Goal: Task Accomplishment & Management: Complete application form

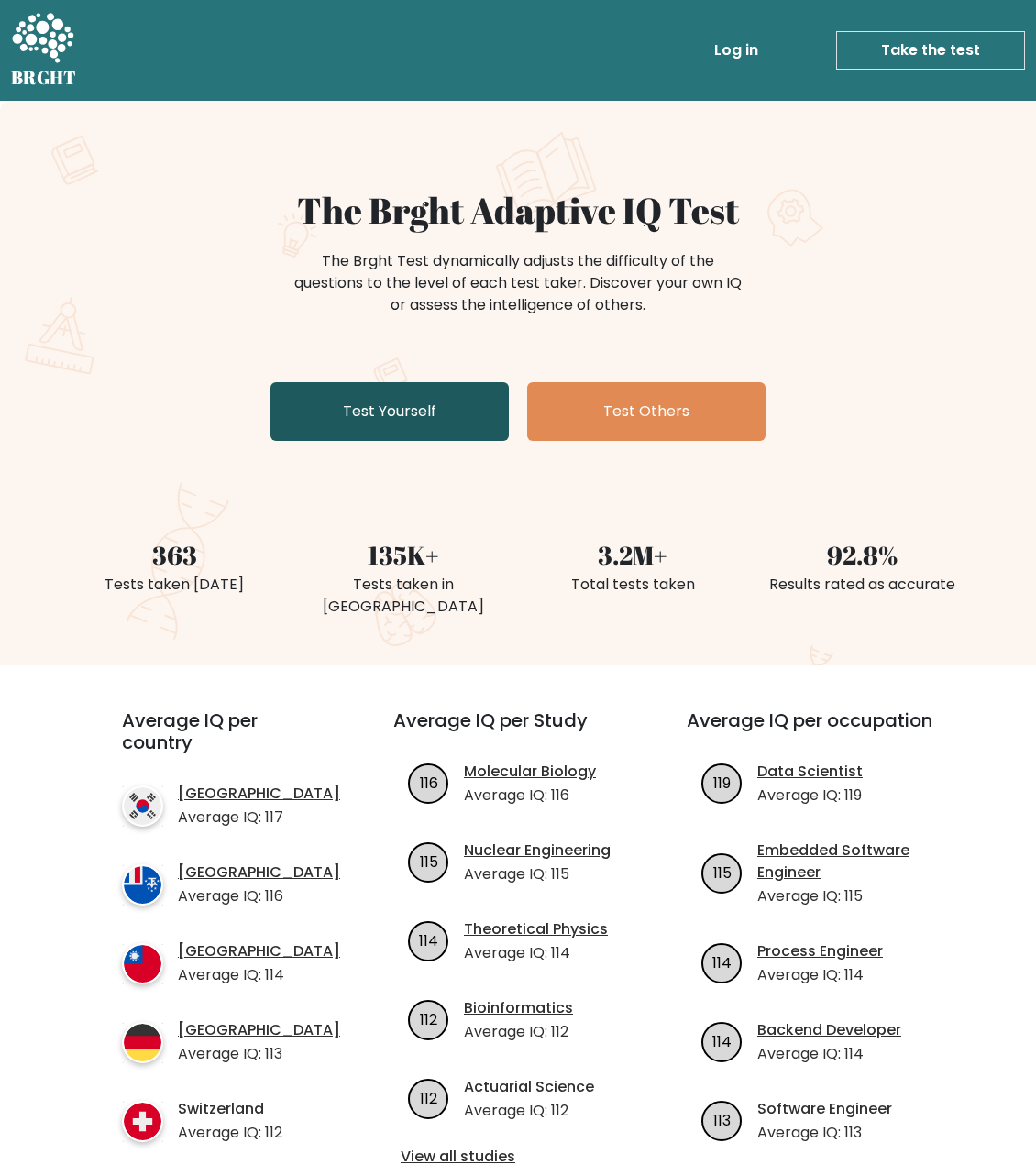
click at [434, 409] on link "Test Yourself" at bounding box center [389, 411] width 238 height 59
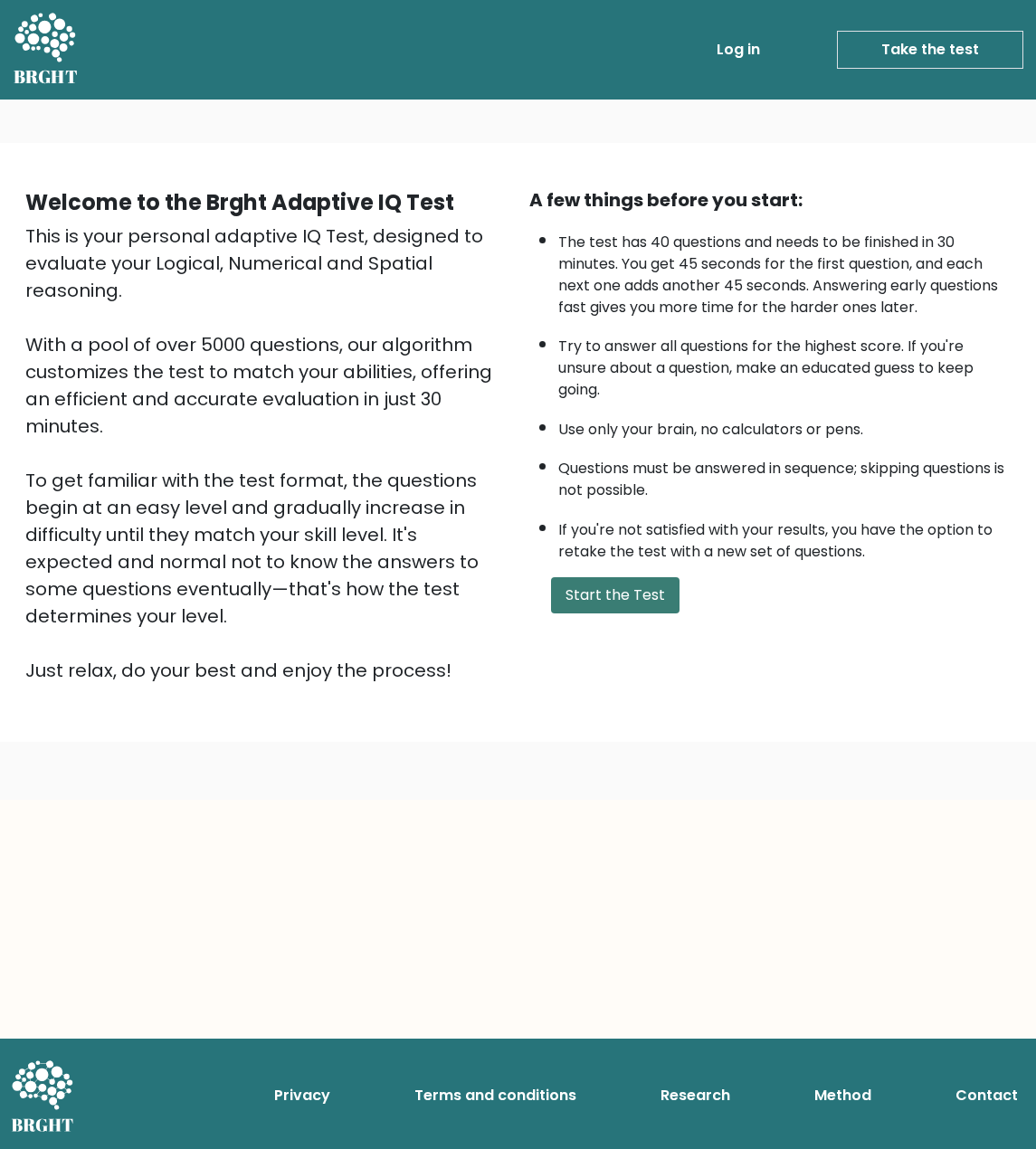
click at [601, 594] on button "Start the Test" at bounding box center [614, 595] width 128 height 36
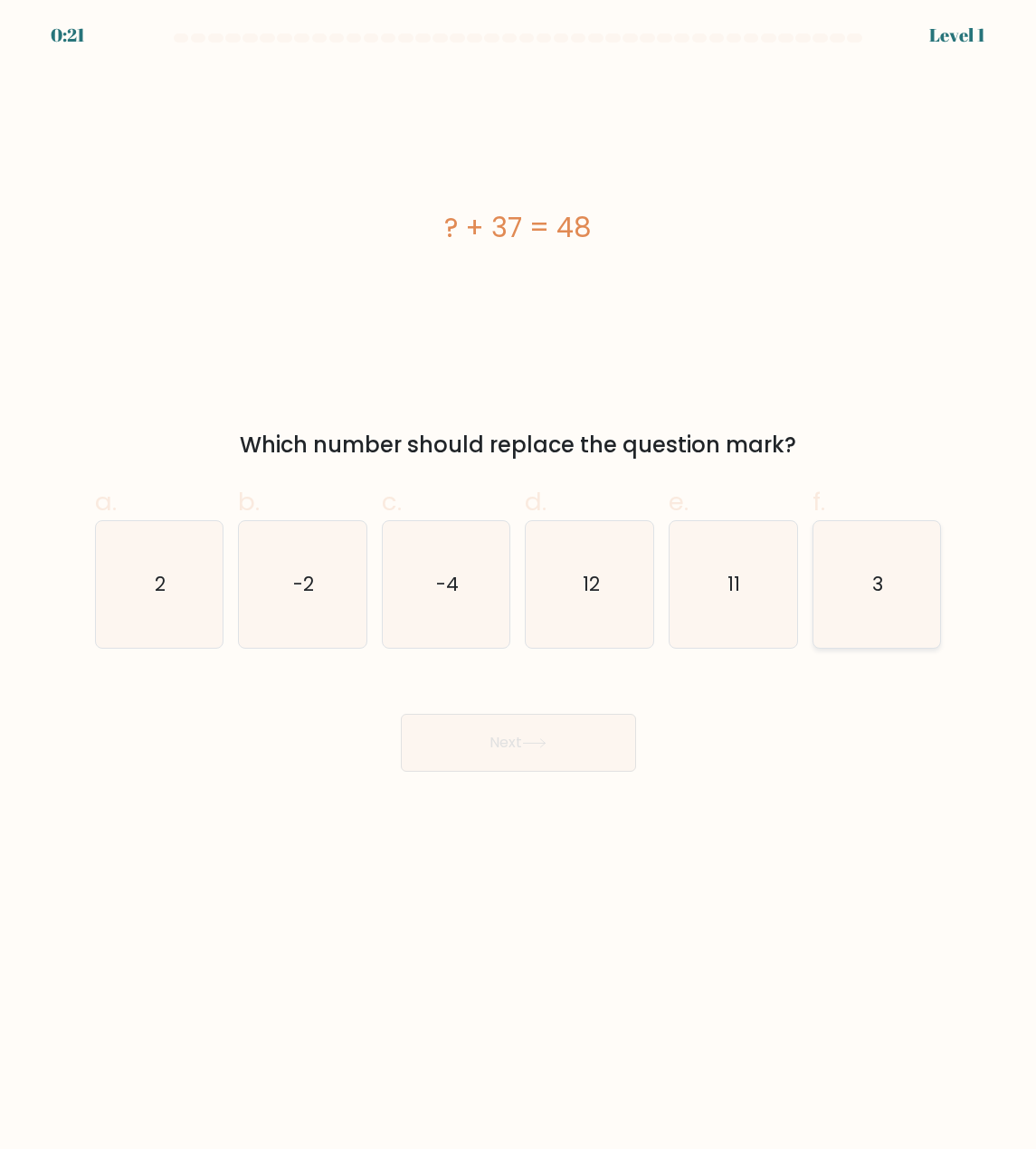
click at [874, 569] on icon "3" at bounding box center [875, 584] width 126 height 126
click at [519, 575] on input "f. 3" at bounding box center [518, 580] width 1 height 12
radio input "true"
click at [577, 759] on button "Next" at bounding box center [518, 743] width 235 height 58
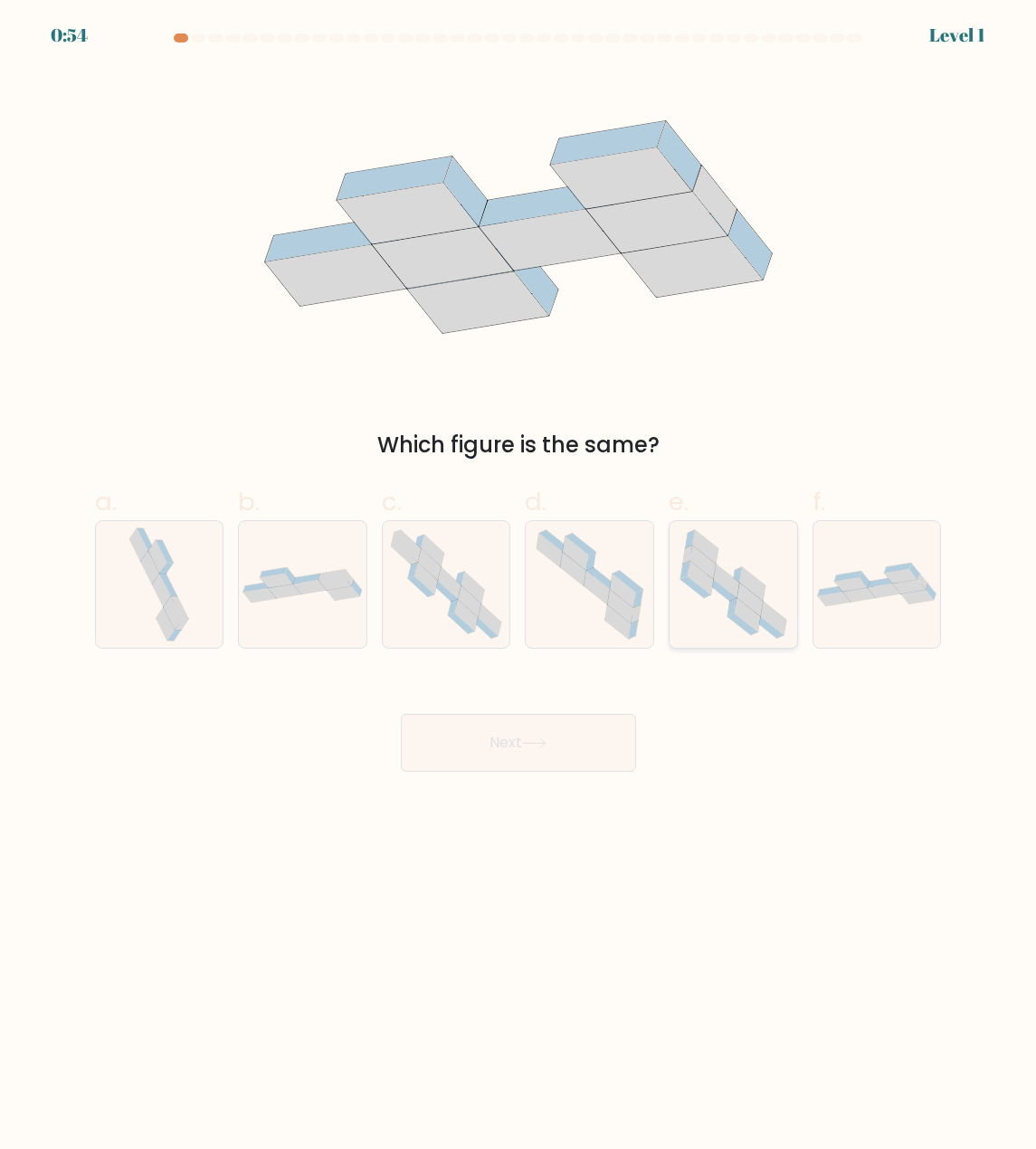
click at [726, 593] on icon at bounding box center [720, 591] width 30 height 22
click at [519, 586] on input "e." at bounding box center [518, 580] width 1 height 12
radio input "true"
click at [574, 761] on button "Next" at bounding box center [518, 743] width 235 height 58
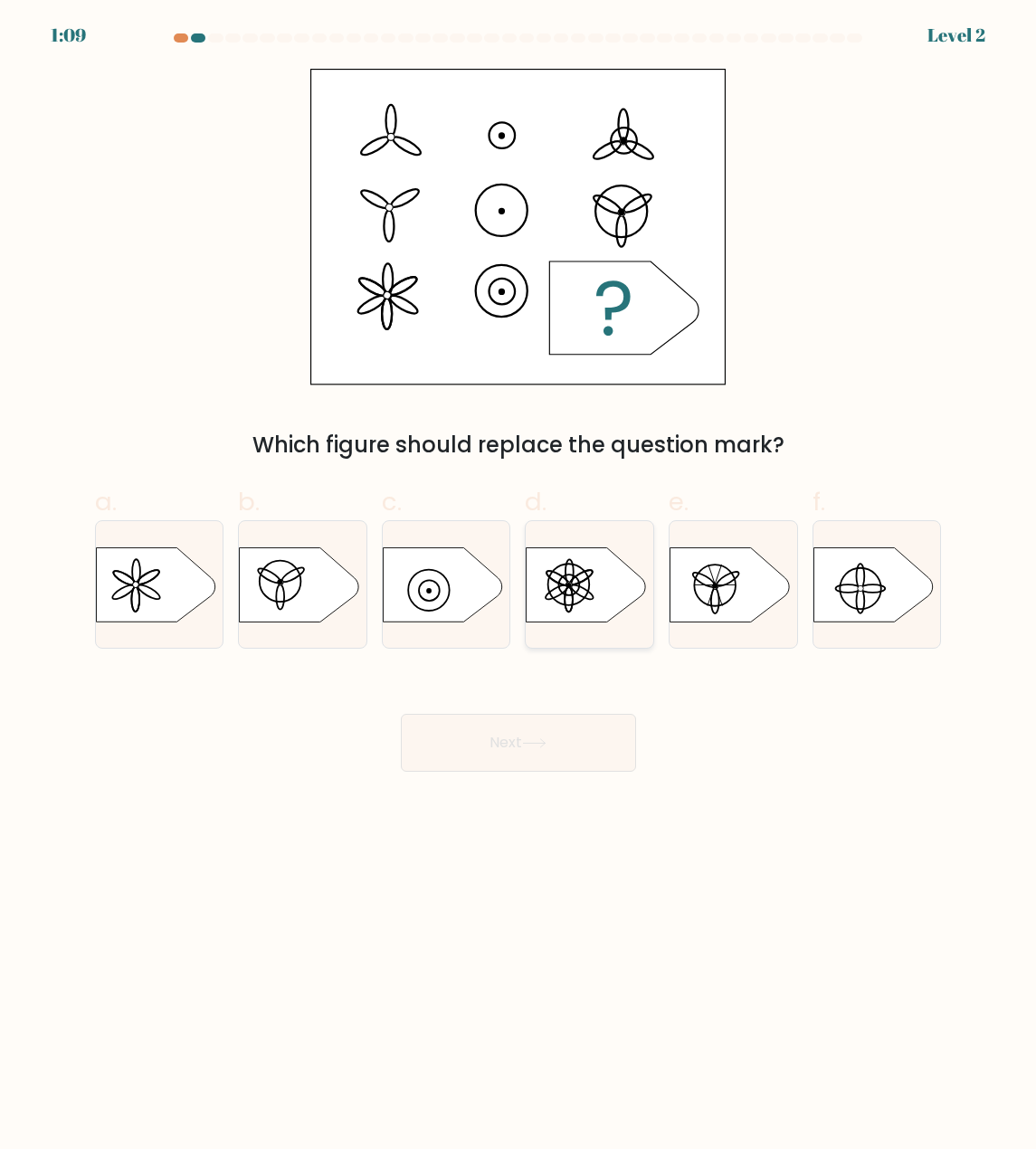
click at [549, 593] on ellipse at bounding box center [556, 592] width 25 height 19
click at [519, 586] on input "d." at bounding box center [518, 580] width 1 height 12
radio input "true"
click at [546, 739] on icon at bounding box center [534, 743] width 24 height 10
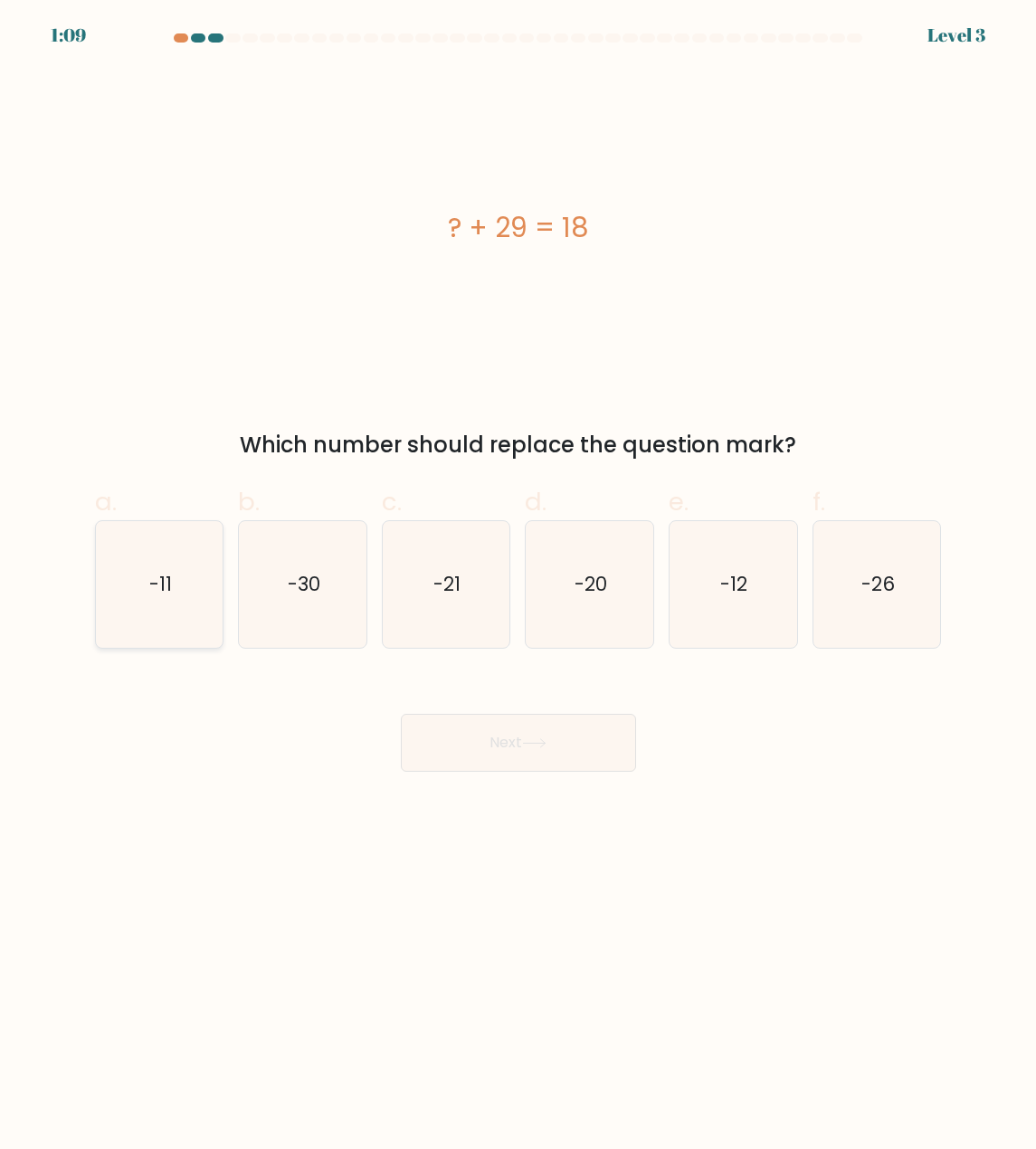
click at [187, 575] on icon "-11" at bounding box center [159, 584] width 126 height 126
click at [518, 575] on input "a. -11" at bounding box center [518, 580] width 1 height 12
radio input "true"
click at [550, 752] on button "Next" at bounding box center [518, 743] width 235 height 58
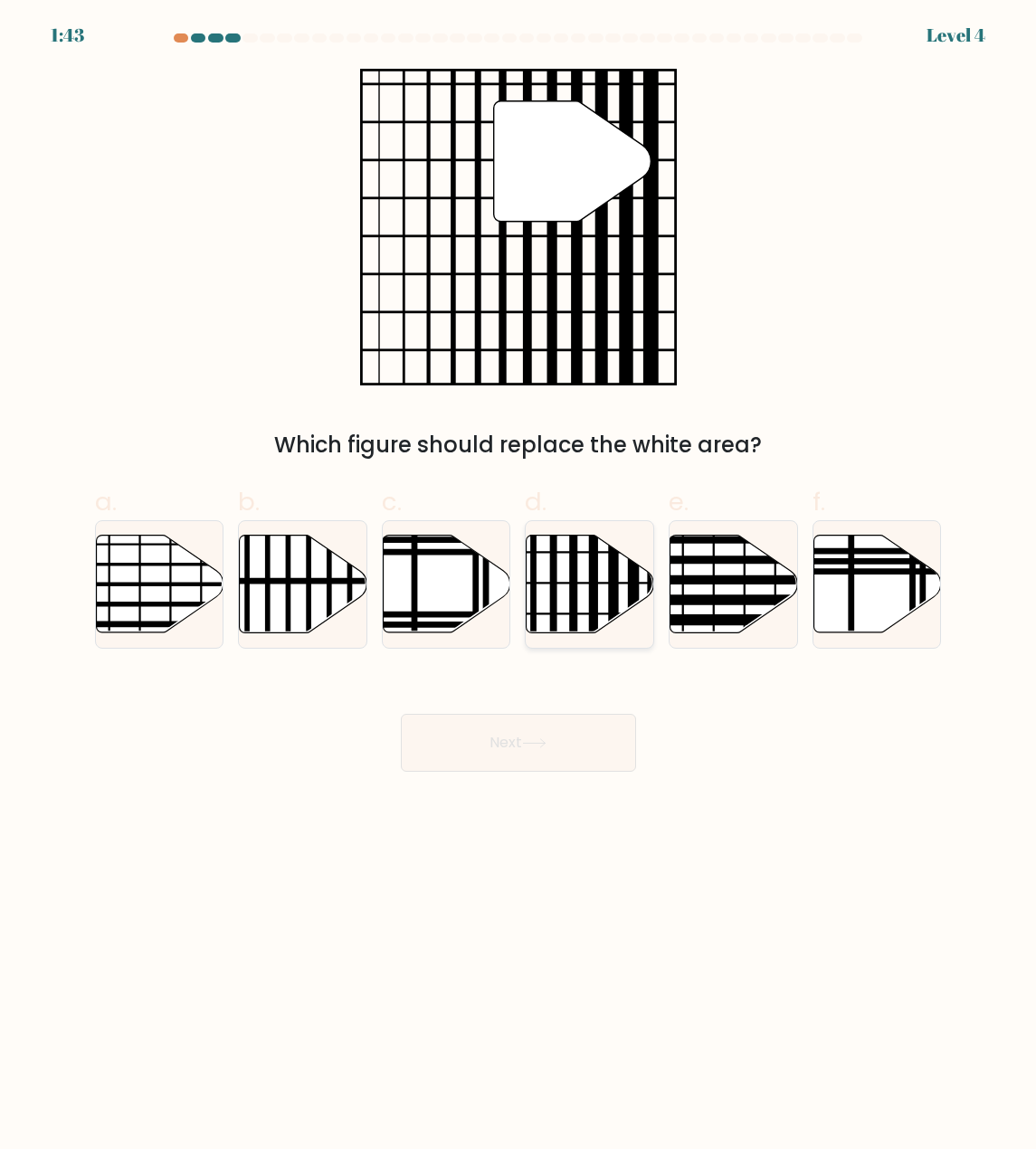
click at [574, 603] on line at bounding box center [574, 638] width 0 height 257
click at [519, 586] on input "d." at bounding box center [518, 580] width 1 height 12
radio input "true"
click at [558, 761] on button "Next" at bounding box center [518, 743] width 235 height 58
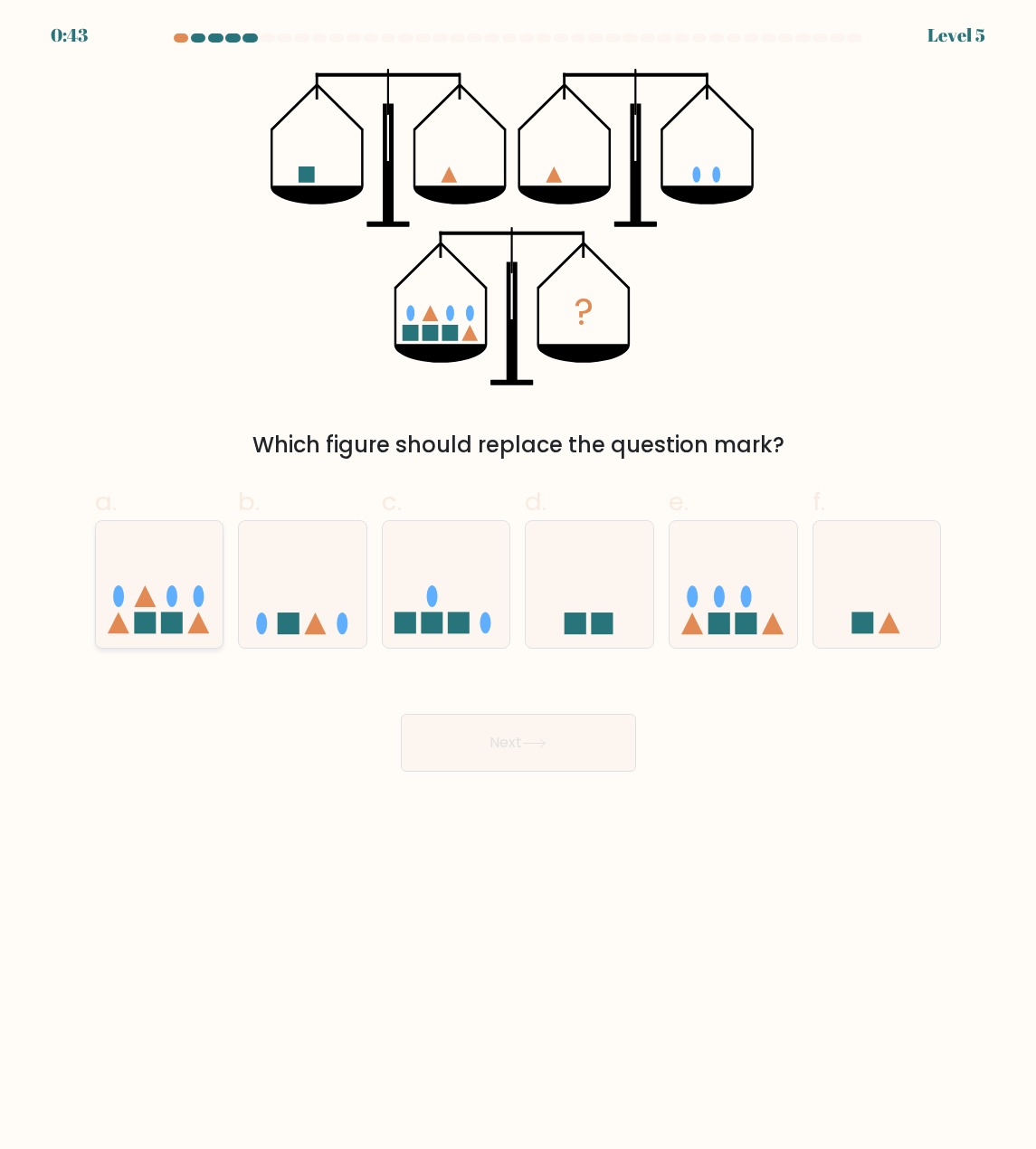
click at [211, 615] on icon at bounding box center [160, 585] width 127 height 106
click at [518, 586] on input "a." at bounding box center [518, 580] width 1 height 12
radio input "true"
click at [556, 756] on button "Next" at bounding box center [518, 743] width 235 height 58
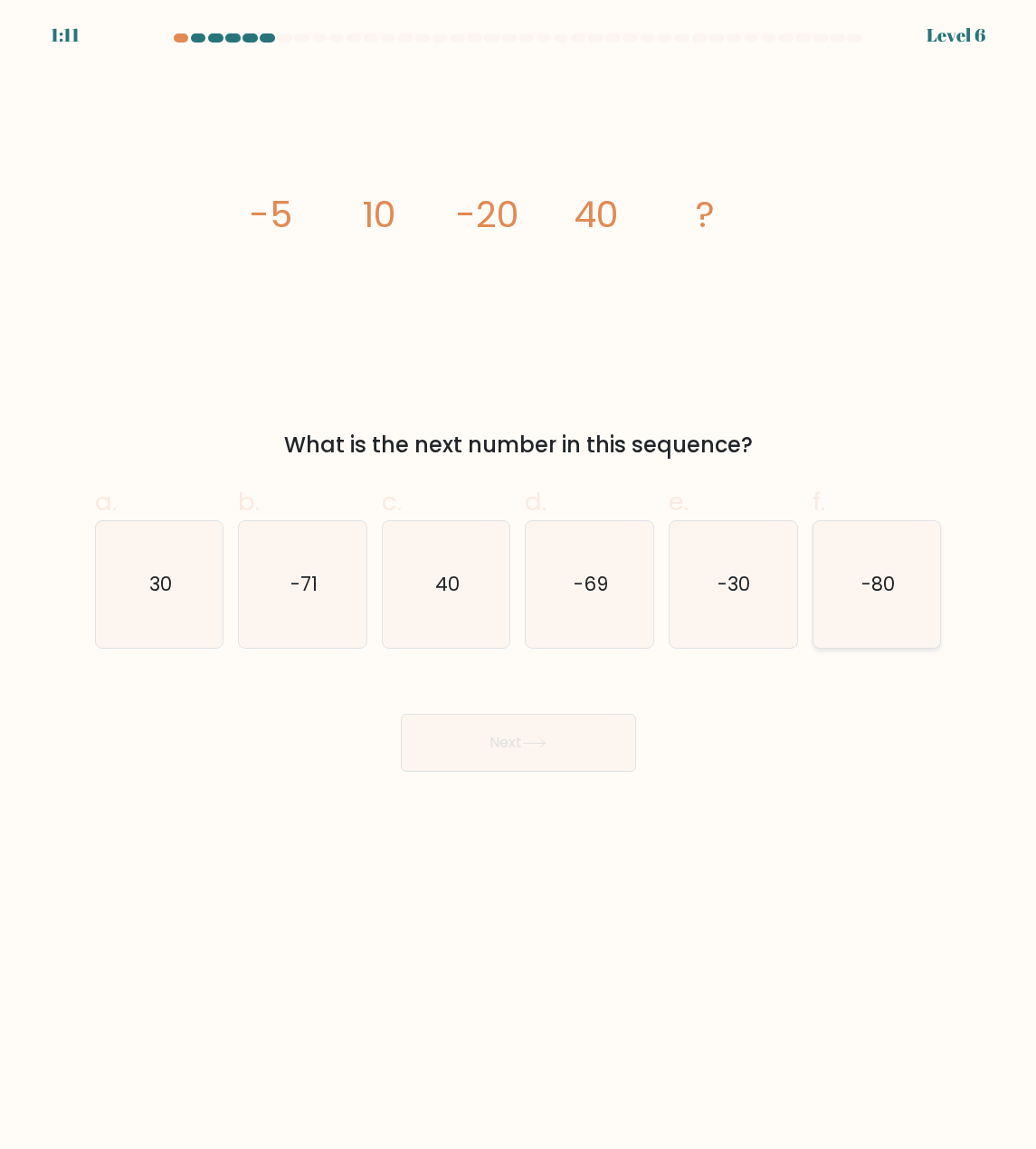
click at [866, 597] on text "-80" at bounding box center [877, 584] width 33 height 26
click at [519, 586] on input "f. -80" at bounding box center [518, 580] width 1 height 12
radio input "true"
click at [574, 733] on button "Next" at bounding box center [518, 743] width 235 height 58
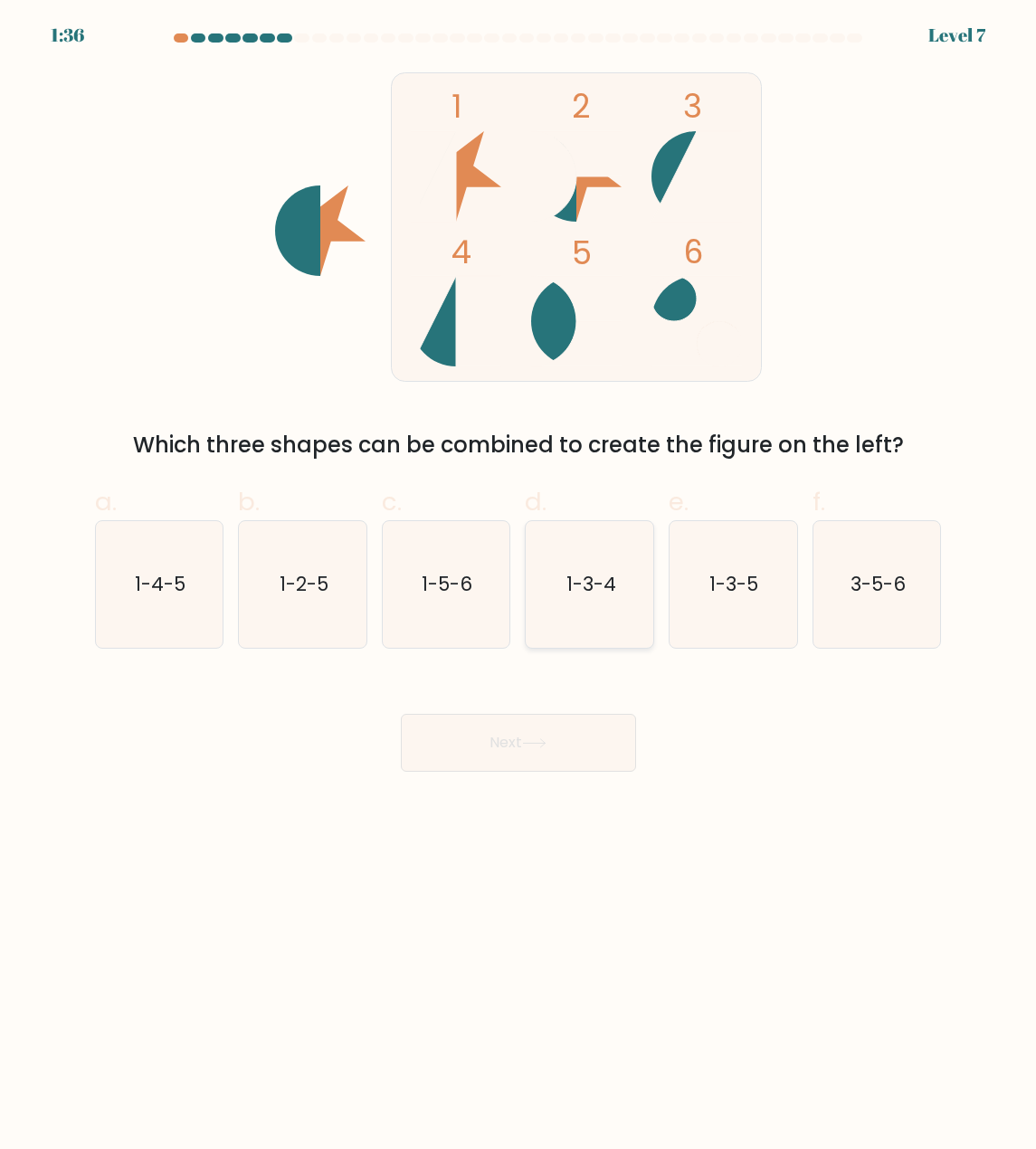
click at [581, 622] on icon "1-3-4" at bounding box center [589, 584] width 126 height 126
click at [519, 586] on input "d. 1-3-4" at bounding box center [518, 580] width 1 height 12
radio input "true"
click at [578, 749] on button "Next" at bounding box center [518, 743] width 235 height 58
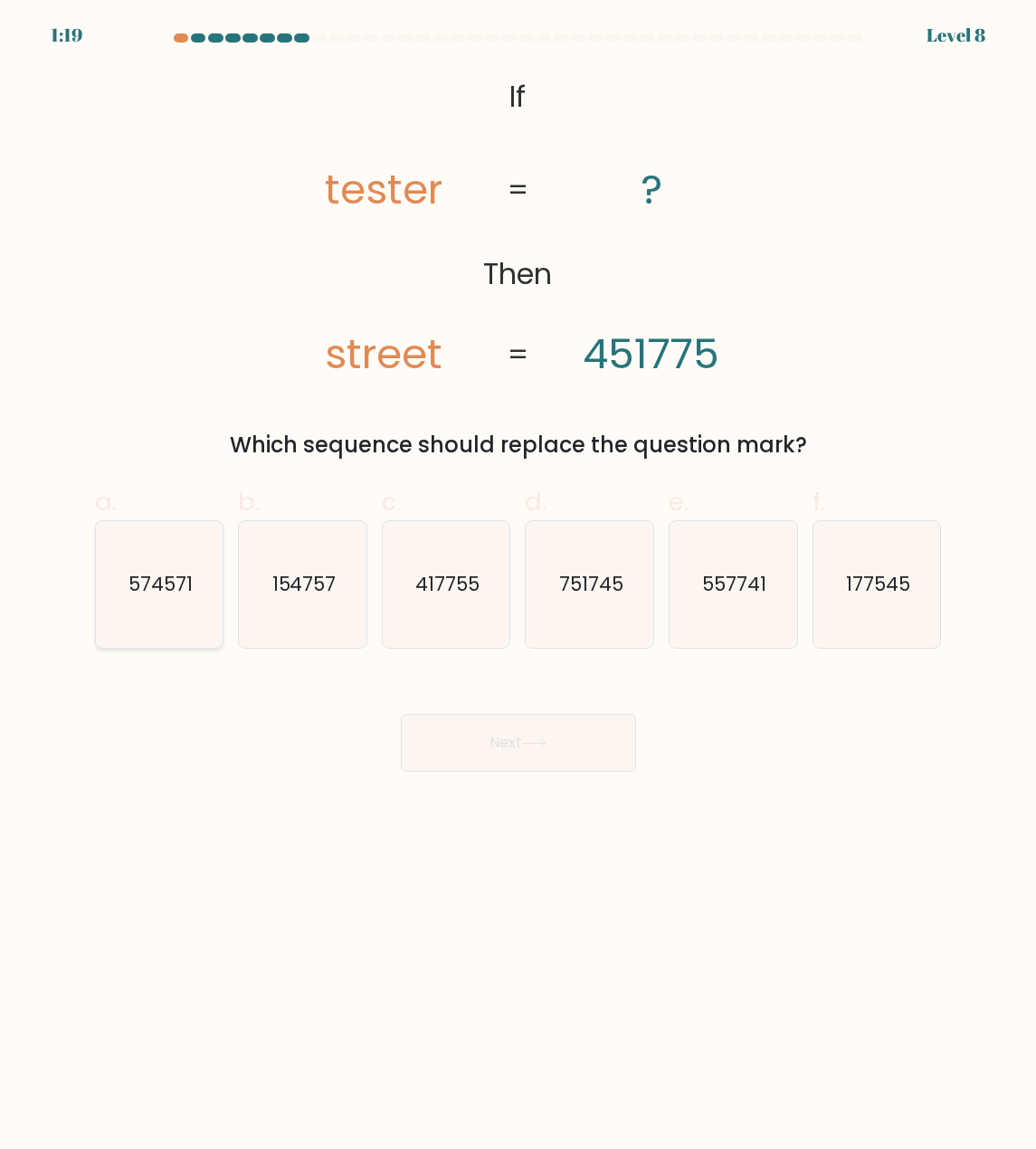
click at [182, 583] on text "574571" at bounding box center [161, 584] width 65 height 26
click at [518, 583] on input "a. 574571" at bounding box center [518, 580] width 1 height 12
radio input "true"
click at [521, 734] on button "Next" at bounding box center [518, 743] width 235 height 58
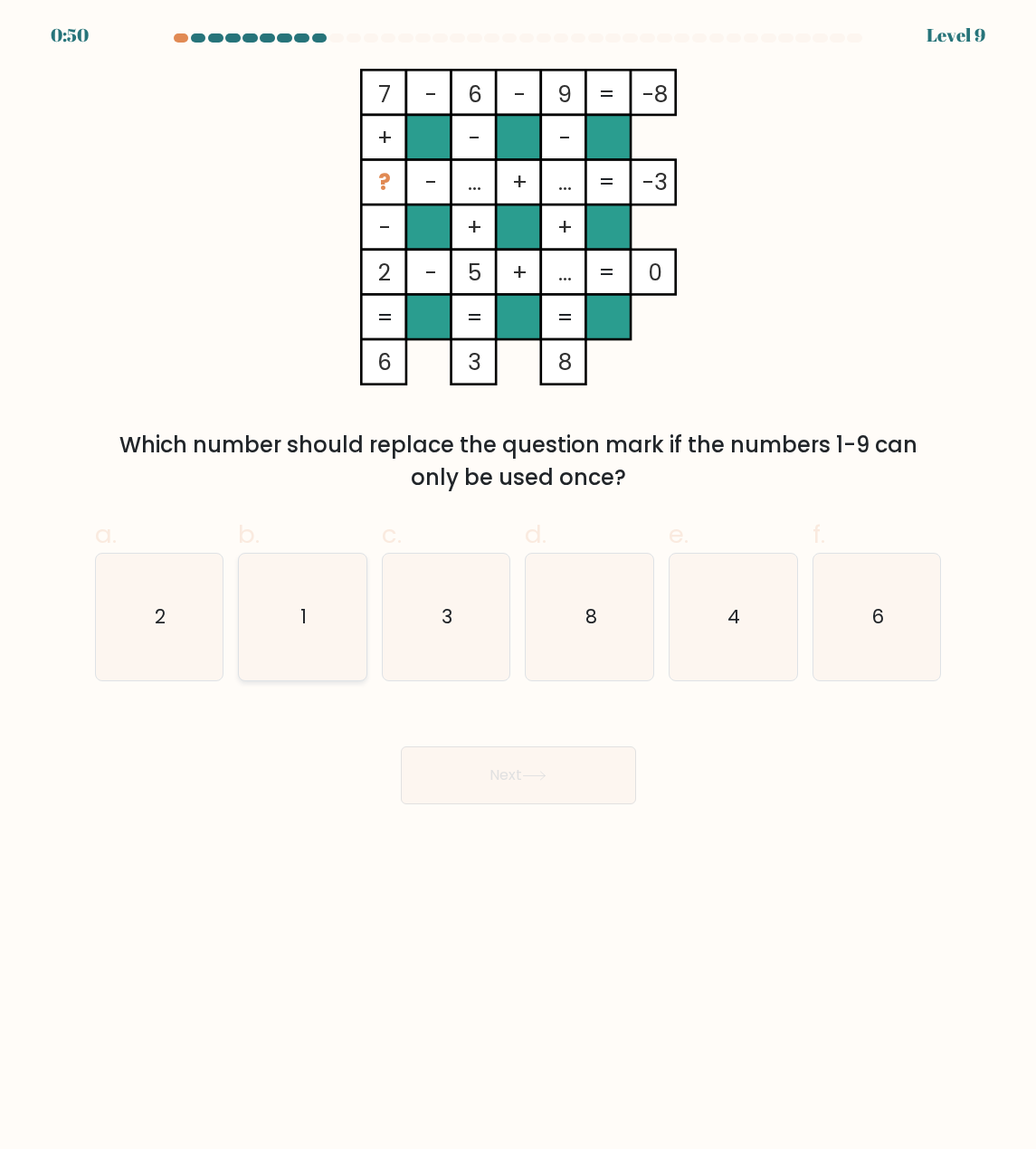
click at [277, 570] on icon "1" at bounding box center [303, 616] width 126 height 126
click at [518, 575] on input "b. 1" at bounding box center [518, 580] width 1 height 12
radio input "true"
click at [518, 772] on button "Next" at bounding box center [518, 775] width 235 height 58
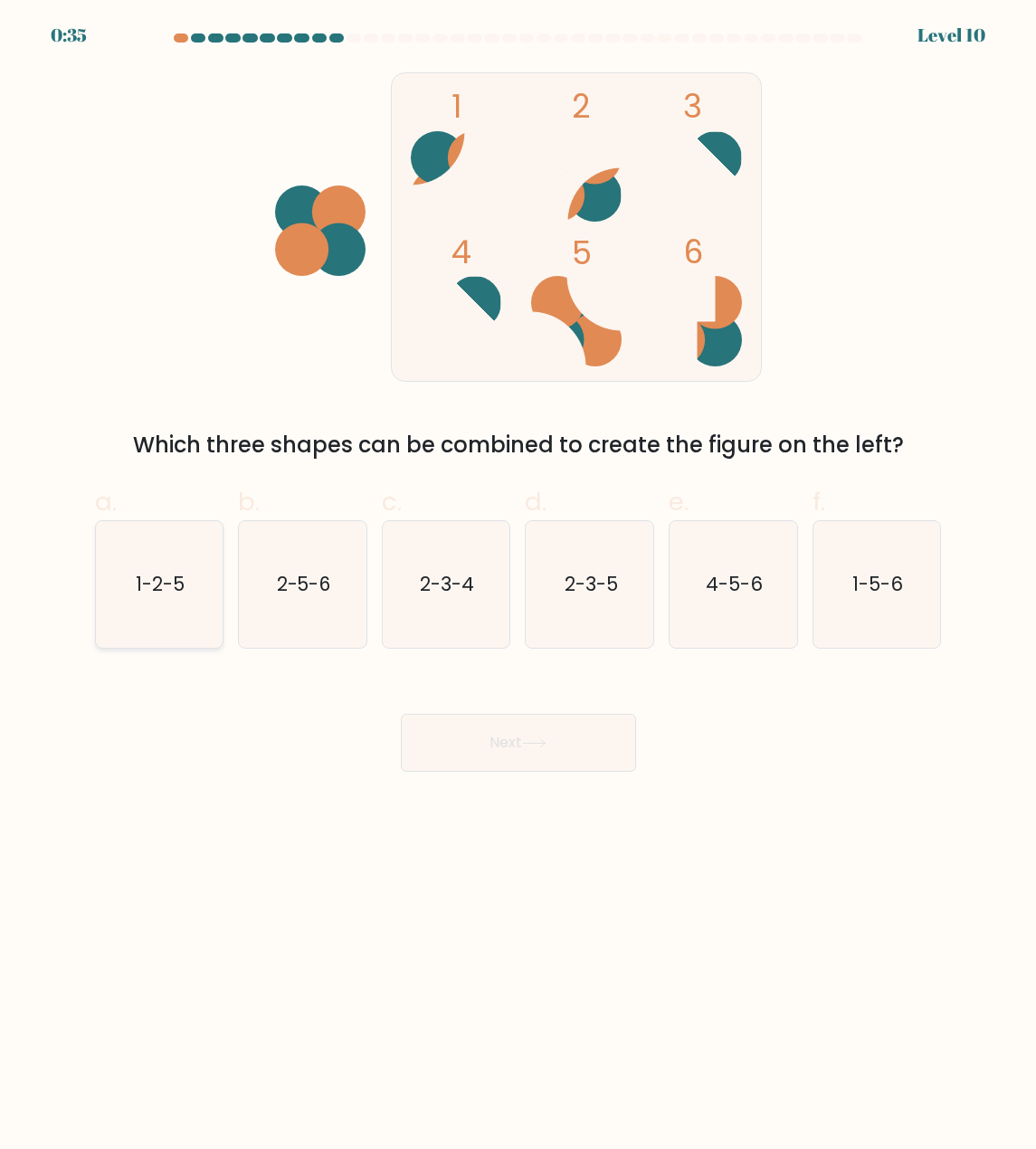
click at [132, 574] on icon "1-2-5" at bounding box center [159, 584] width 126 height 126
click at [518, 575] on input "a. 1-2-5" at bounding box center [518, 580] width 1 height 12
radio input "true"
click at [551, 756] on button "Next" at bounding box center [518, 743] width 235 height 58
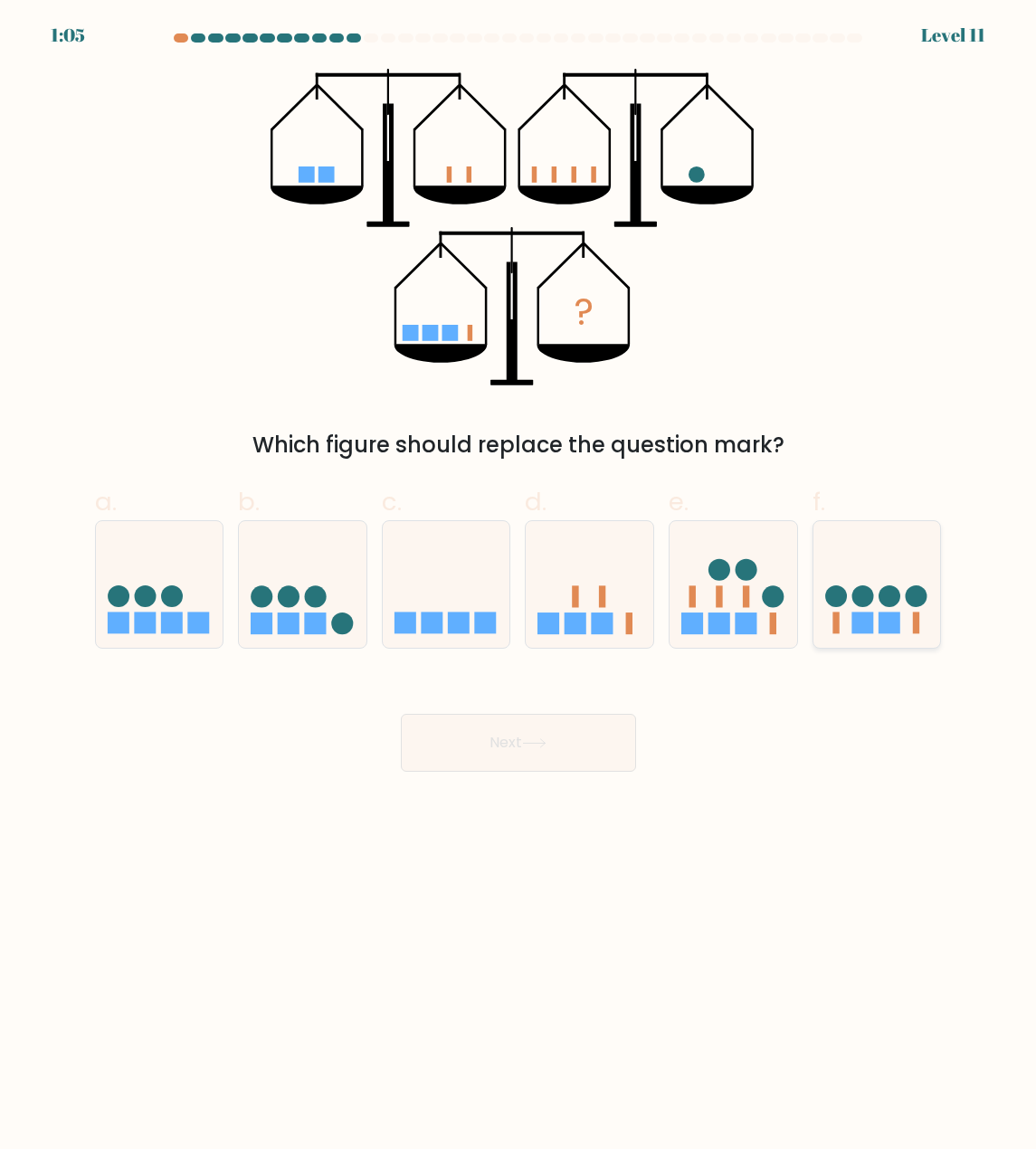
click at [877, 591] on icon at bounding box center [876, 585] width 127 height 106
click at [519, 586] on input "f." at bounding box center [518, 580] width 1 height 12
radio input "true"
click at [516, 703] on div "Next" at bounding box center [518, 722] width 868 height 102
click at [524, 735] on button "Next" at bounding box center [518, 743] width 235 height 58
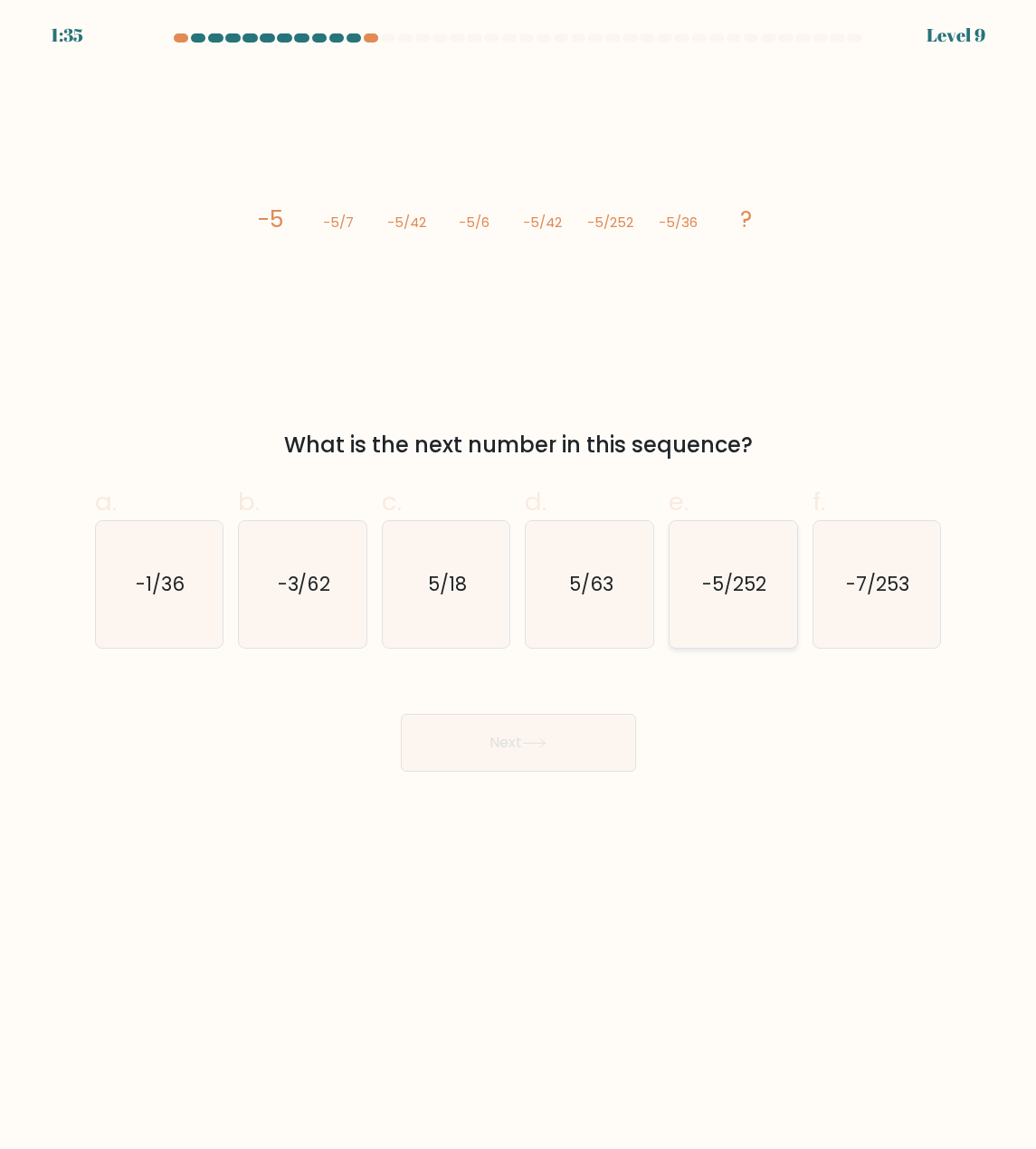
click at [697, 590] on icon "-5/252" at bounding box center [732, 584] width 126 height 126
click at [519, 586] on input "e. -5/252" at bounding box center [518, 580] width 1 height 12
radio input "true"
click at [697, 590] on icon "-5/252" at bounding box center [732, 584] width 125 height 125
click at [519, 586] on input "e. -5/252" at bounding box center [518, 580] width 1 height 12
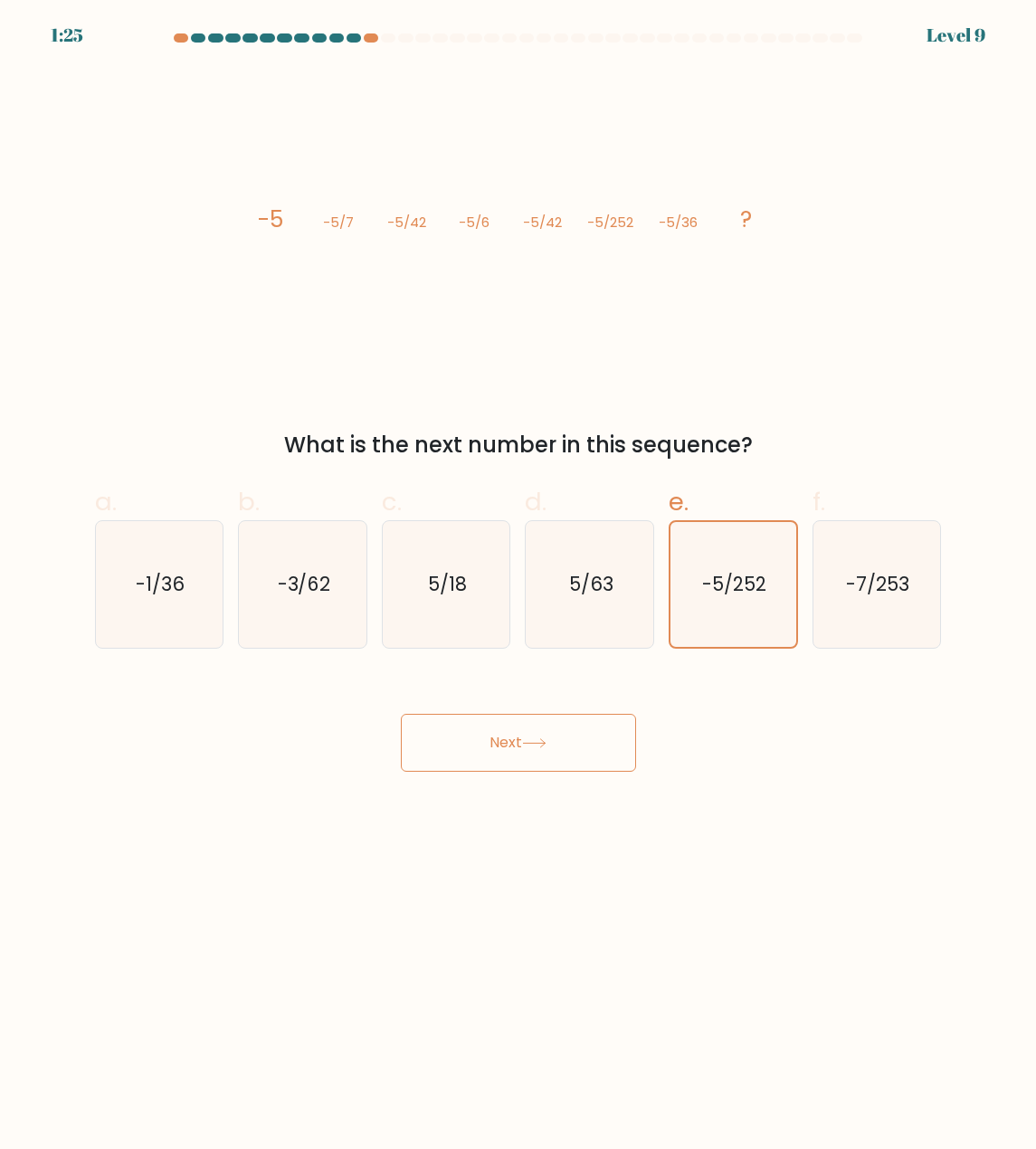
click at [530, 743] on icon at bounding box center [534, 743] width 24 height 10
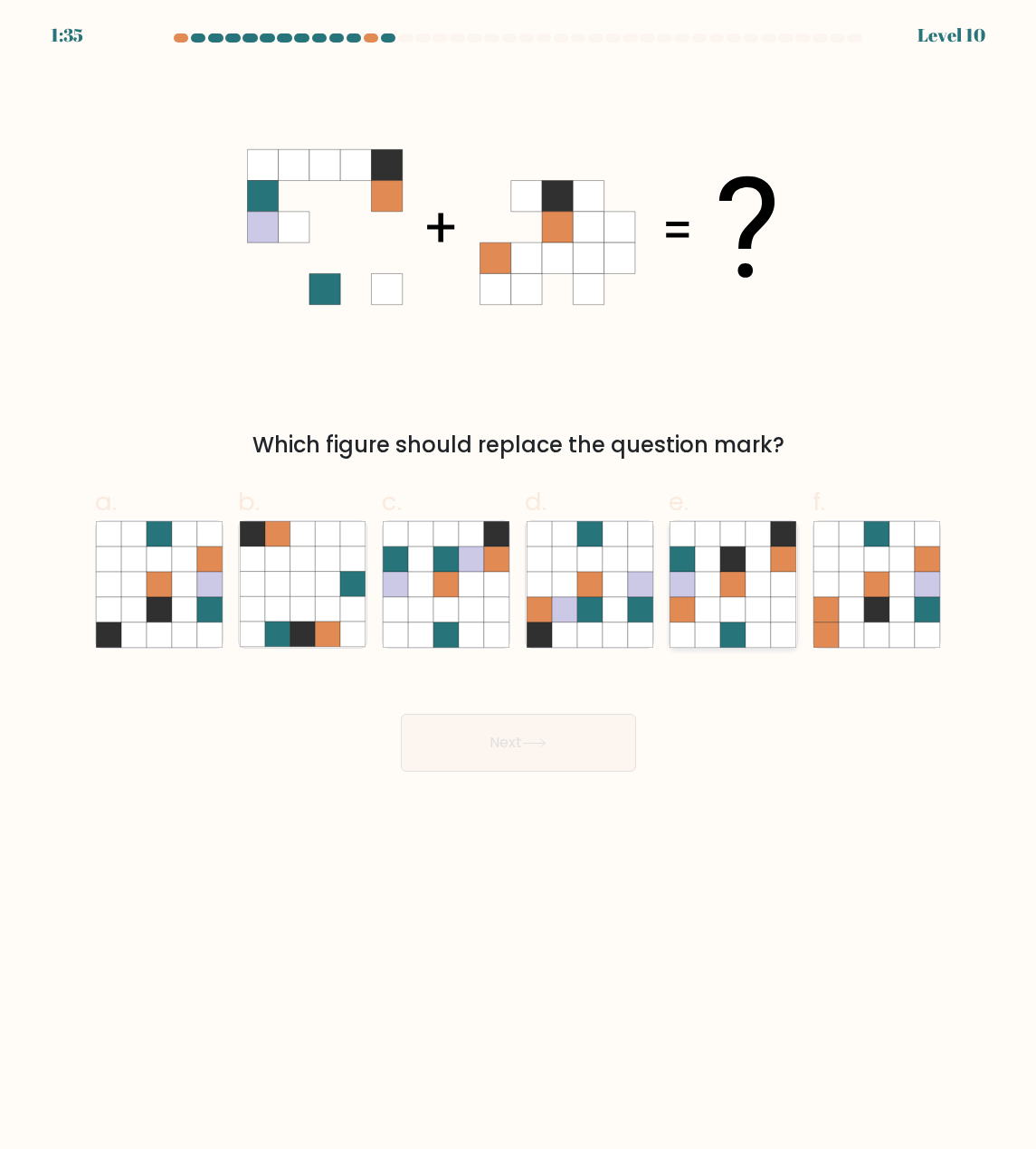
drag, startPoint x: 772, startPoint y: 581, endPoint x: 720, endPoint y: 613, distance: 61.1
click at [769, 581] on icon at bounding box center [732, 584] width 126 height 126
click at [519, 581] on input "e." at bounding box center [518, 580] width 1 height 12
radio input "true"
click at [554, 734] on button "Next" at bounding box center [518, 743] width 235 height 58
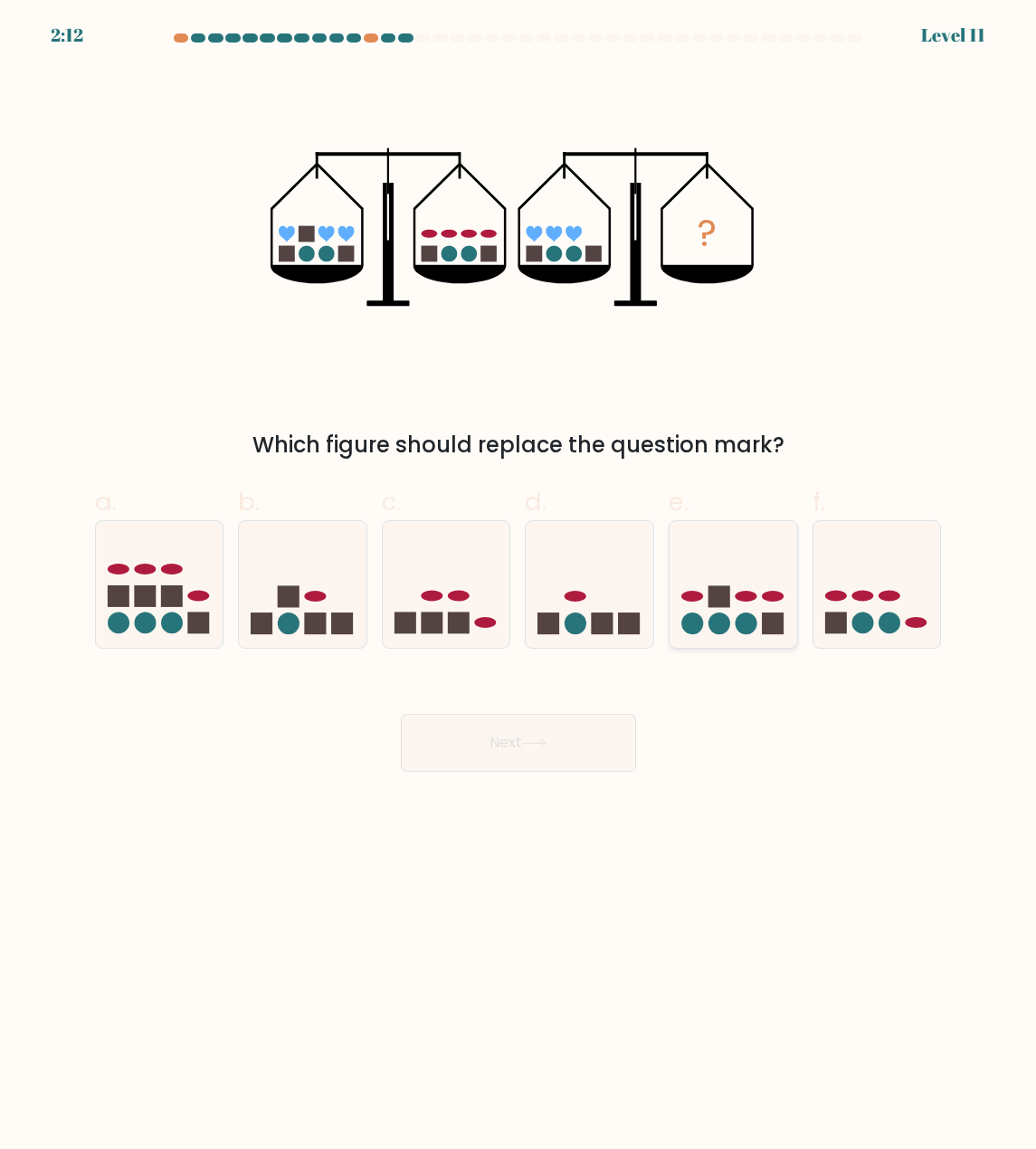
click at [741, 575] on icon at bounding box center [733, 585] width 127 height 106
click at [519, 575] on input "e." at bounding box center [518, 580] width 1 height 12
radio input "true"
click at [539, 747] on icon at bounding box center [534, 743] width 24 height 10
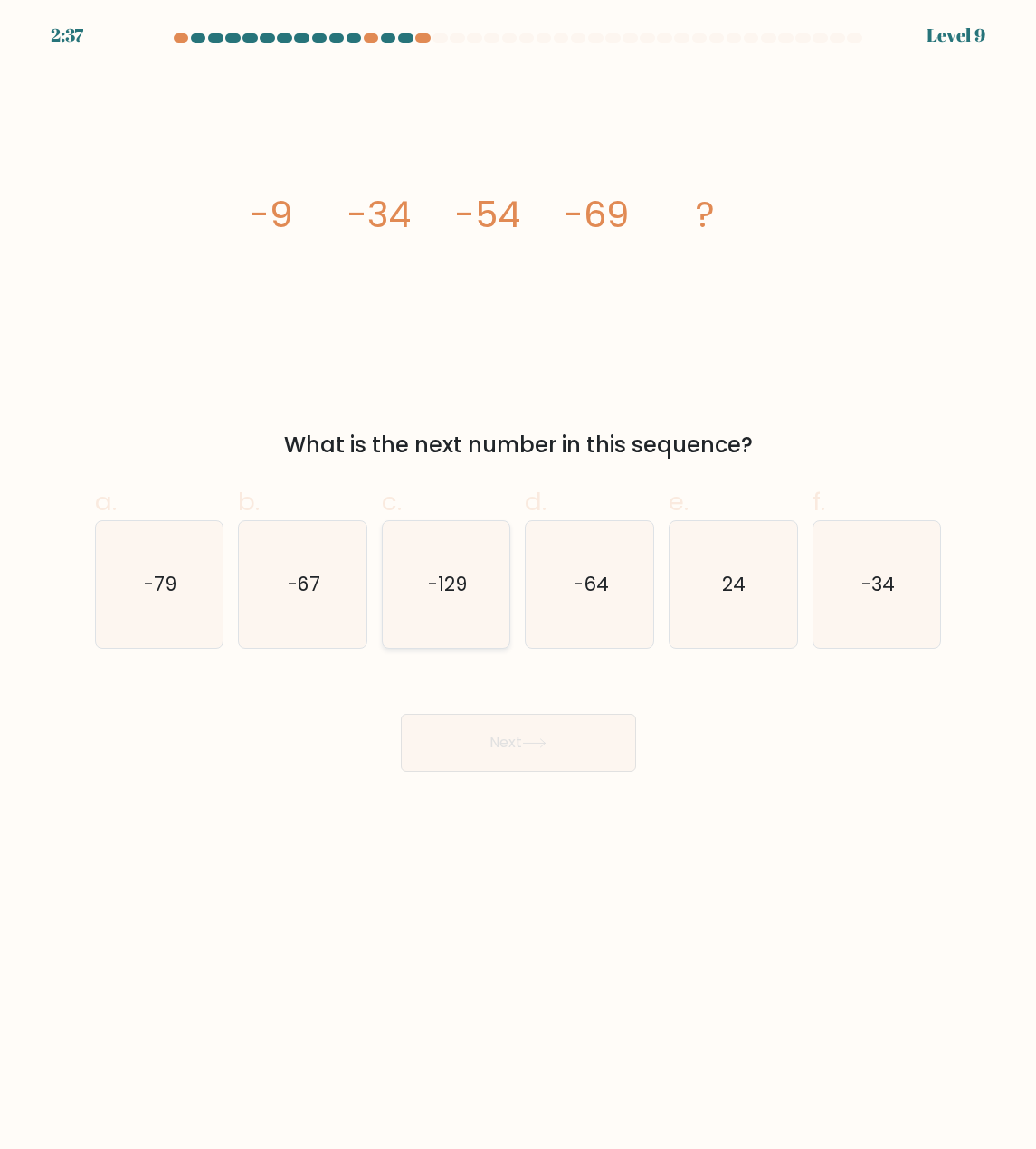
click at [411, 623] on icon "-129" at bounding box center [446, 584] width 126 height 126
click at [518, 586] on input "c. -129" at bounding box center [518, 580] width 1 height 12
radio input "true"
click at [153, 604] on icon "-79" at bounding box center [159, 584] width 126 height 126
click at [518, 586] on input "a. -79" at bounding box center [518, 580] width 1 height 12
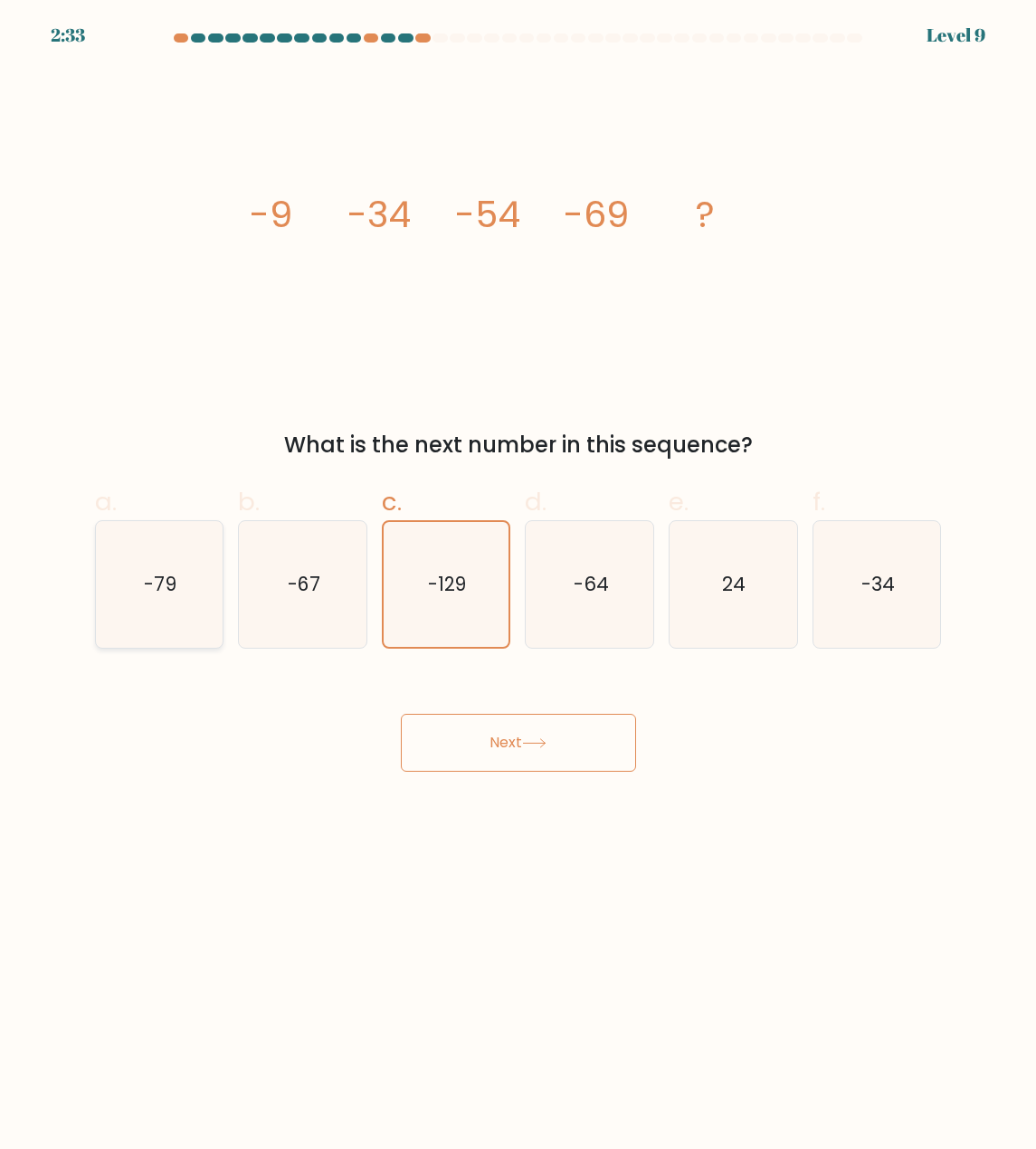
radio input "true"
click at [566, 741] on button "Next" at bounding box center [518, 743] width 235 height 58
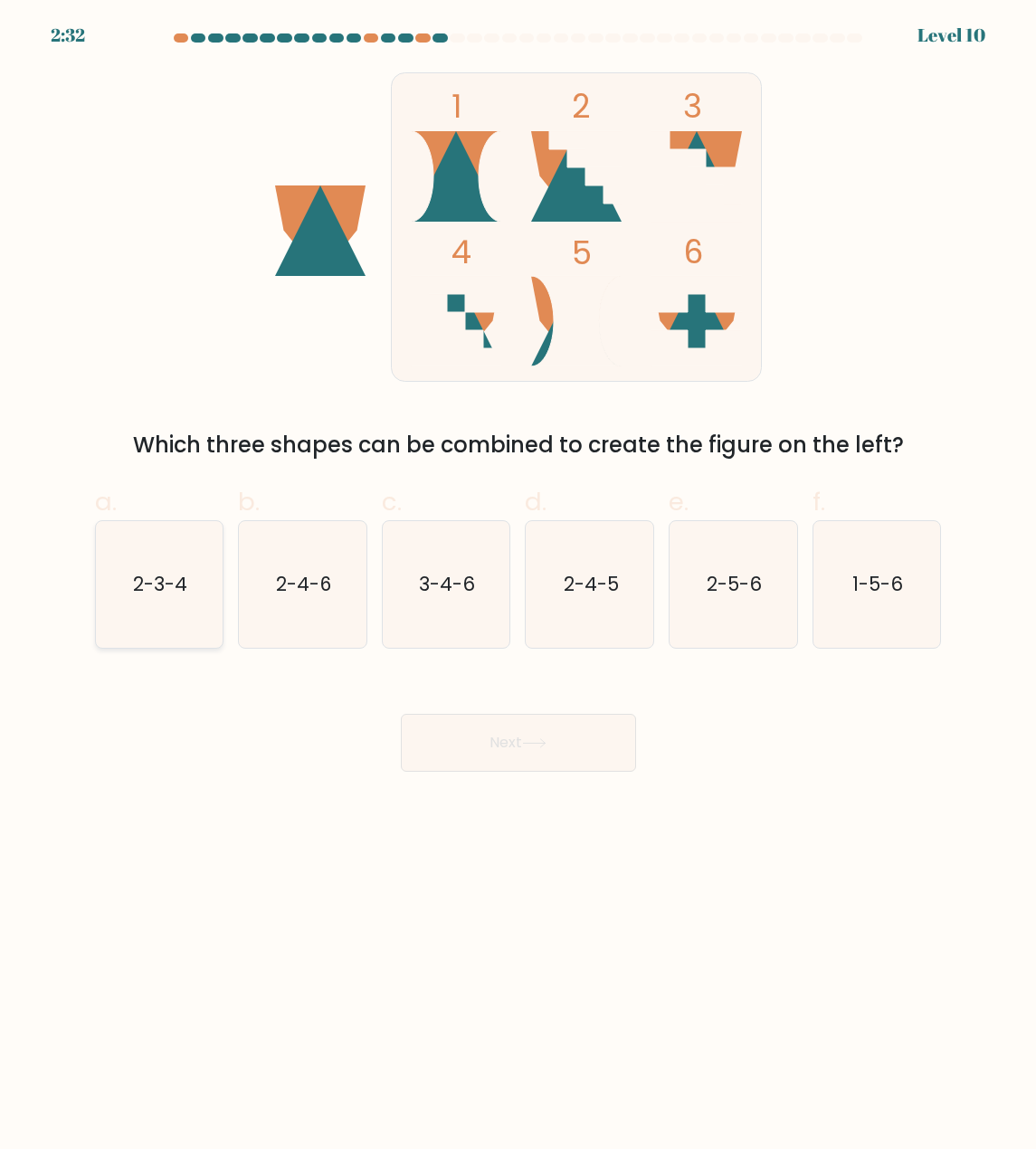
click at [169, 599] on icon "2-3-4" at bounding box center [159, 584] width 126 height 126
click at [518, 586] on input "a. 2-3-4" at bounding box center [518, 580] width 1 height 12
radio input "true"
click at [519, 725] on button "Next" at bounding box center [518, 743] width 235 height 58
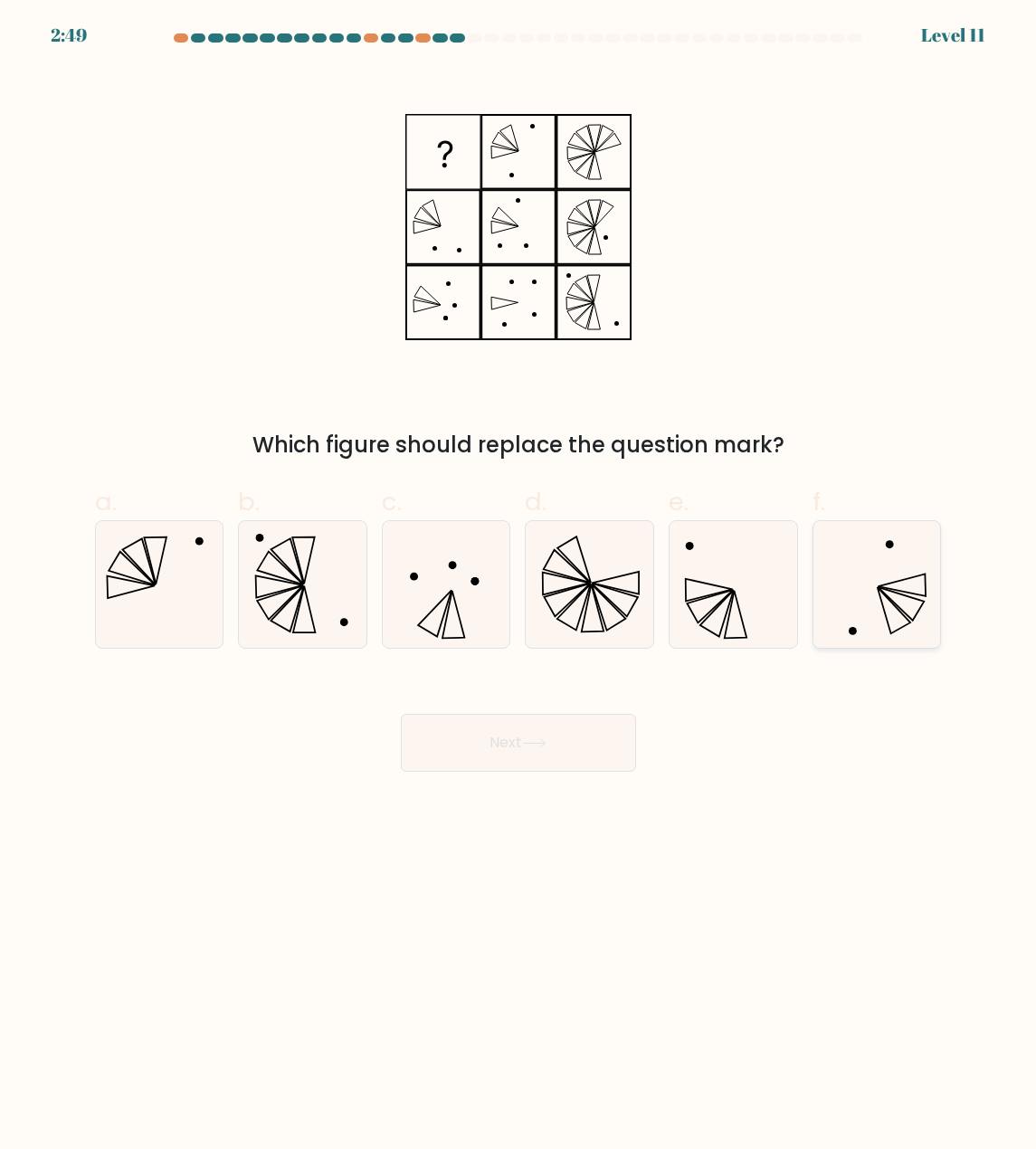
click at [827, 579] on icon at bounding box center [875, 584] width 126 height 126
click at [519, 579] on input "f." at bounding box center [518, 580] width 1 height 12
radio input "true"
click at [535, 738] on icon at bounding box center [534, 743] width 24 height 10
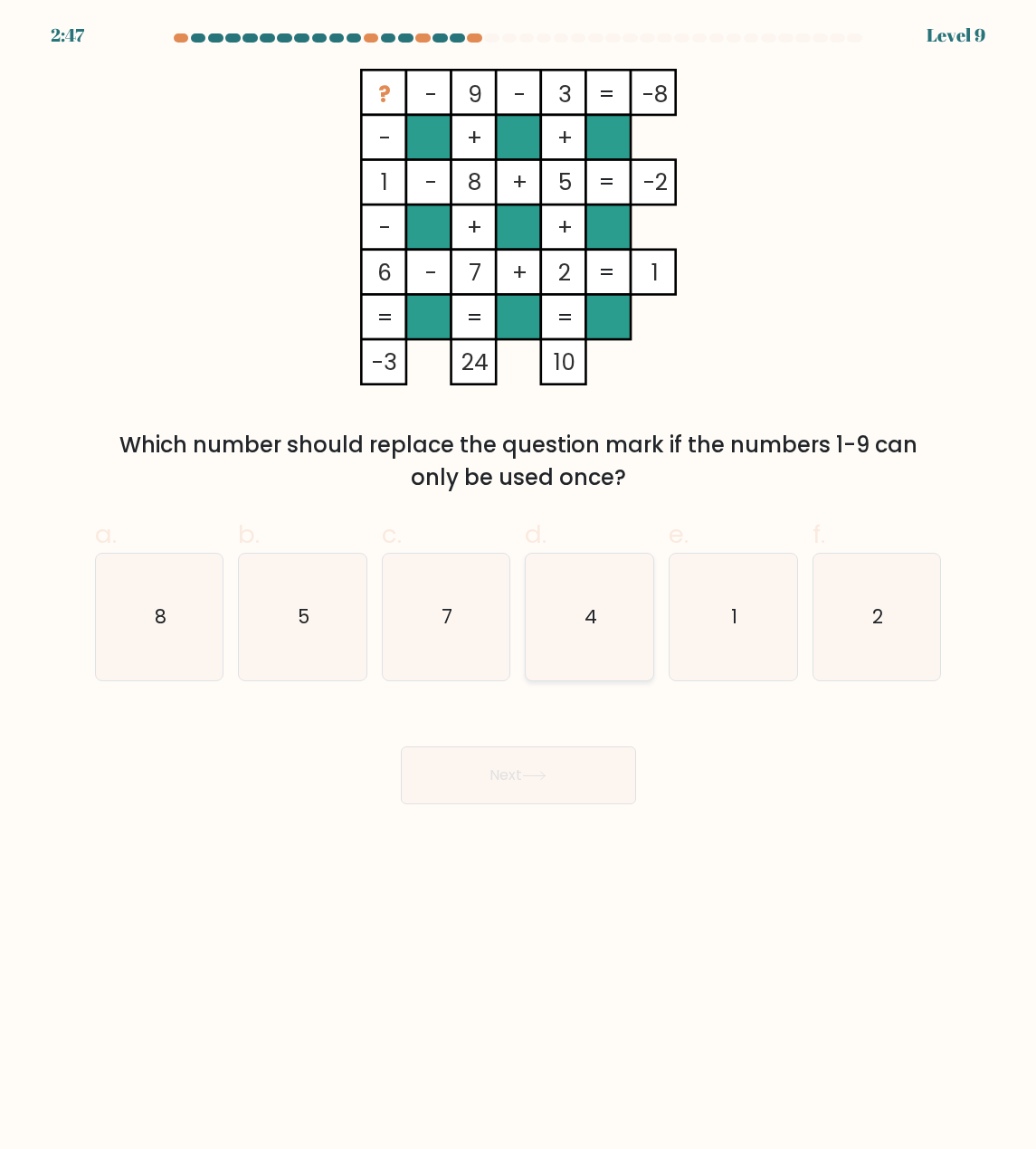
click at [542, 616] on icon "4" at bounding box center [589, 616] width 126 height 126
click at [519, 586] on input "d. 4" at bounding box center [518, 580] width 1 height 12
radio input "true"
click at [532, 777] on icon at bounding box center [534, 775] width 24 height 10
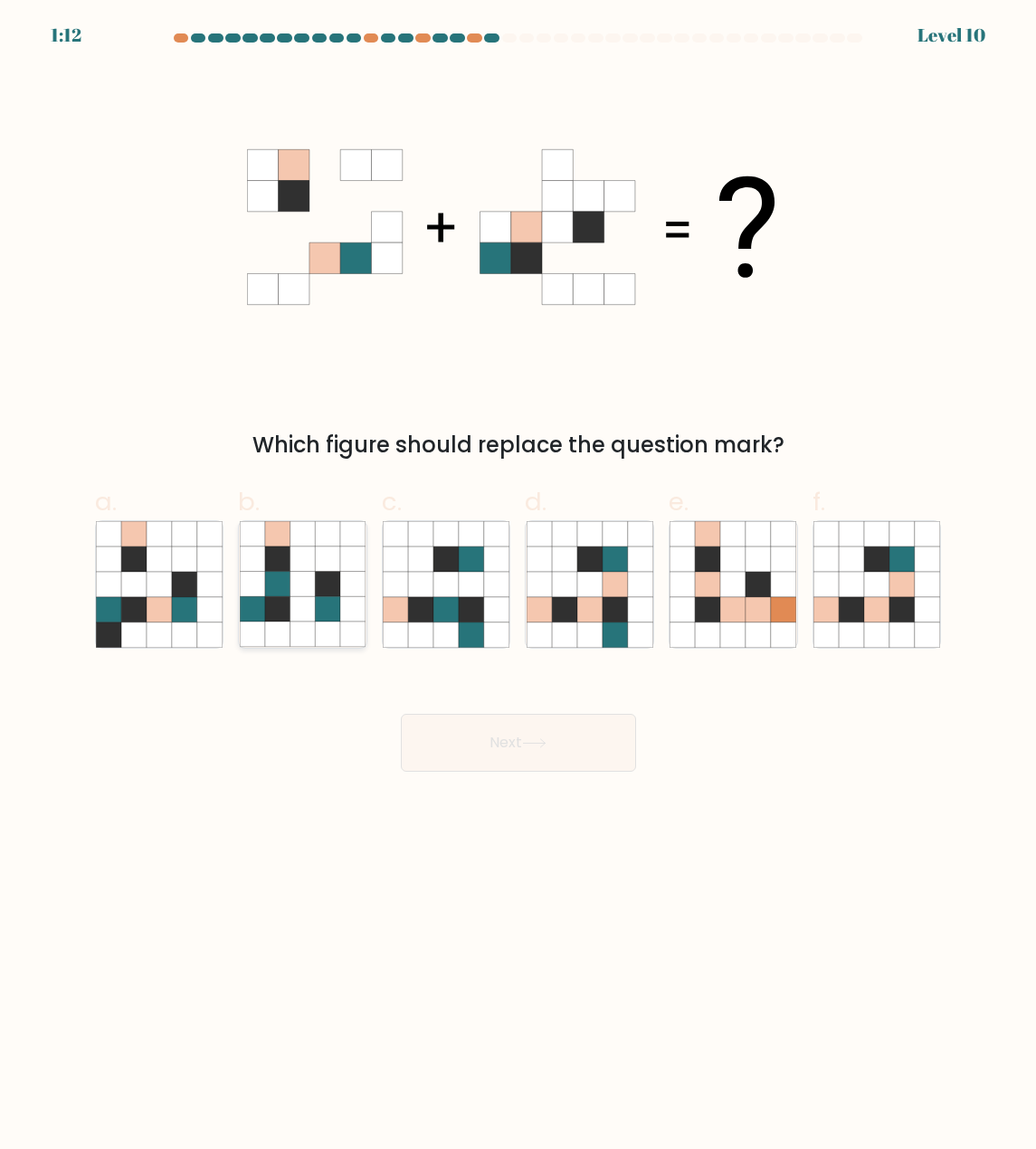
click at [326, 581] on icon at bounding box center [327, 584] width 25 height 25
click at [518, 581] on input "b." at bounding box center [518, 580] width 1 height 12
radio input "true"
click at [503, 736] on button "Next" at bounding box center [518, 743] width 235 height 58
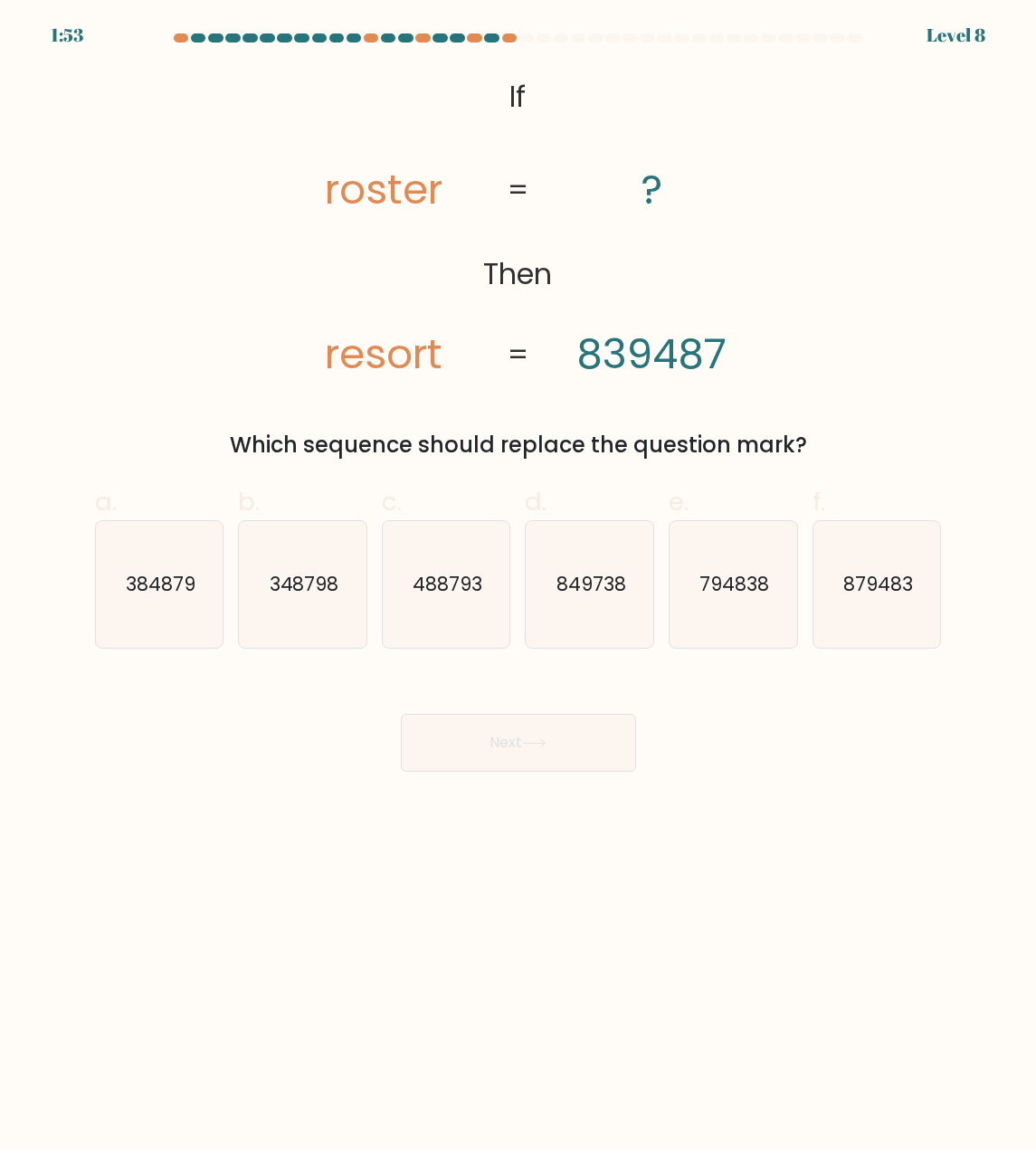
click at [510, 43] on div at bounding box center [518, 42] width 868 height 17
click at [510, 41] on div at bounding box center [509, 38] width 16 height 9
click at [495, 39] on div at bounding box center [492, 38] width 16 height 9
click at [503, 37] on div at bounding box center [509, 38] width 16 height 9
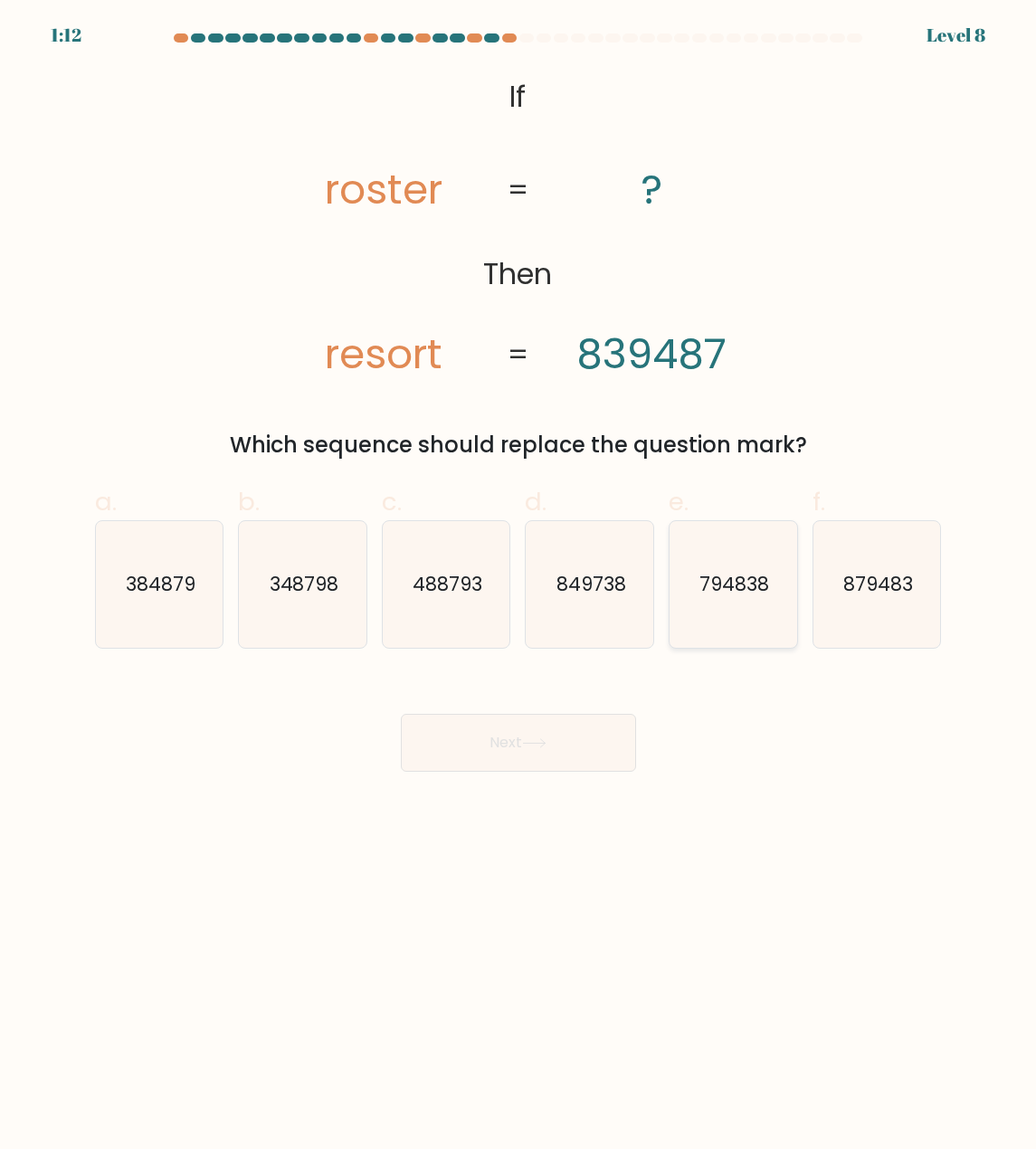
click at [756, 561] on icon "794838" at bounding box center [732, 584] width 126 height 126
click at [519, 575] on input "e. 794838" at bounding box center [518, 580] width 1 height 12
radio input "true"
click at [844, 576] on text "879483" at bounding box center [877, 584] width 69 height 26
click at [519, 576] on input "f. 879483" at bounding box center [518, 580] width 1 height 12
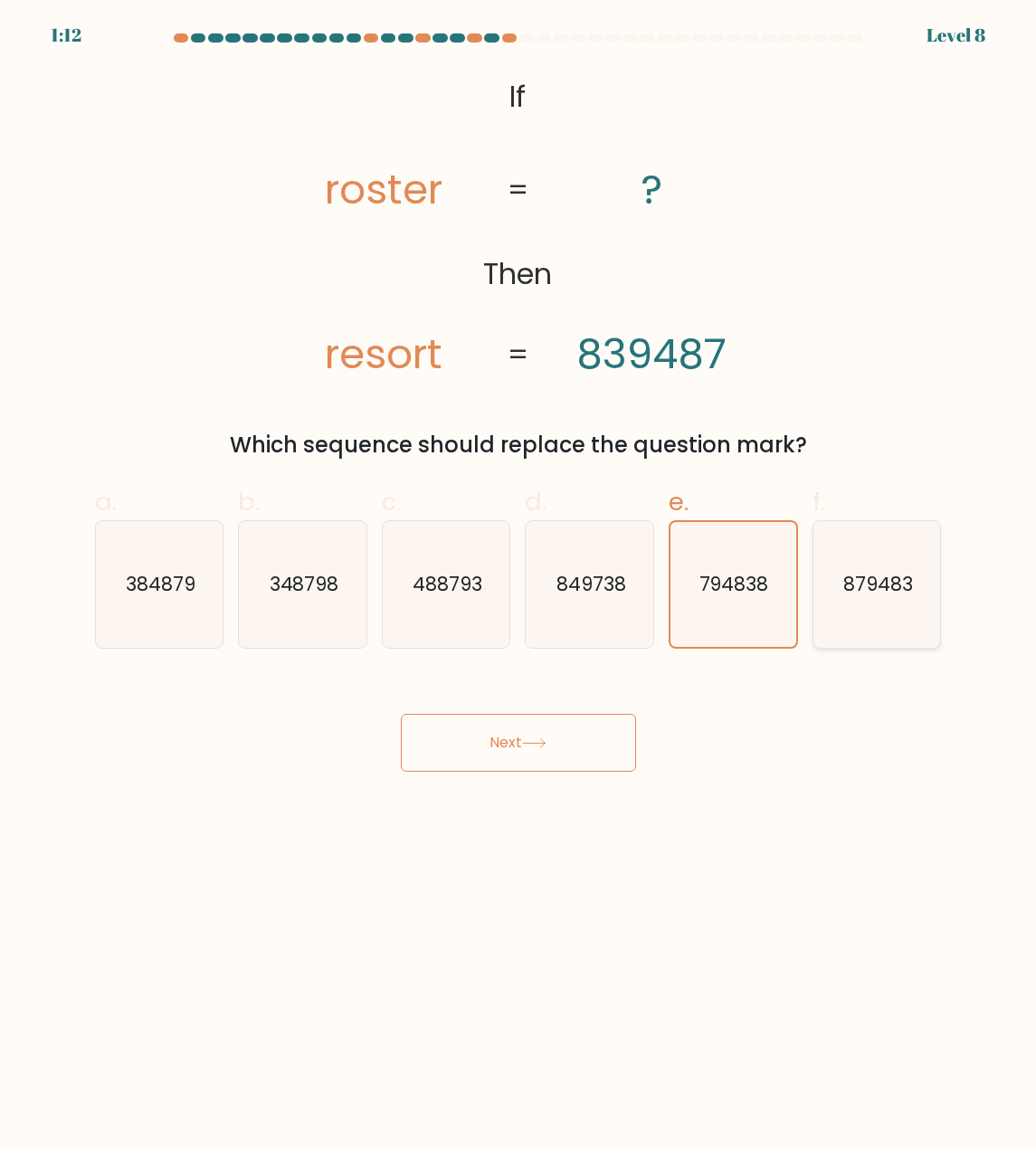
radio input "true"
click at [573, 570] on icon "849738" at bounding box center [589, 584] width 126 height 126
click at [519, 575] on input "d. 849738" at bounding box center [518, 580] width 1 height 12
radio input "true"
click at [521, 726] on button "Next" at bounding box center [518, 743] width 235 height 58
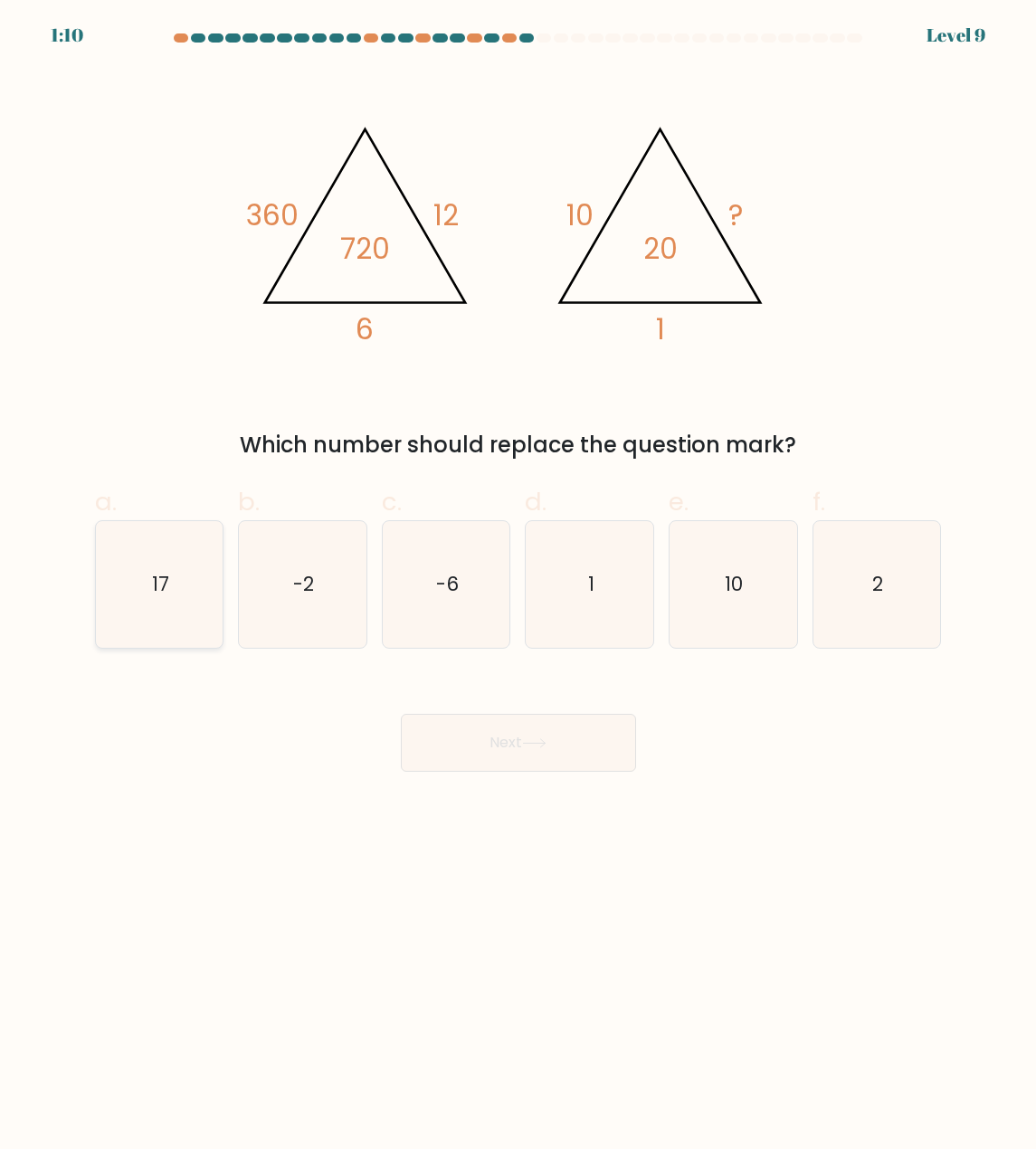
click at [132, 579] on icon "17" at bounding box center [159, 584] width 126 height 126
click at [518, 579] on input "a. 17" at bounding box center [518, 580] width 1 height 12
radio input "true"
click at [553, 755] on button "Next" at bounding box center [518, 743] width 235 height 58
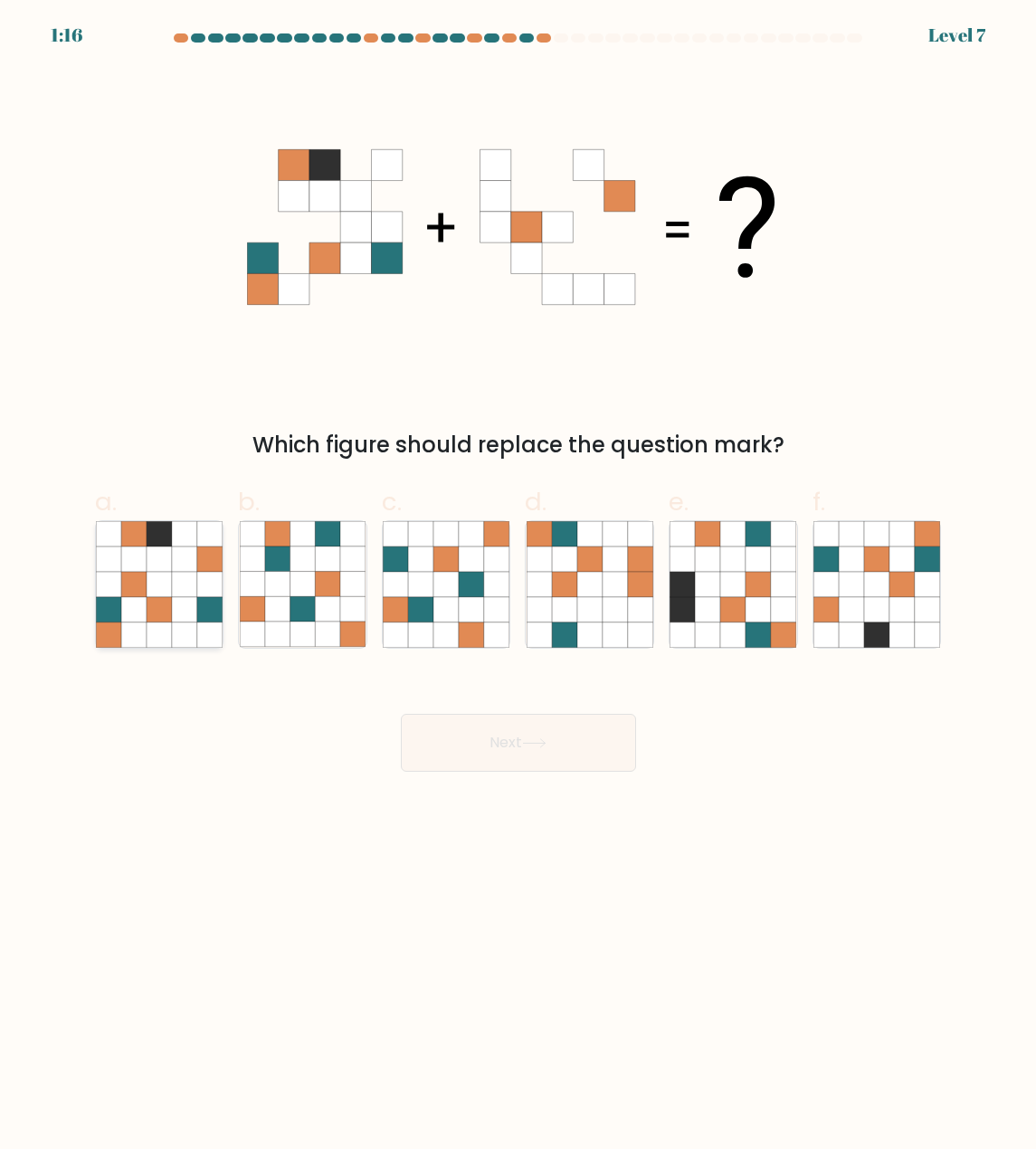
click at [180, 571] on icon at bounding box center [184, 558] width 25 height 25
click at [518, 575] on input "a." at bounding box center [518, 580] width 1 height 12
radio input "true"
click at [521, 745] on button "Next" at bounding box center [518, 743] width 235 height 58
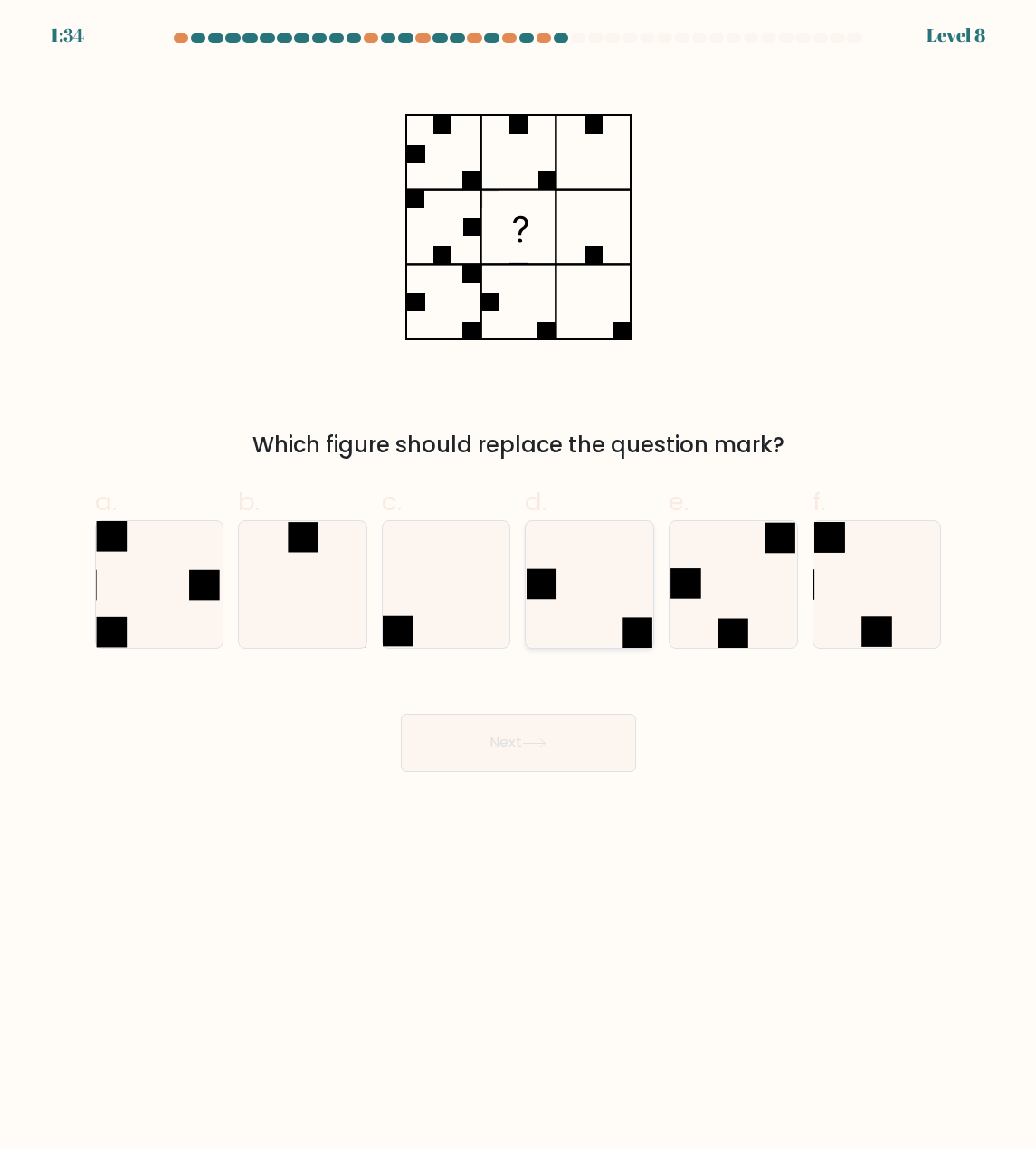
click at [625, 607] on icon at bounding box center [589, 584] width 126 height 126
click at [519, 586] on input "d." at bounding box center [518, 580] width 1 height 12
radio input "true"
click at [547, 759] on button "Next" at bounding box center [518, 743] width 235 height 58
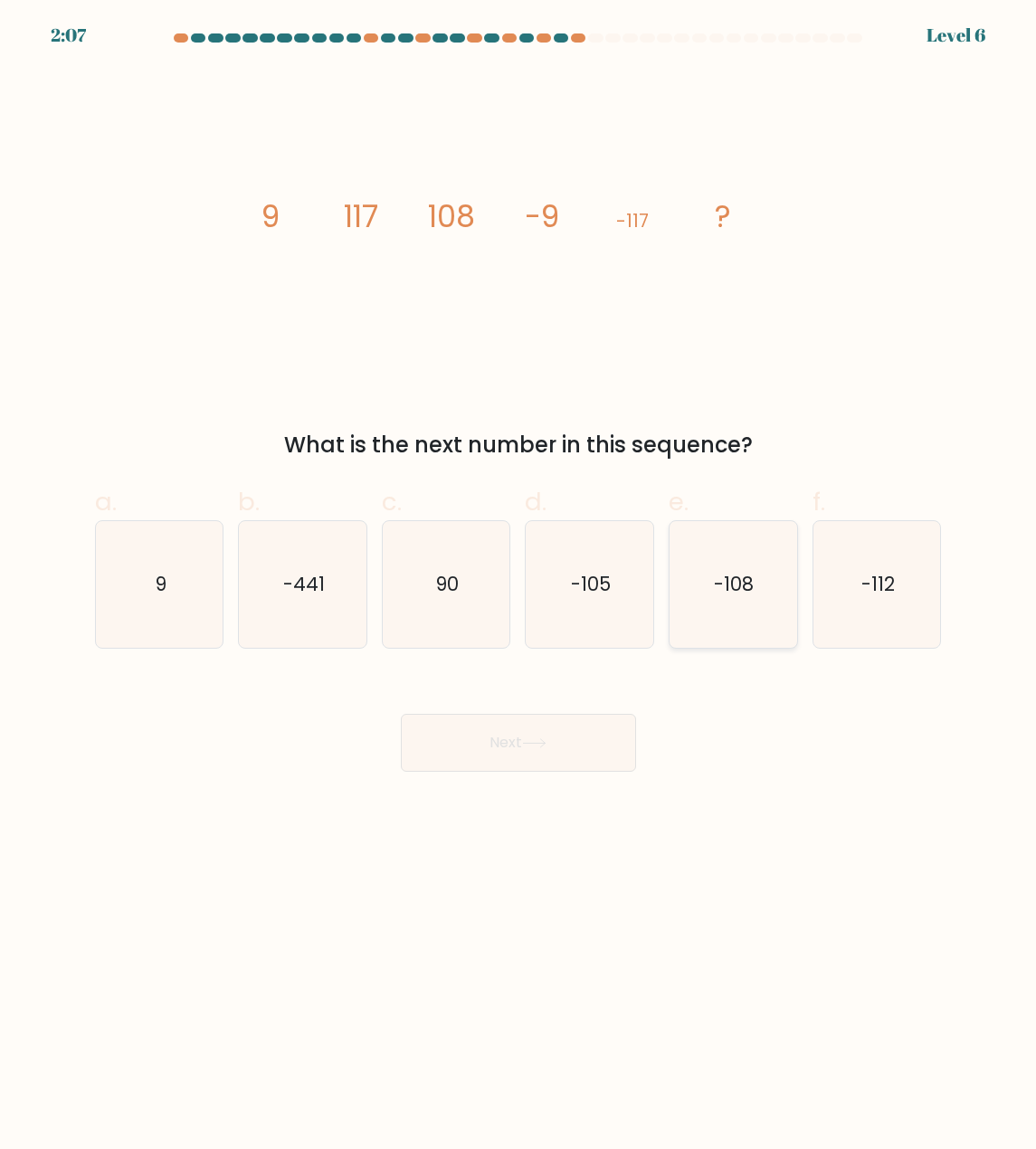
click at [687, 572] on icon "-108" at bounding box center [732, 584] width 126 height 126
click at [519, 575] on input "e. -108" at bounding box center [518, 580] width 1 height 12
radio input "true"
click at [531, 750] on button "Next" at bounding box center [518, 743] width 235 height 58
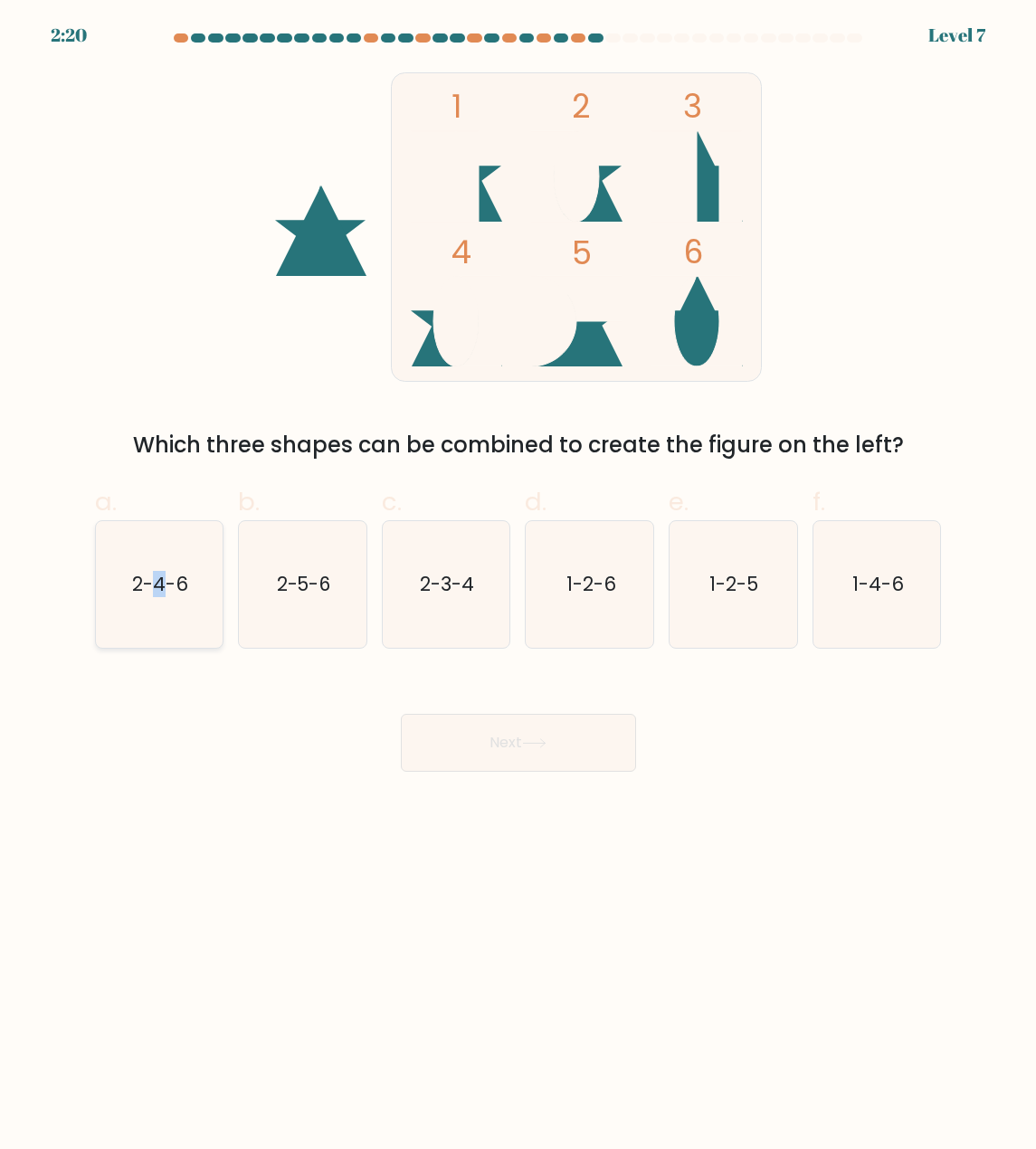
drag, startPoint x: 149, startPoint y: 557, endPoint x: 162, endPoint y: 557, distance: 13.0
click at [162, 557] on icon "2-4-6" at bounding box center [159, 584] width 126 height 126
click at [121, 572] on icon "2-4-6" at bounding box center [159, 584] width 126 height 126
click at [518, 575] on input "a. 2-4-6" at bounding box center [518, 580] width 1 height 12
radio input "true"
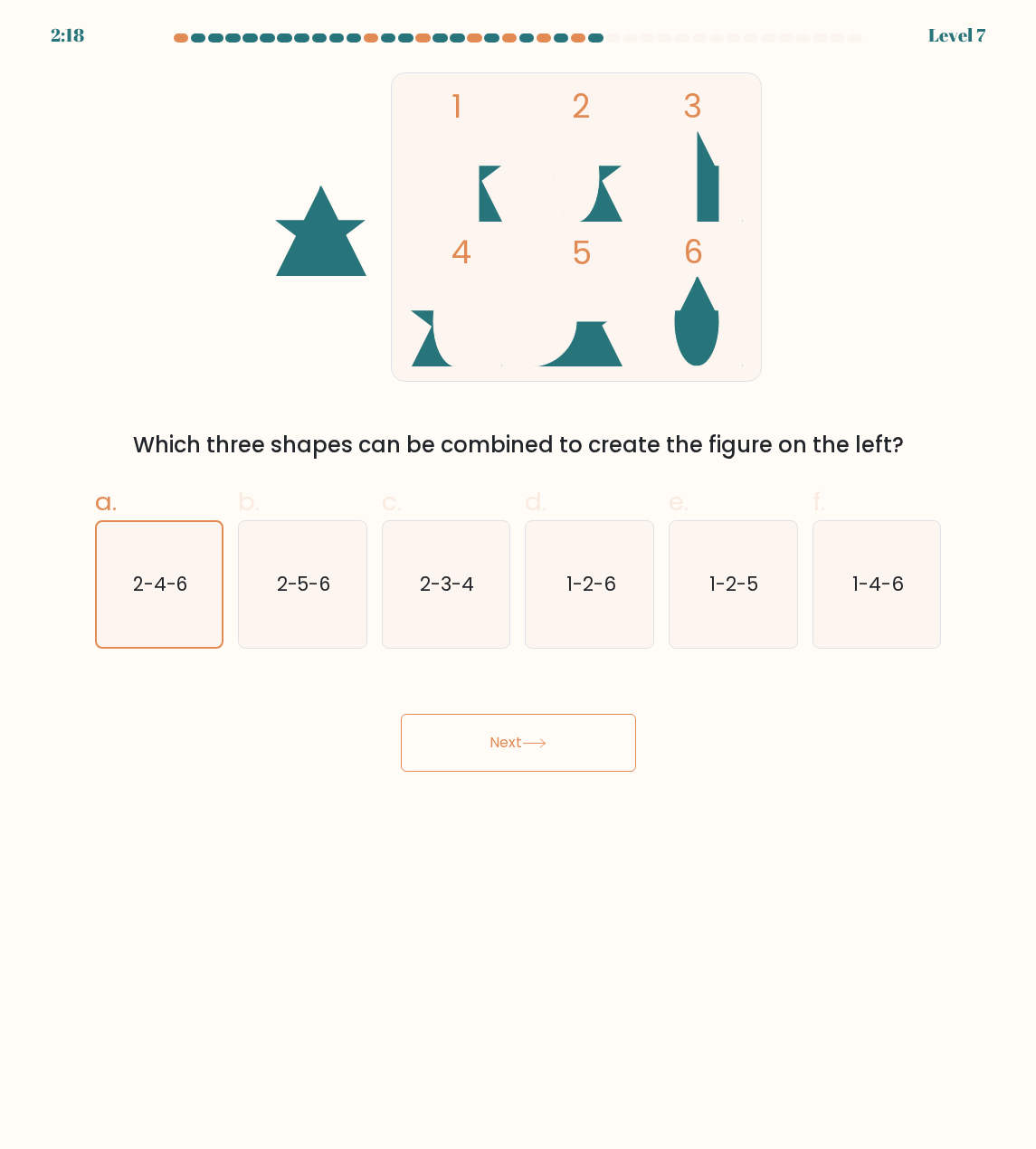
click at [486, 737] on button "Next" at bounding box center [518, 743] width 235 height 58
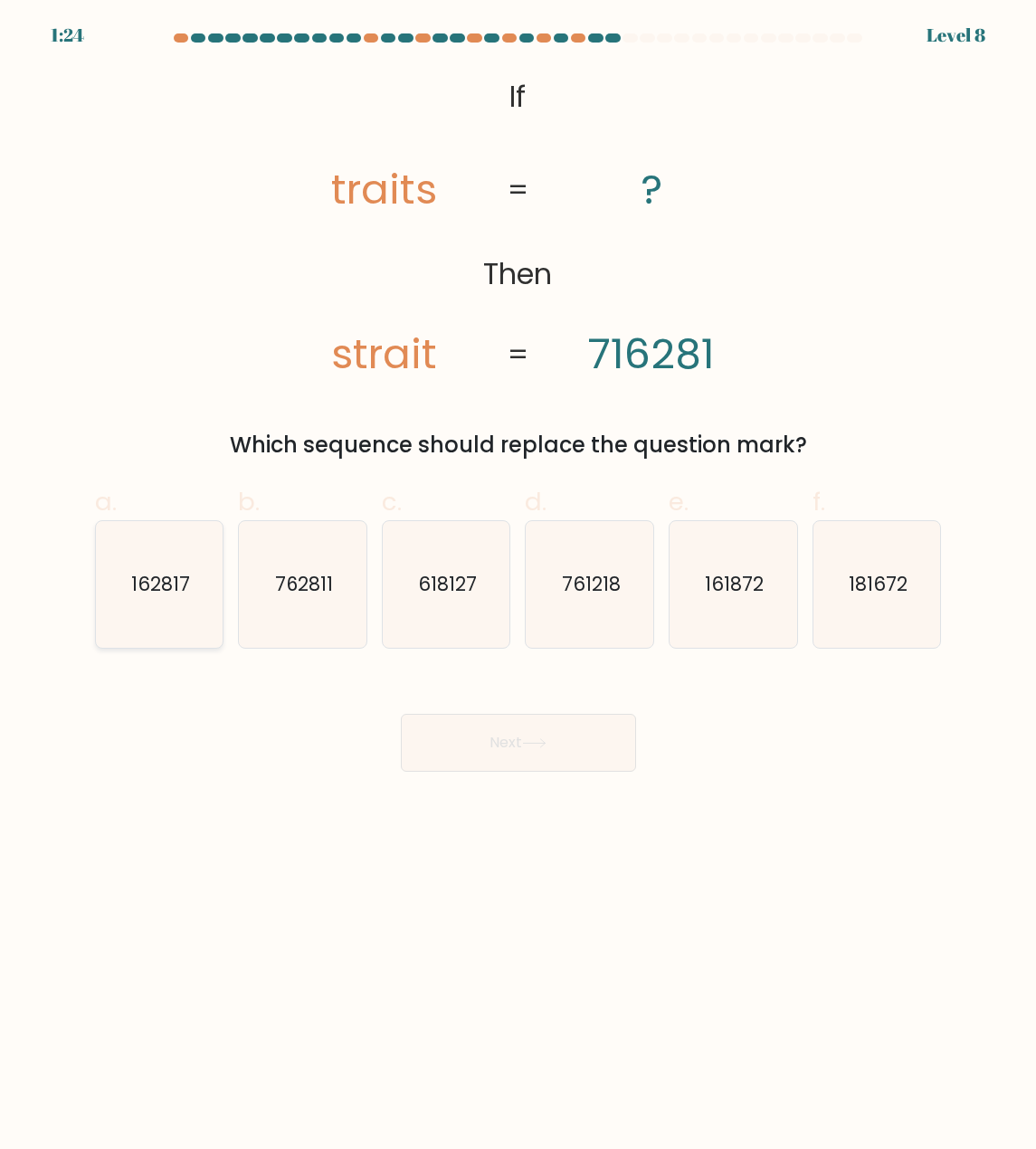
click at [146, 568] on icon "162817" at bounding box center [159, 584] width 126 height 126
click at [518, 575] on input "a. 162817" at bounding box center [518, 580] width 1 height 12
radio input "true"
click at [538, 739] on icon at bounding box center [534, 743] width 24 height 10
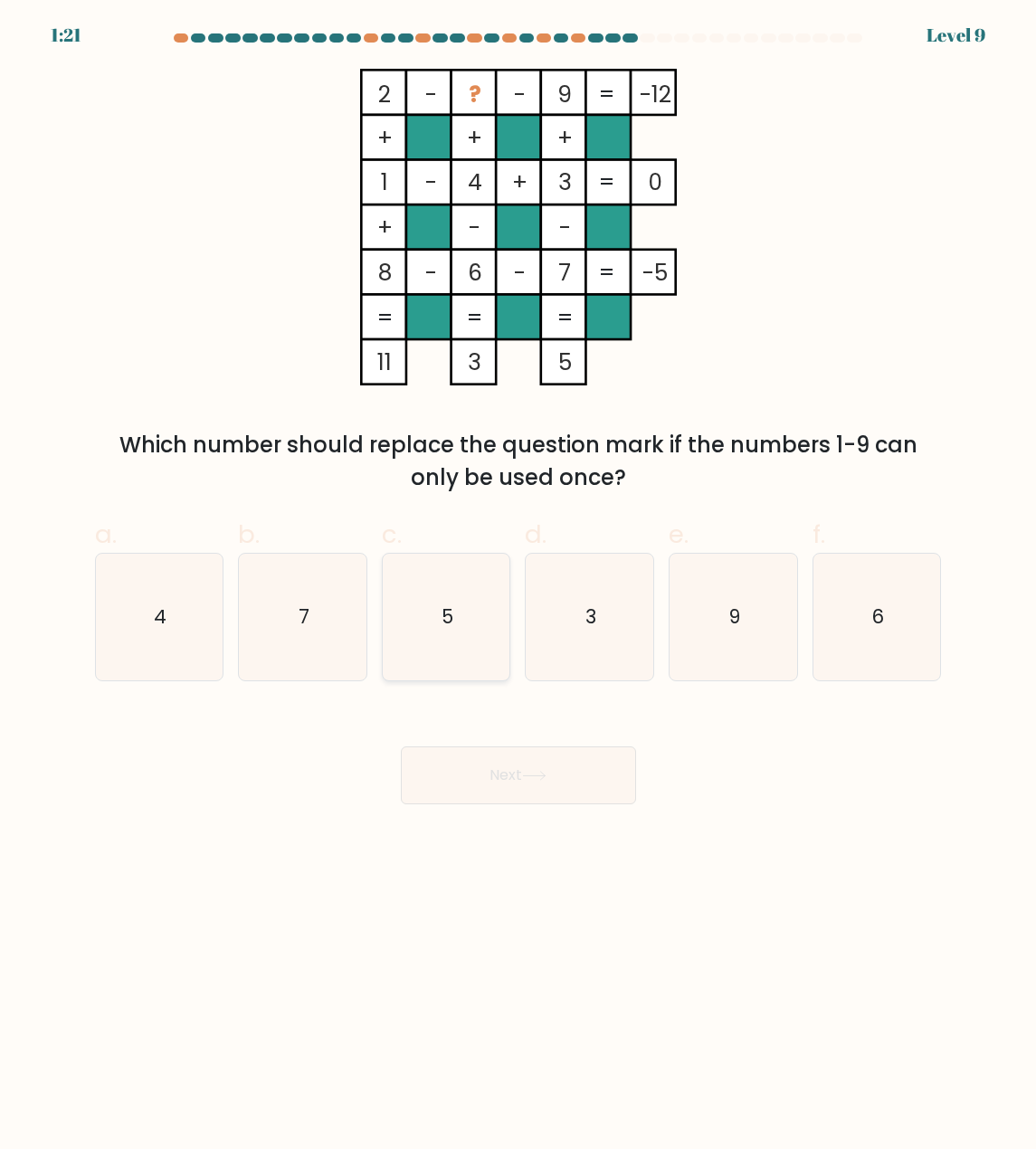
click at [476, 610] on icon "5" at bounding box center [446, 616] width 126 height 126
click at [518, 586] on input "c. 5" at bounding box center [518, 580] width 1 height 12
radio input "true"
click at [529, 767] on button "Next" at bounding box center [518, 775] width 235 height 58
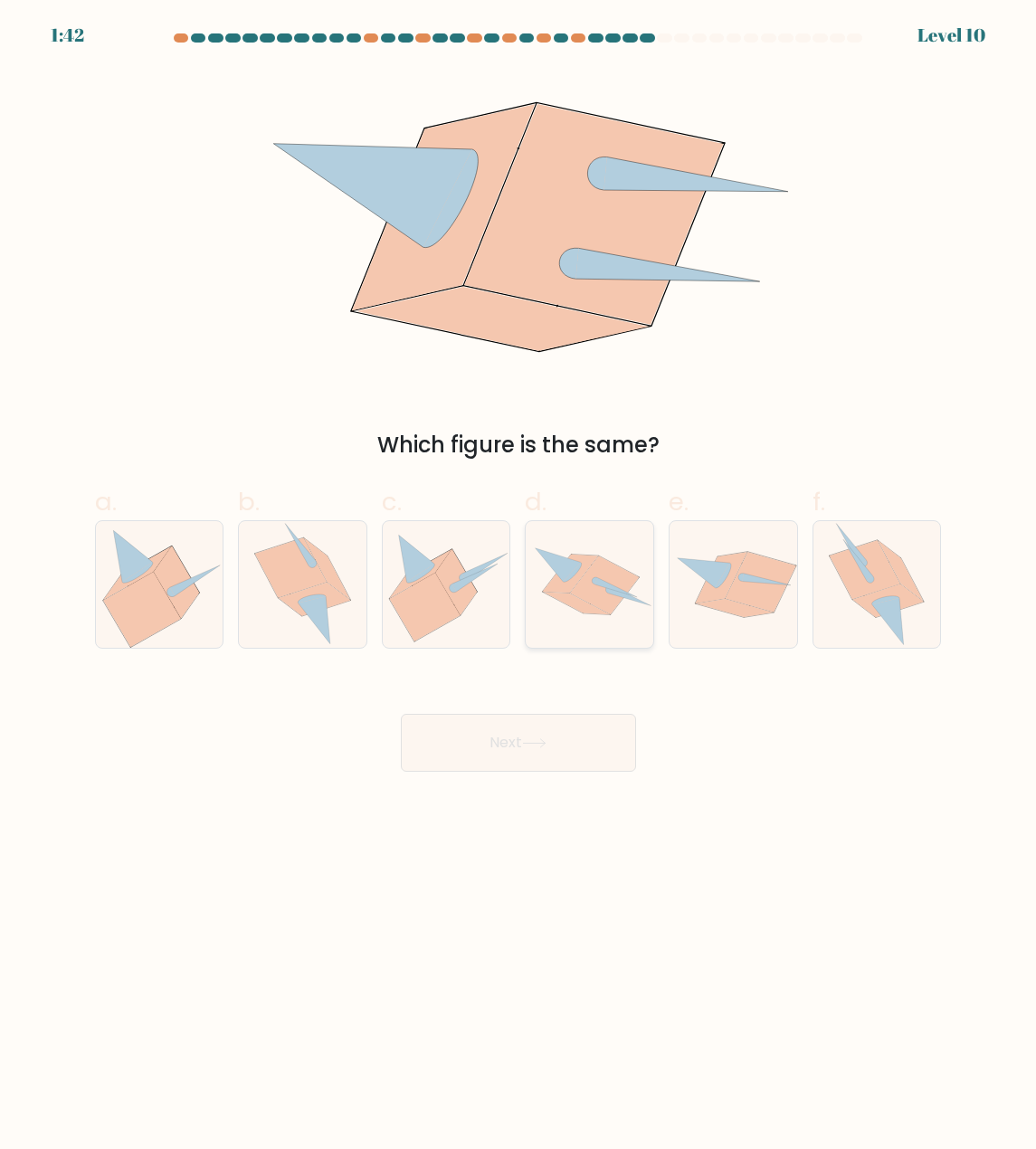
click at [596, 596] on icon at bounding box center [605, 586] width 69 height 59
click at [519, 586] on input "d." at bounding box center [518, 580] width 1 height 12
radio input "true"
click at [583, 744] on button "Next" at bounding box center [518, 743] width 235 height 58
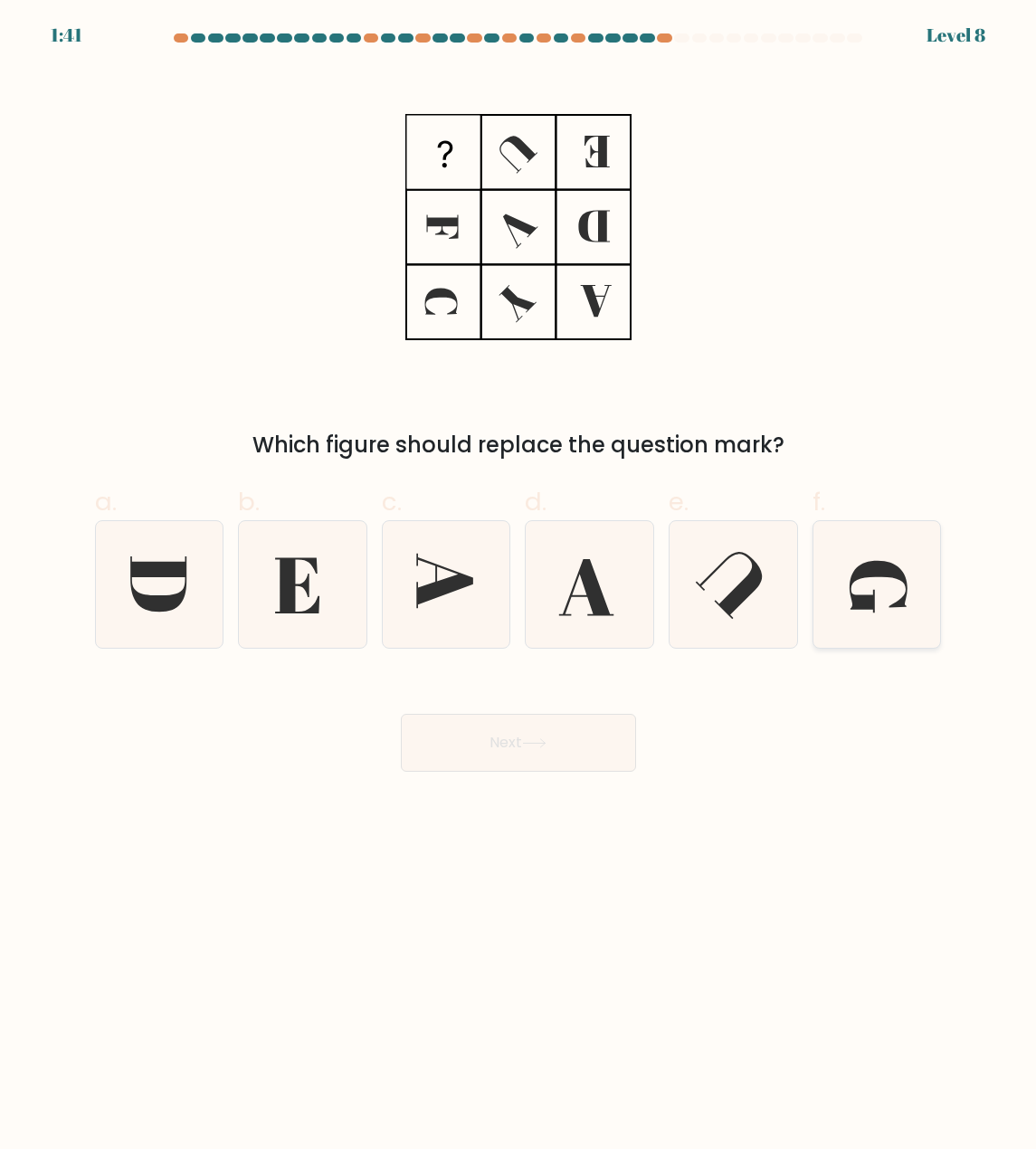
click at [851, 552] on icon at bounding box center [875, 584] width 126 height 126
click at [519, 575] on input "f." at bounding box center [518, 580] width 1 height 12
radio input "true"
click at [510, 730] on button "Next" at bounding box center [518, 743] width 235 height 58
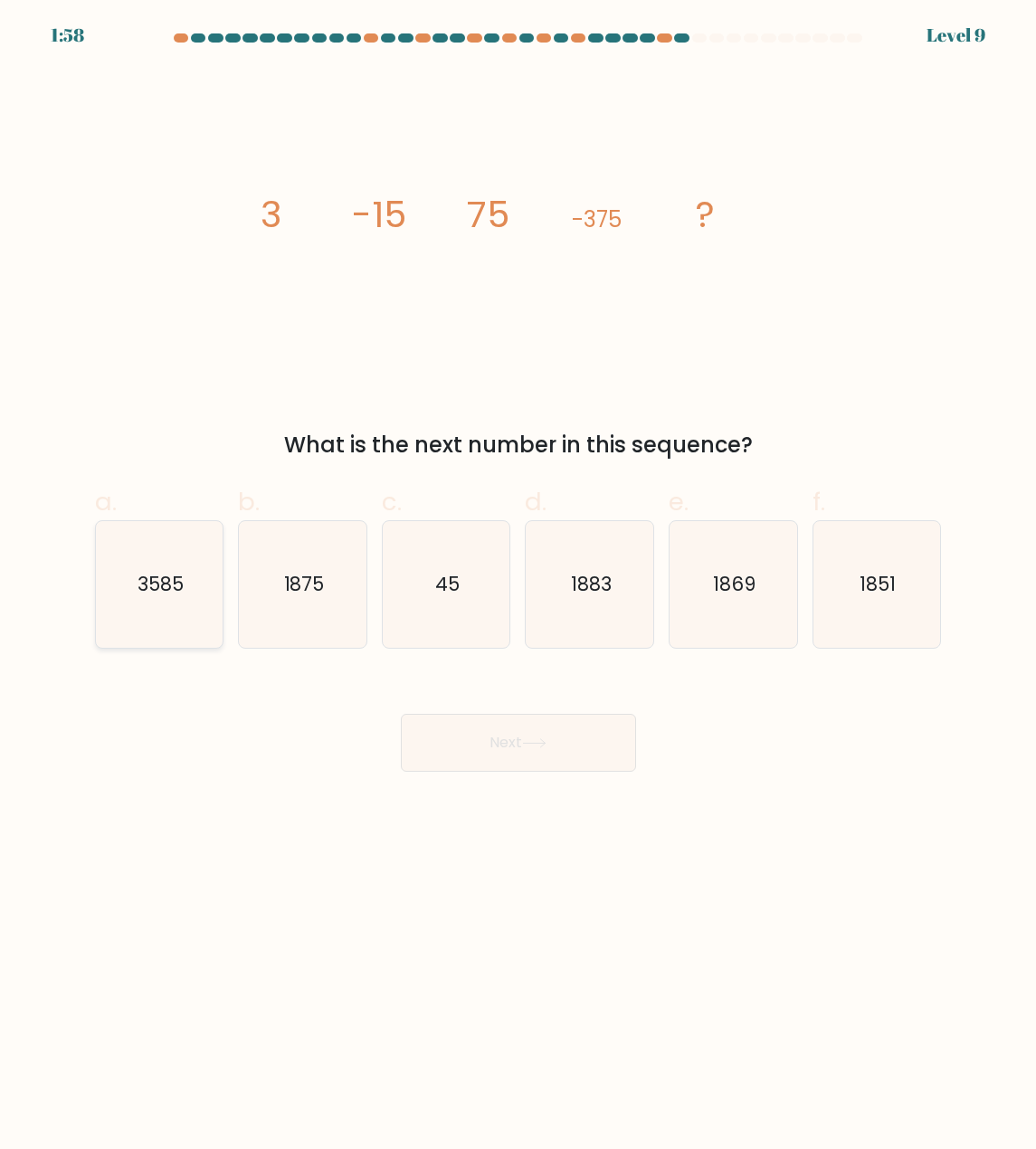
click at [149, 600] on icon "3585" at bounding box center [159, 584] width 126 height 126
click at [518, 586] on input "a. 3585" at bounding box center [518, 580] width 1 height 12
radio input "true"
click at [510, 738] on button "Next" at bounding box center [518, 743] width 235 height 58
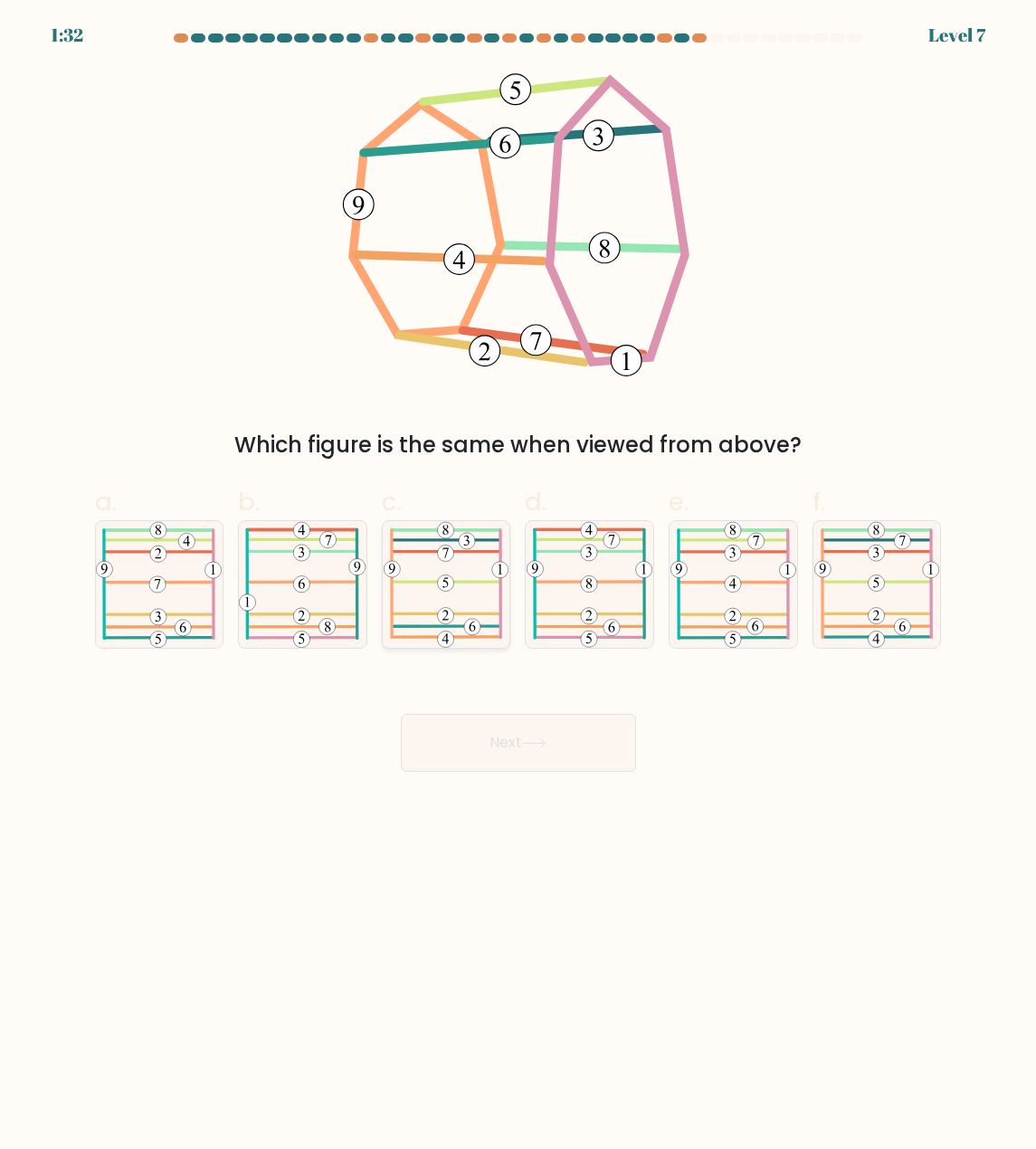
click at [427, 579] on icon at bounding box center [446, 584] width 125 height 126
click at [518, 579] on input "c." at bounding box center [518, 580] width 1 height 12
radio input "true"
click at [530, 740] on icon at bounding box center [534, 743] width 24 height 10
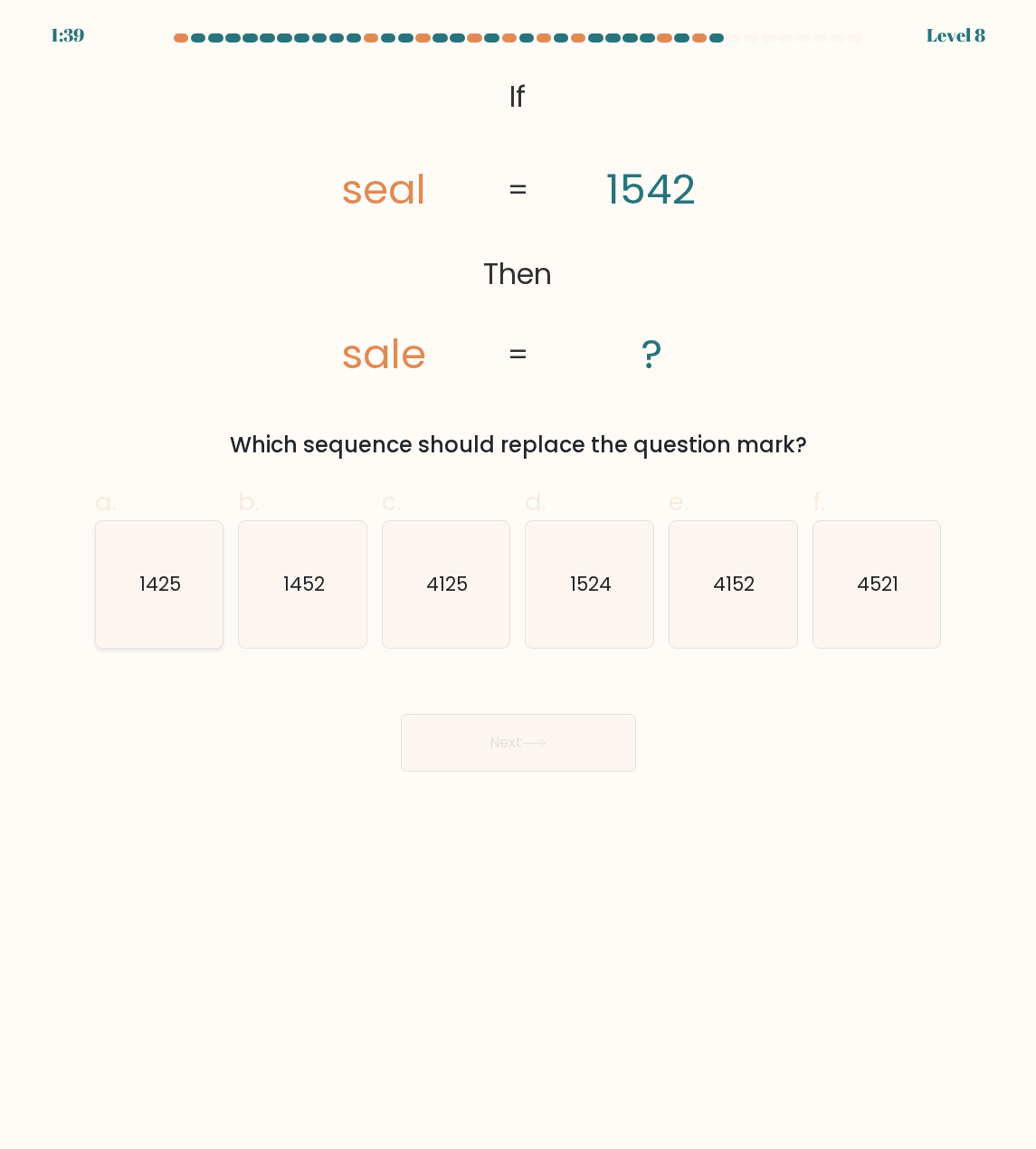
click at [134, 572] on icon "1425" at bounding box center [159, 584] width 126 height 126
click at [518, 575] on input "a. 1425" at bounding box center [518, 580] width 1 height 12
radio input "true"
click at [618, 751] on button "Next" at bounding box center [518, 743] width 235 height 58
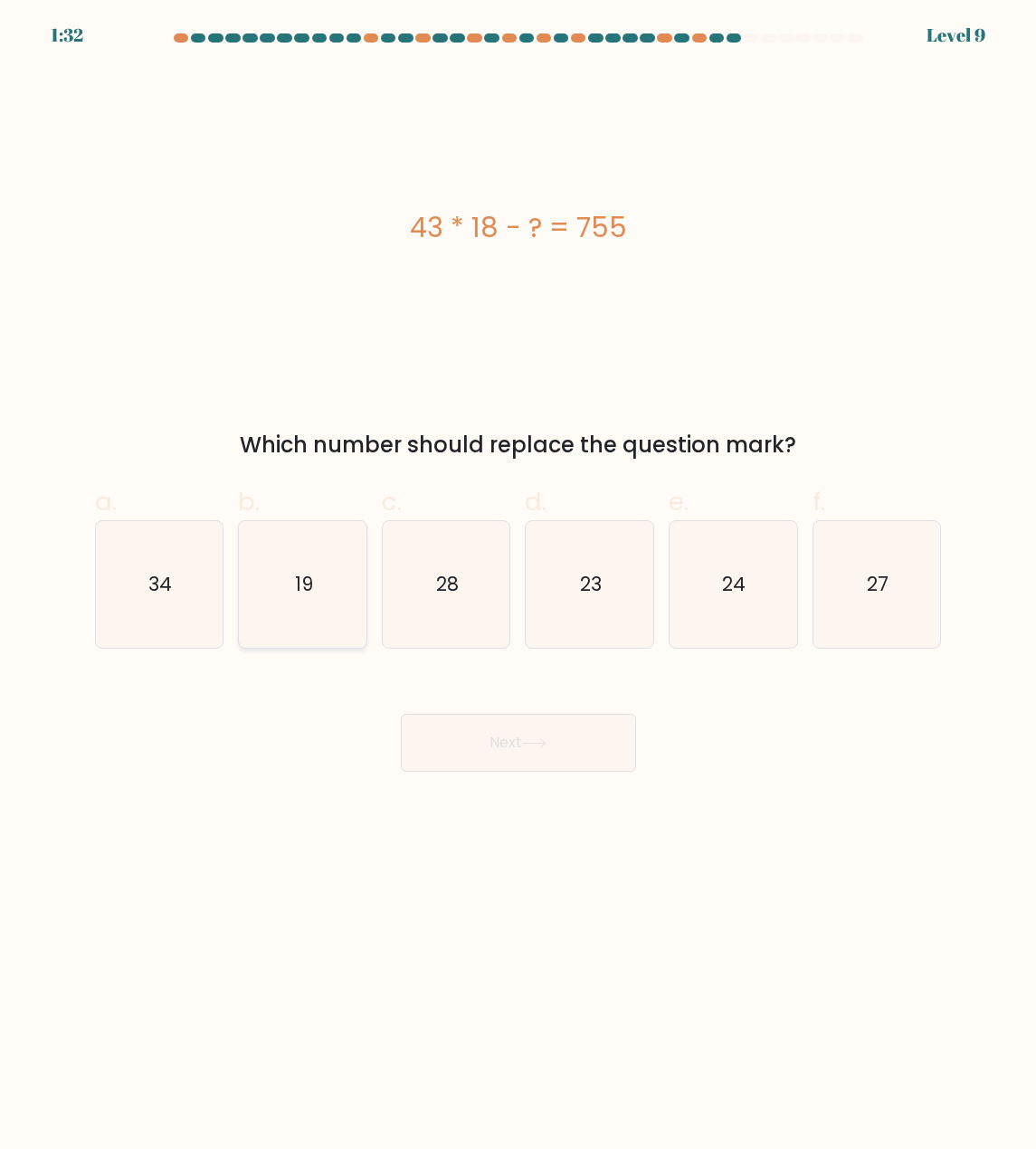
click at [277, 599] on icon "19" at bounding box center [303, 584] width 126 height 126
click at [518, 586] on input "b. 19" at bounding box center [518, 580] width 1 height 12
radio input "true"
click at [452, 756] on button "Next" at bounding box center [518, 743] width 235 height 58
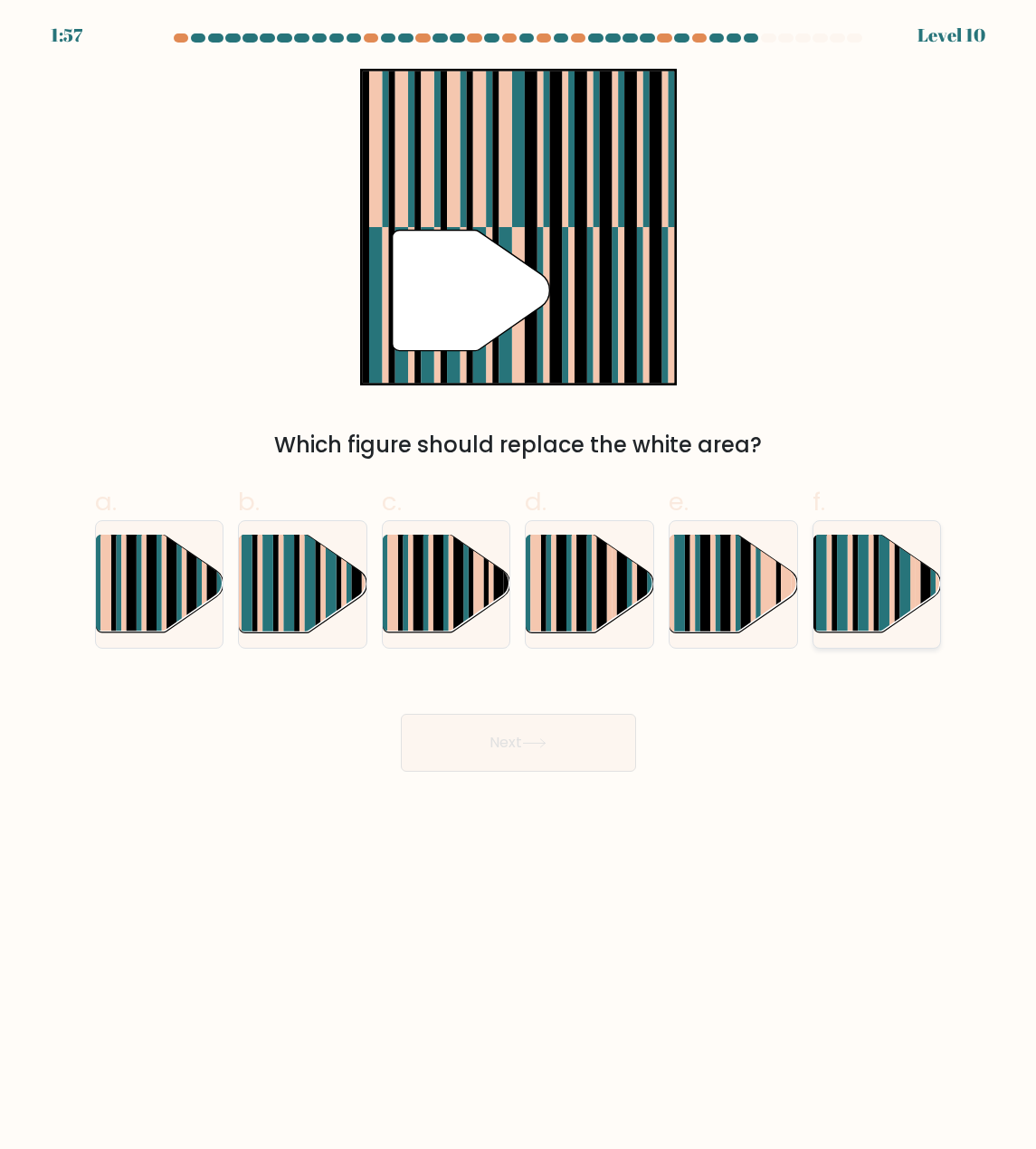
click at [836, 600] on rect at bounding box center [834, 595] width 6 height 126
click at [519, 586] on input "f." at bounding box center [518, 580] width 1 height 12
radio input "true"
click at [586, 766] on button "Next" at bounding box center [518, 743] width 235 height 58
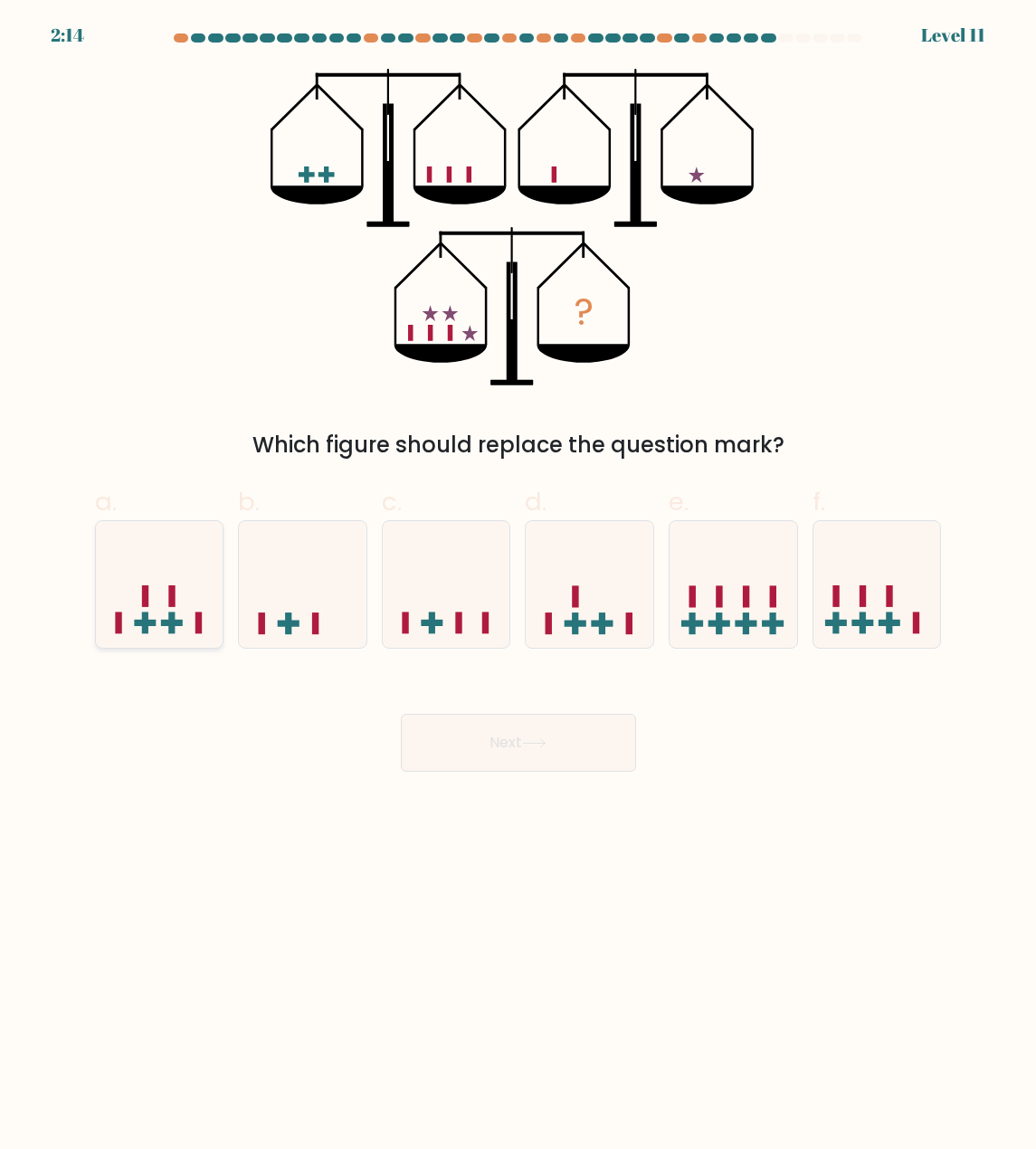
click at [181, 592] on icon at bounding box center [160, 585] width 127 height 106
click at [518, 586] on input "a." at bounding box center [518, 580] width 1 height 12
radio input "true"
click at [526, 719] on button "Next" at bounding box center [518, 743] width 235 height 58
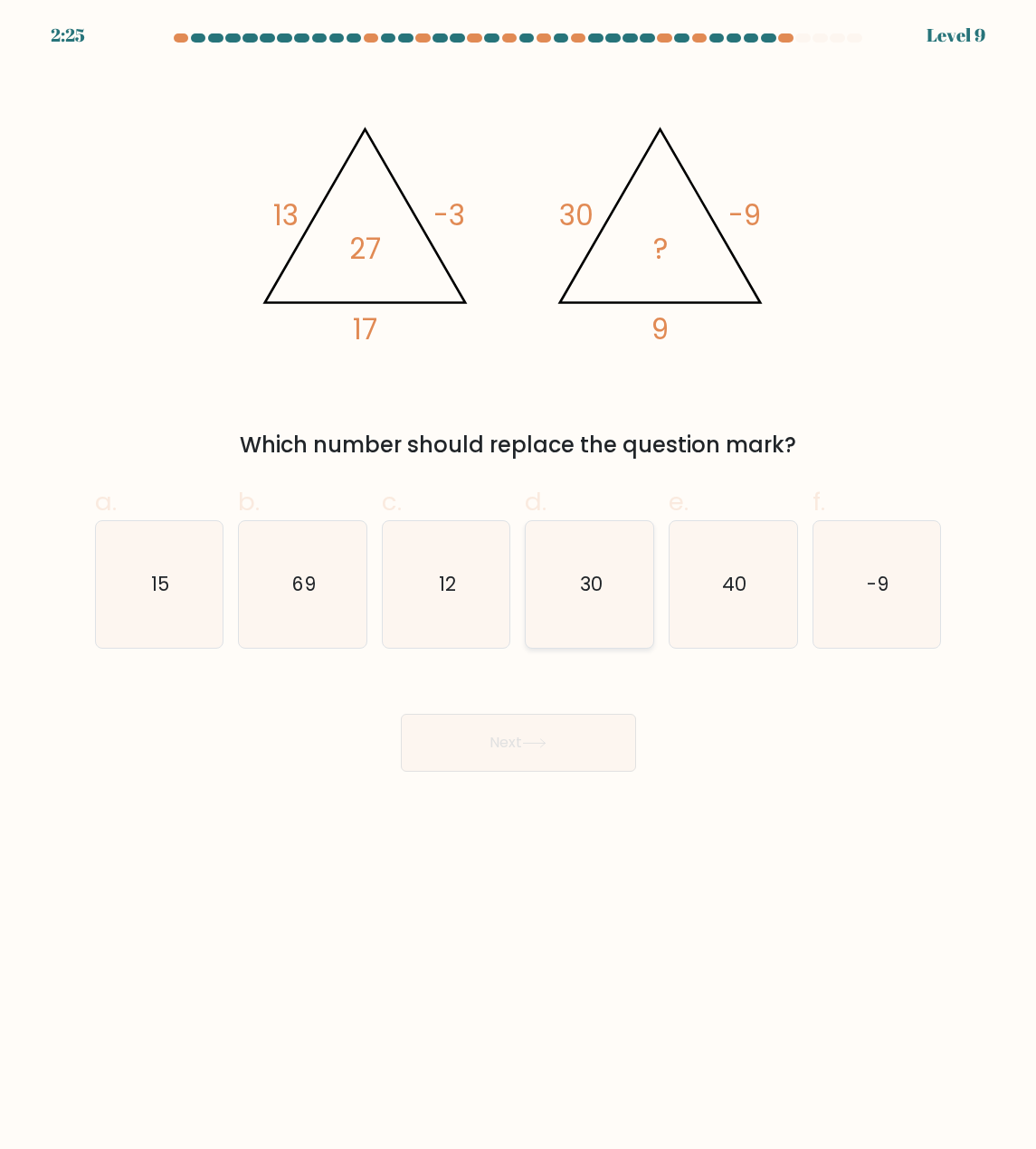
click at [577, 592] on icon "30" at bounding box center [589, 584] width 126 height 126
click at [519, 586] on input "d. 30" at bounding box center [518, 580] width 1 height 12
radio input "true"
click at [531, 755] on button "Next" at bounding box center [518, 743] width 235 height 58
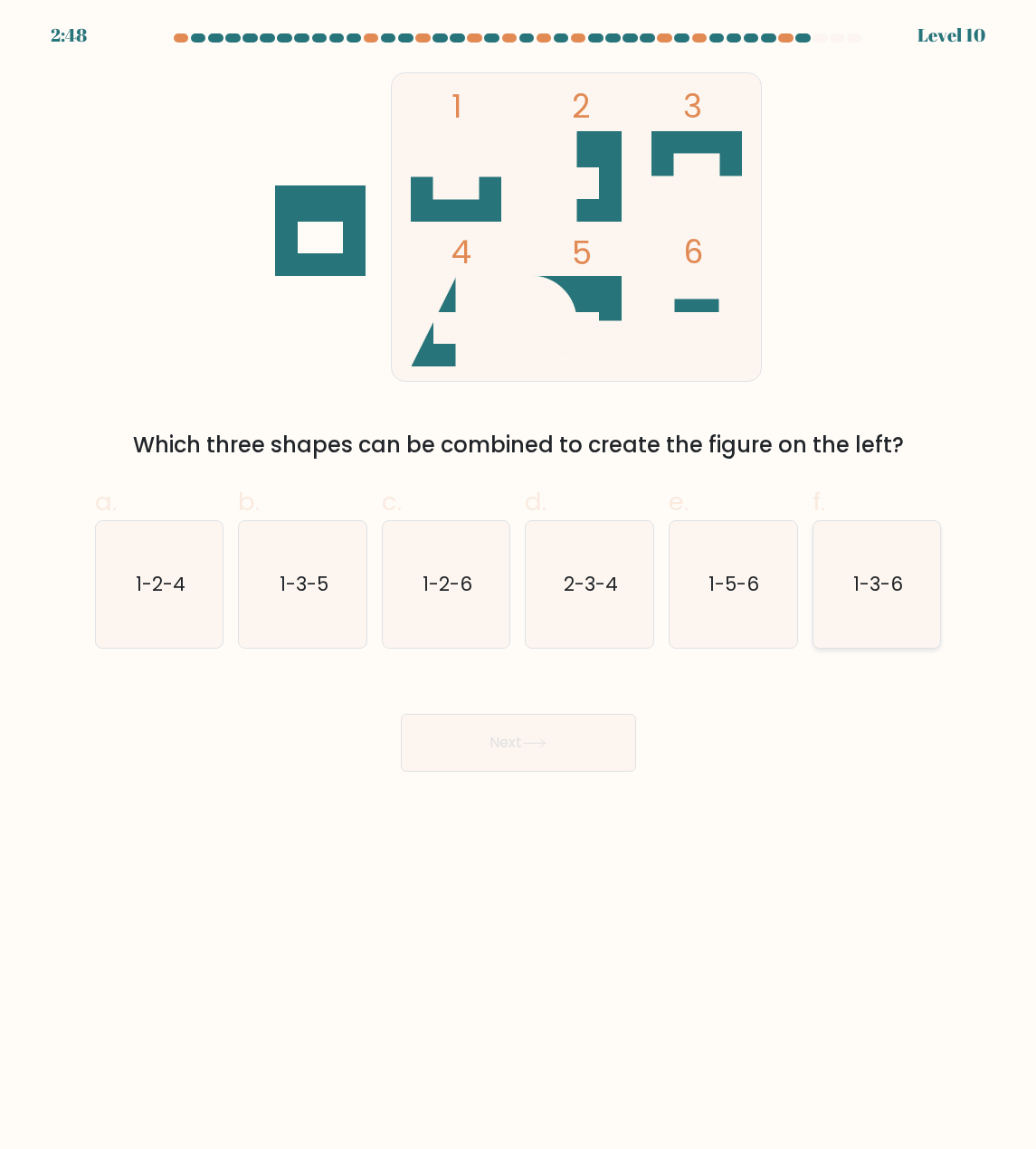
click at [879, 559] on icon "1-3-6" at bounding box center [875, 584] width 126 height 126
click at [519, 575] on input "f. 1-3-6" at bounding box center [518, 580] width 1 height 12
radio input "true"
click at [534, 736] on button "Next" at bounding box center [518, 743] width 235 height 58
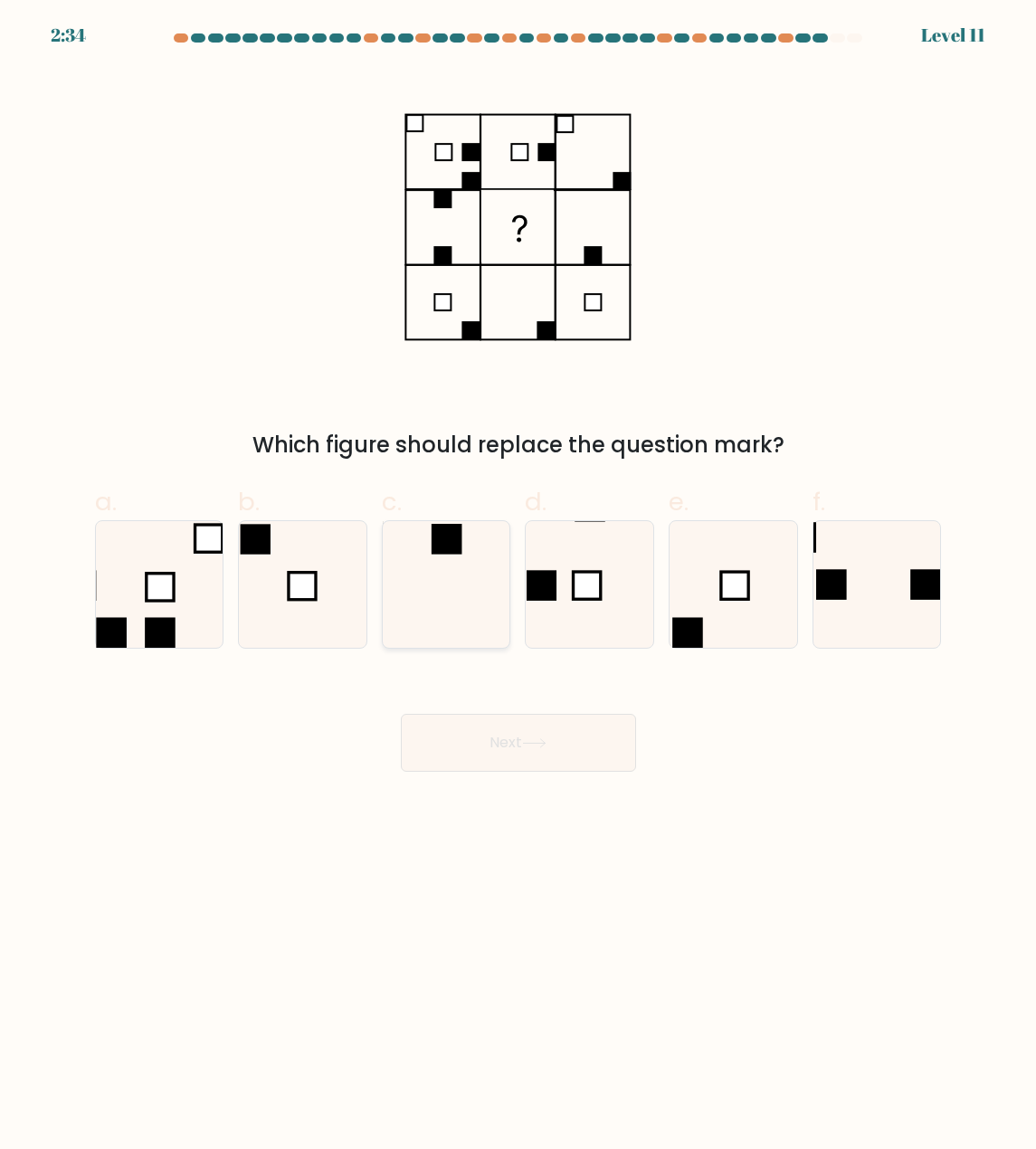
click at [471, 537] on icon at bounding box center [446, 584] width 126 height 126
click at [518, 575] on input "c." at bounding box center [518, 580] width 1 height 12
radio input "true"
click at [541, 733] on button "Next" at bounding box center [518, 743] width 235 height 58
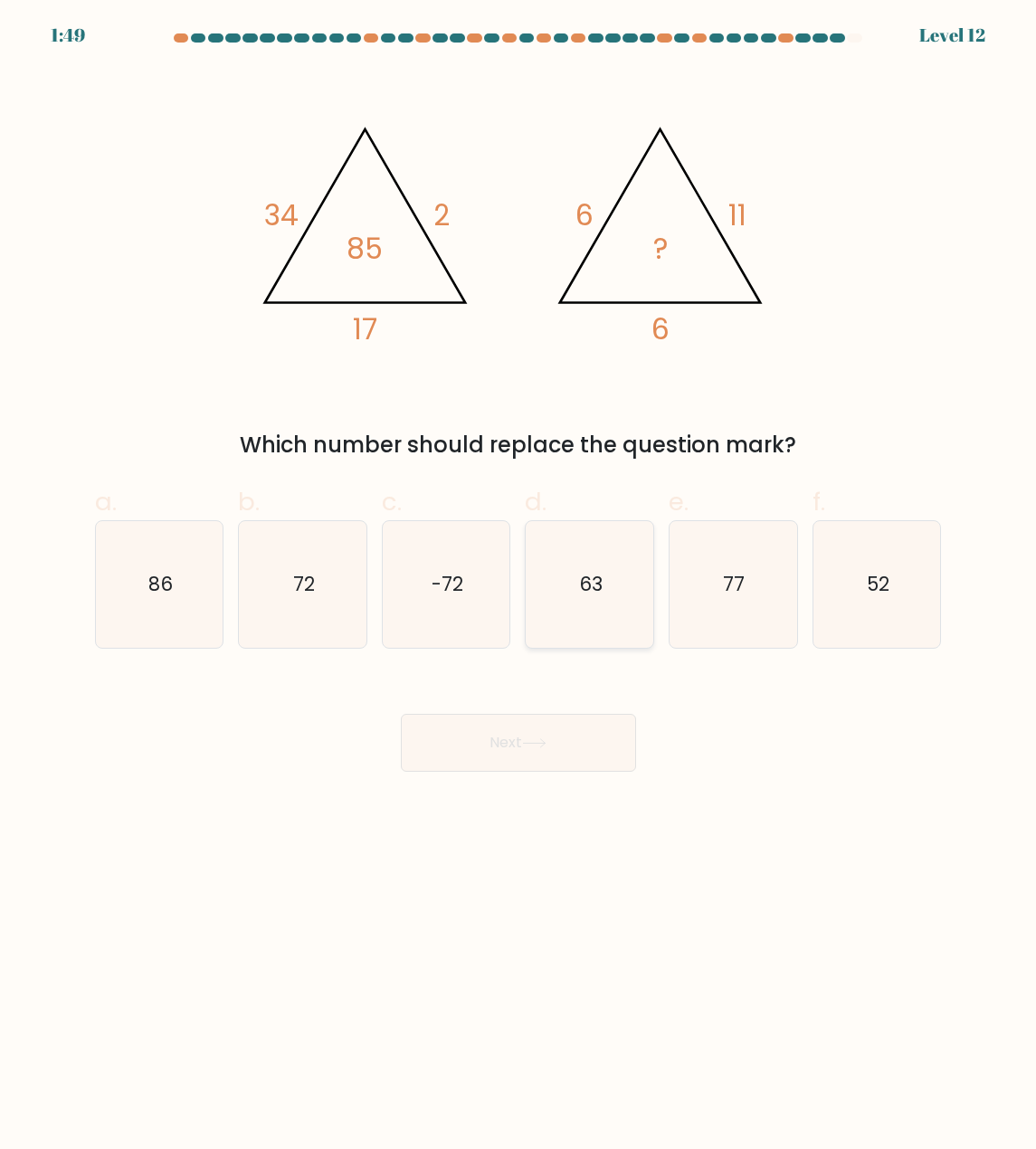
click at [610, 543] on icon "63" at bounding box center [589, 584] width 126 height 126
click at [519, 575] on input "d. 63" at bounding box center [518, 580] width 1 height 12
radio input "true"
click at [546, 741] on icon at bounding box center [534, 743] width 24 height 10
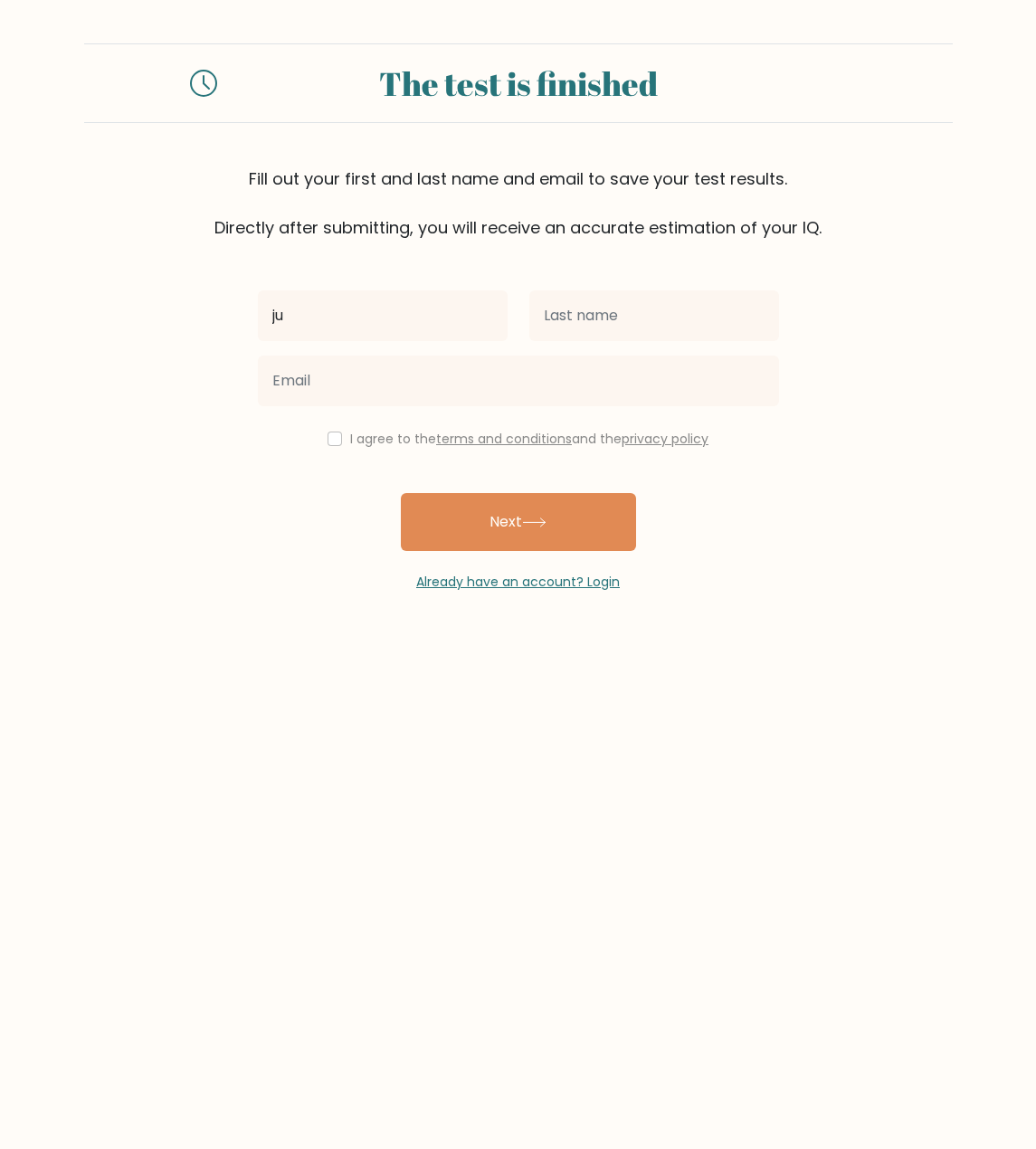
type input "j"
type input "Judy"
type input "[PERSON_NAME]"
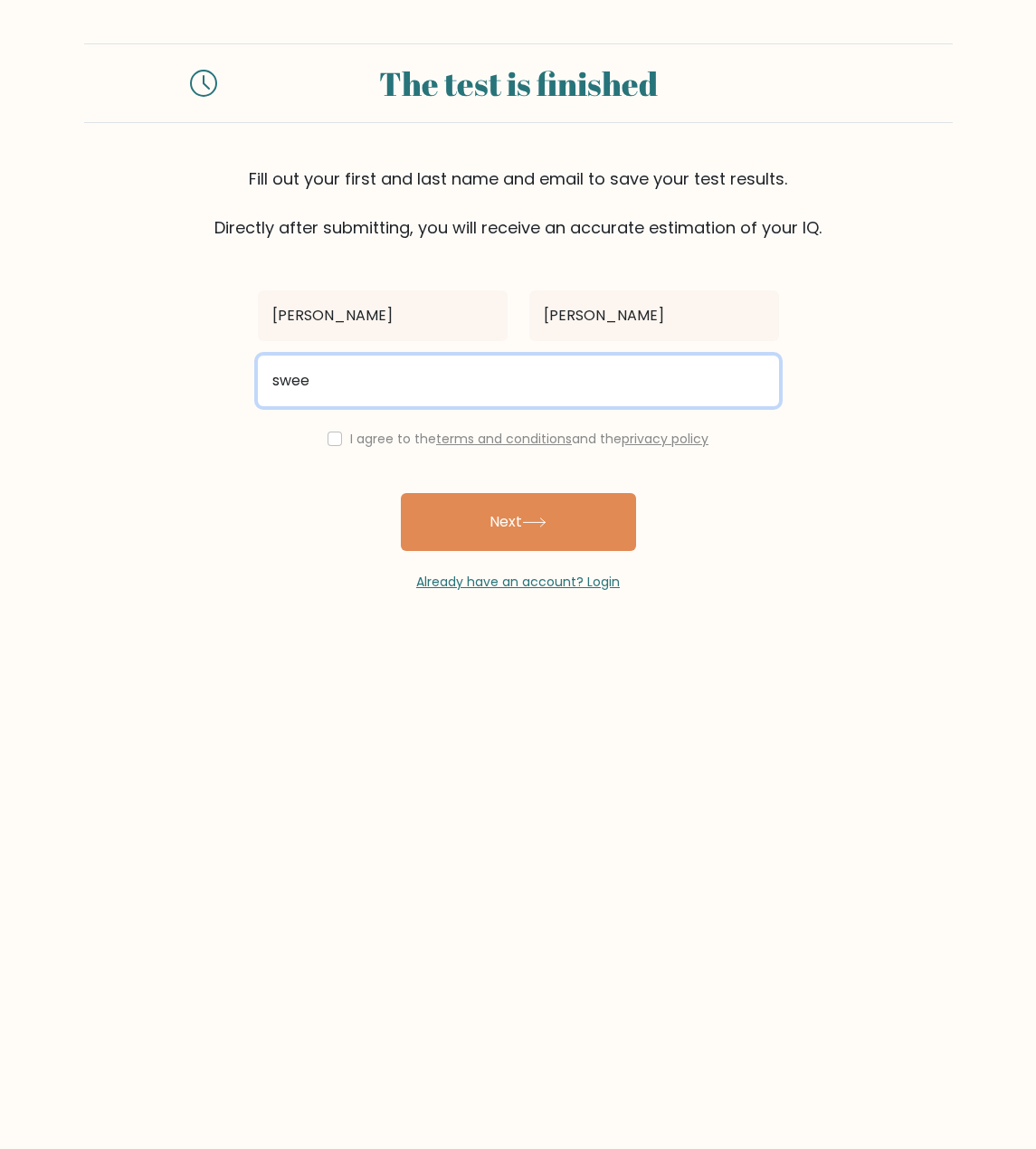
click at [759, 384] on input "swee" at bounding box center [518, 380] width 521 height 51
type input "sweetpeajh11@gmail.com"
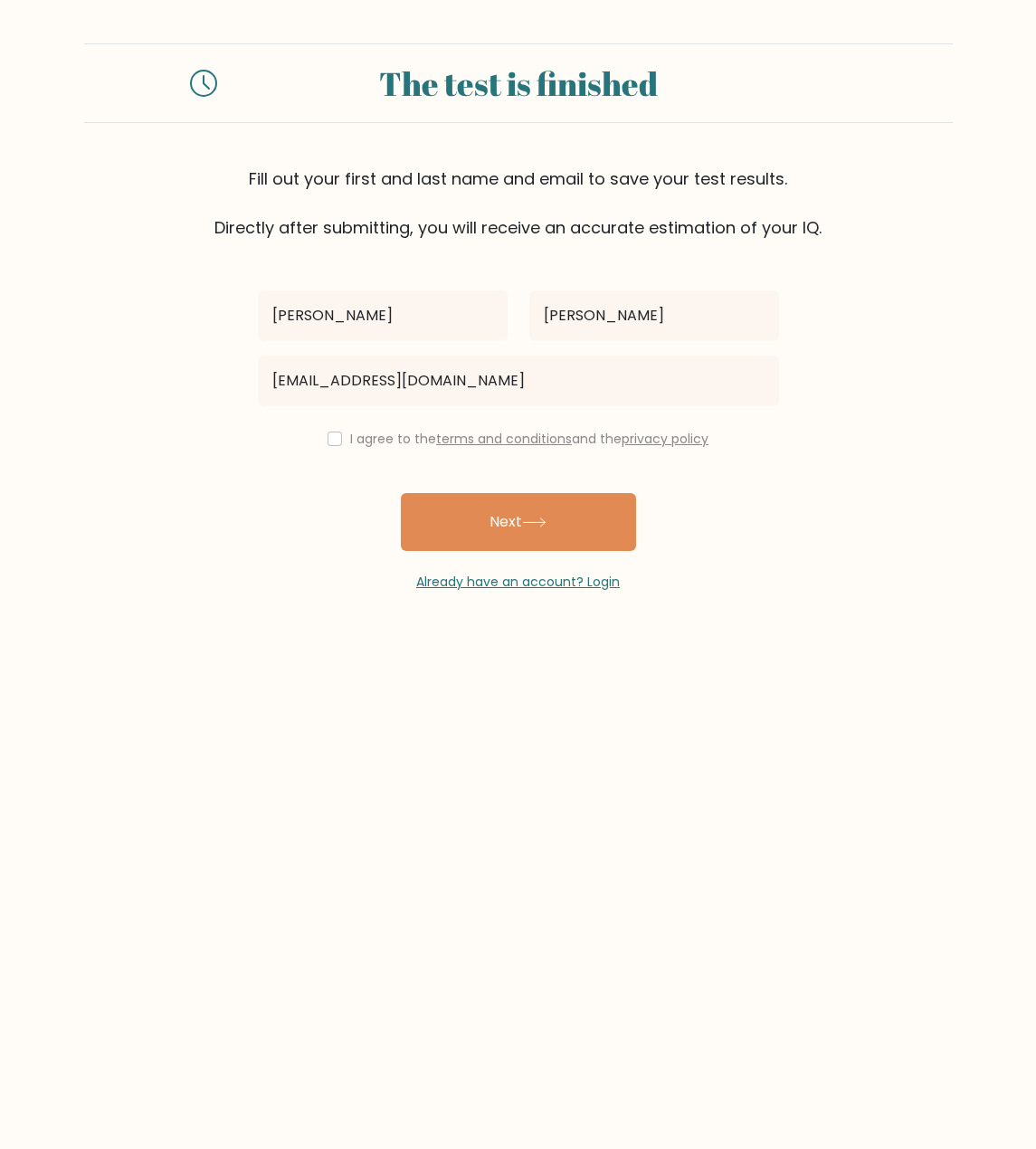
click at [340, 443] on div "I agree to the terms and conditions and the privacy policy" at bounding box center [518, 439] width 542 height 22
click at [319, 440] on div "I agree to the terms and conditions and the privacy policy" at bounding box center [518, 439] width 542 height 22
click at [328, 440] on input "checkbox" at bounding box center [335, 439] width 15 height 15
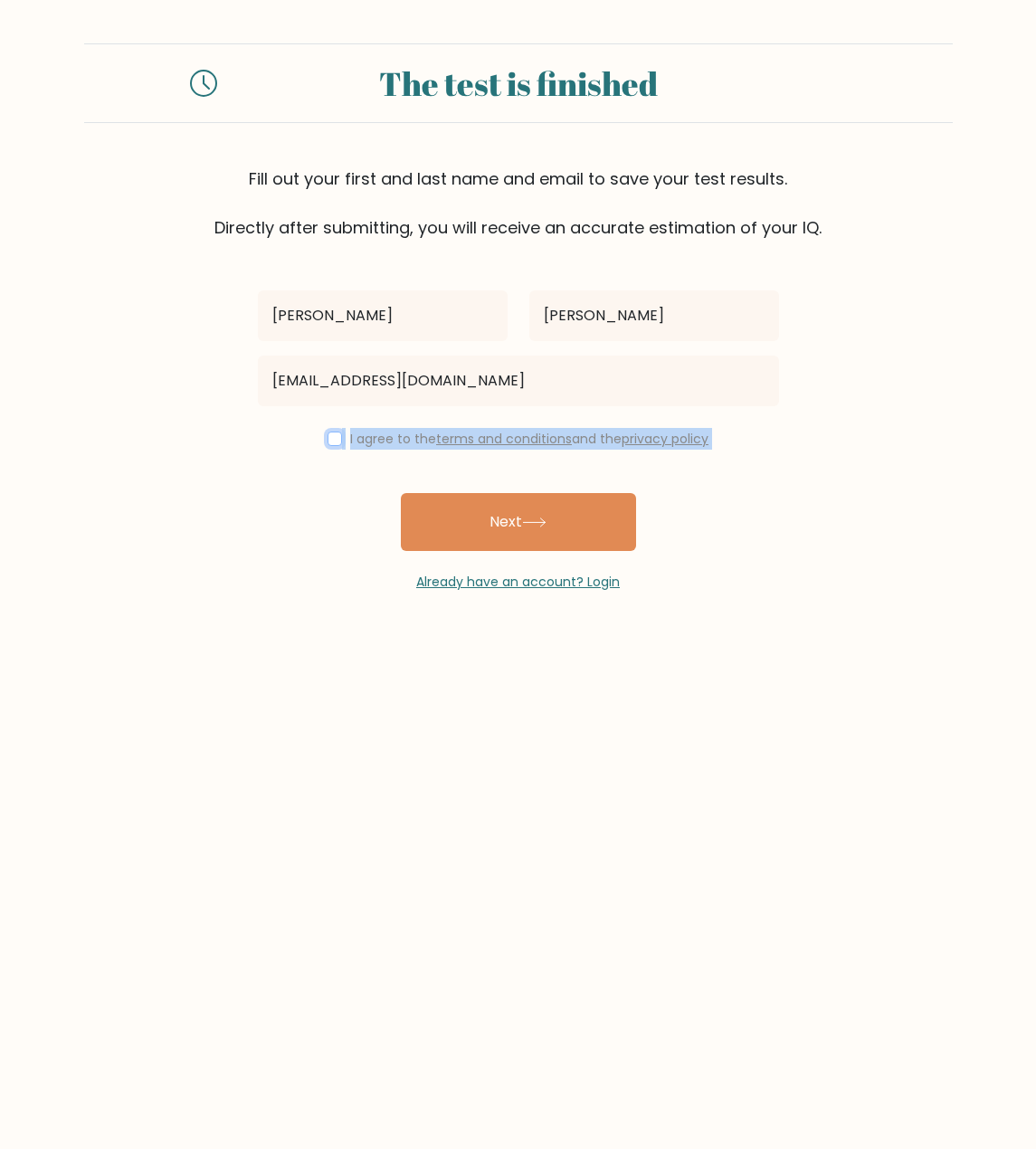
checkbox input "true"
click at [256, 569] on div "Judy Holcomb sweetpeajh11@gmail.com I agree to the terms and conditions and the…" at bounding box center [518, 415] width 542 height 352
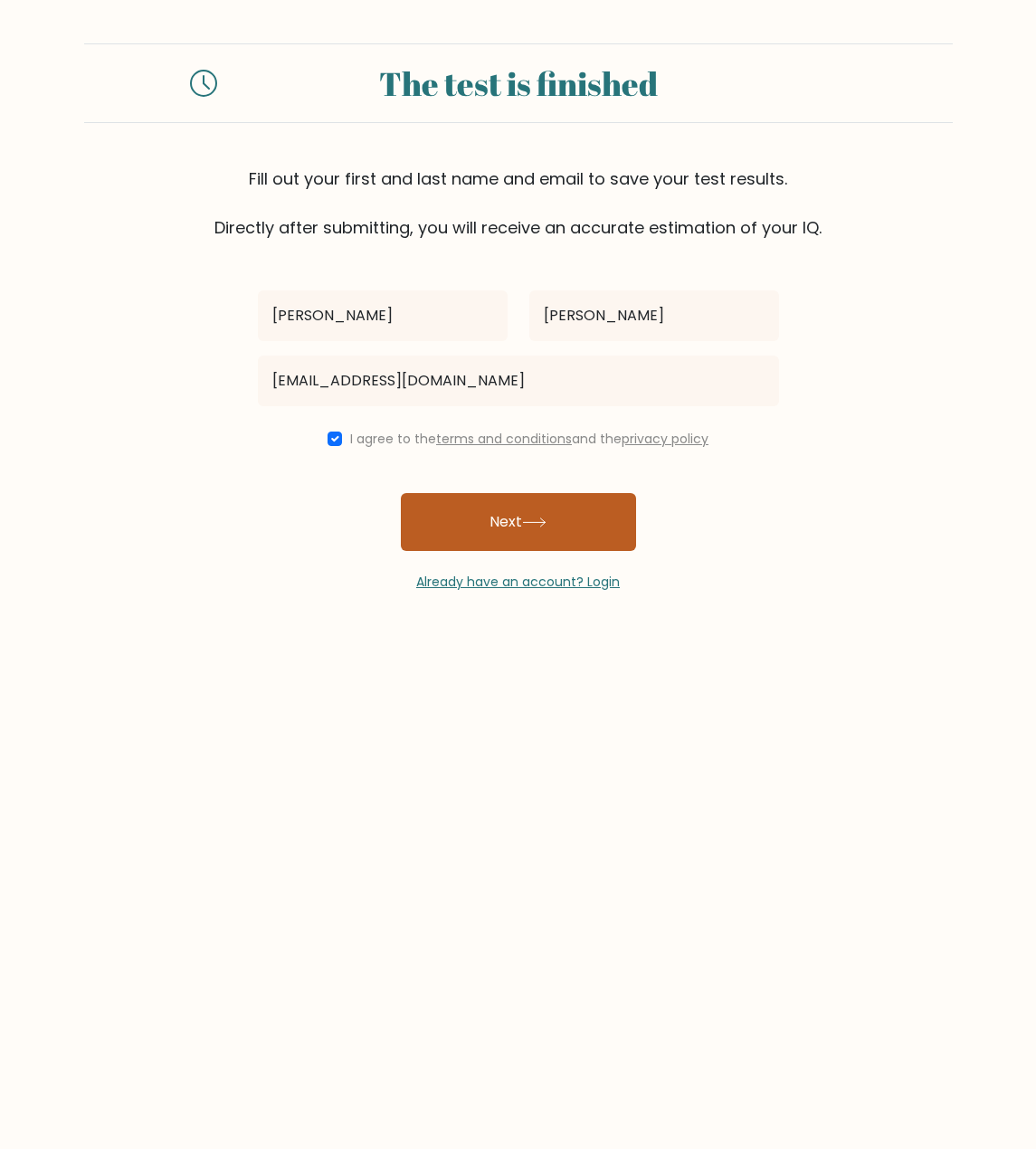
click at [506, 531] on button "Next" at bounding box center [518, 521] width 235 height 58
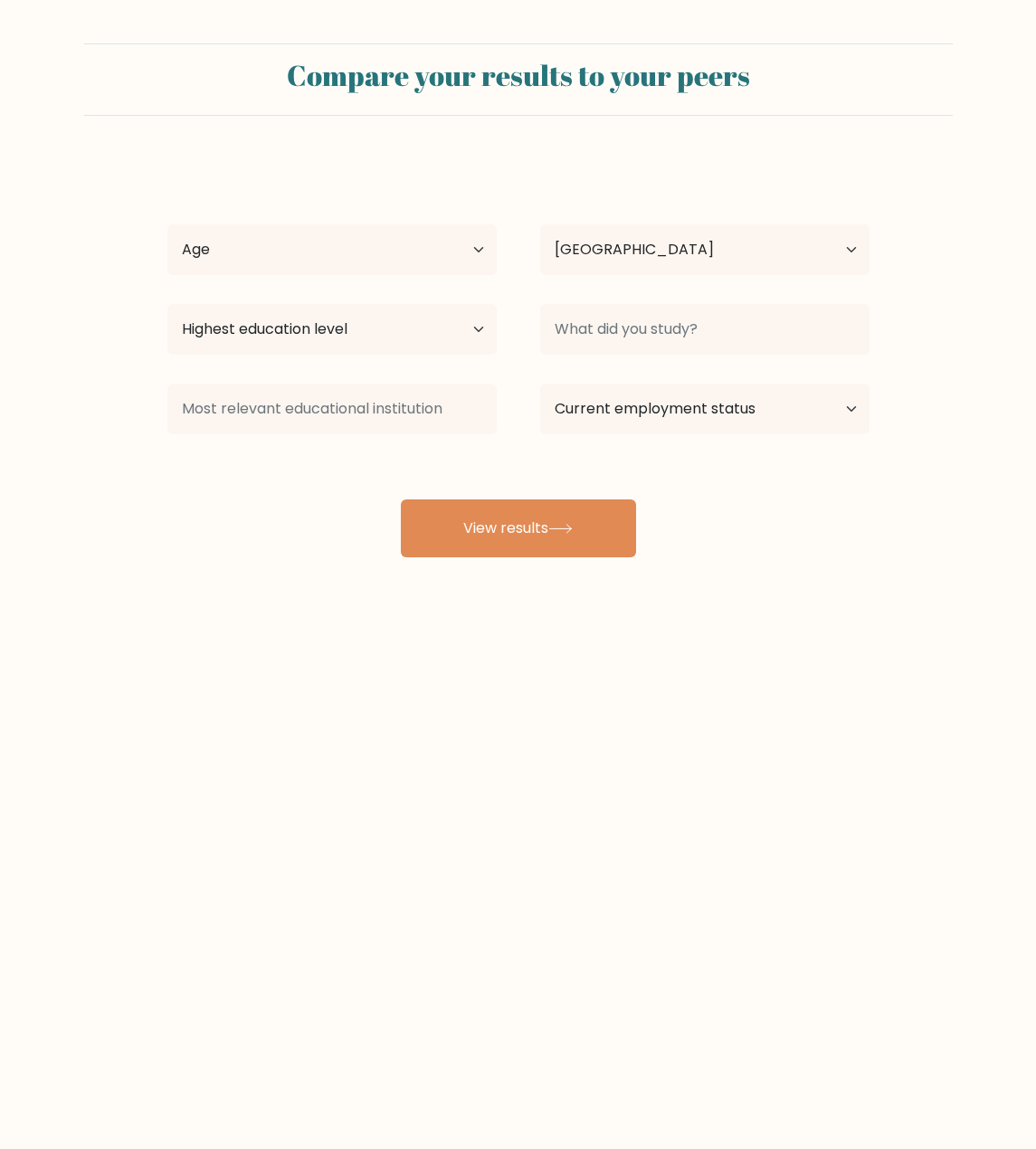
select select "US"
click at [450, 248] on select "Age Under [DEMOGRAPHIC_DATA] [DEMOGRAPHIC_DATA] [DEMOGRAPHIC_DATA] [DEMOGRAPHIC…" at bounding box center [331, 249] width 329 height 51
select select "35_44"
click at [167, 224] on select "Age Under 18 years old 18-24 years old 25-34 years old 35-44 years old 45-54 ye…" at bounding box center [331, 249] width 329 height 51
click at [425, 345] on select "Highest education level No schooling Primary Lower Secondary Upper Secondary Oc…" at bounding box center [331, 329] width 329 height 51
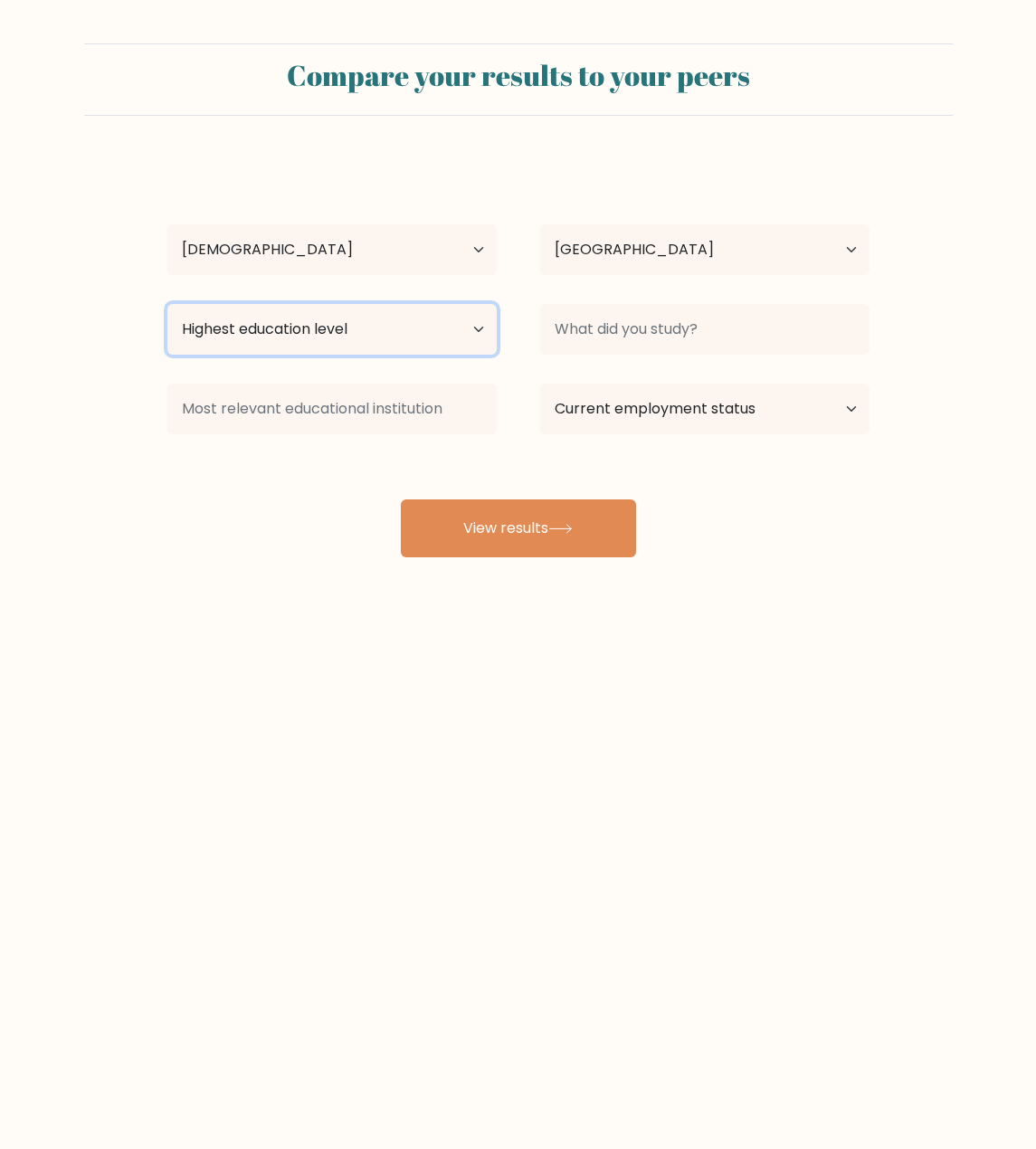
select select "upper_secondary"
click at [167, 304] on select "Highest education level No schooling Primary Lower Secondary Upper Secondary Oc…" at bounding box center [331, 329] width 329 height 51
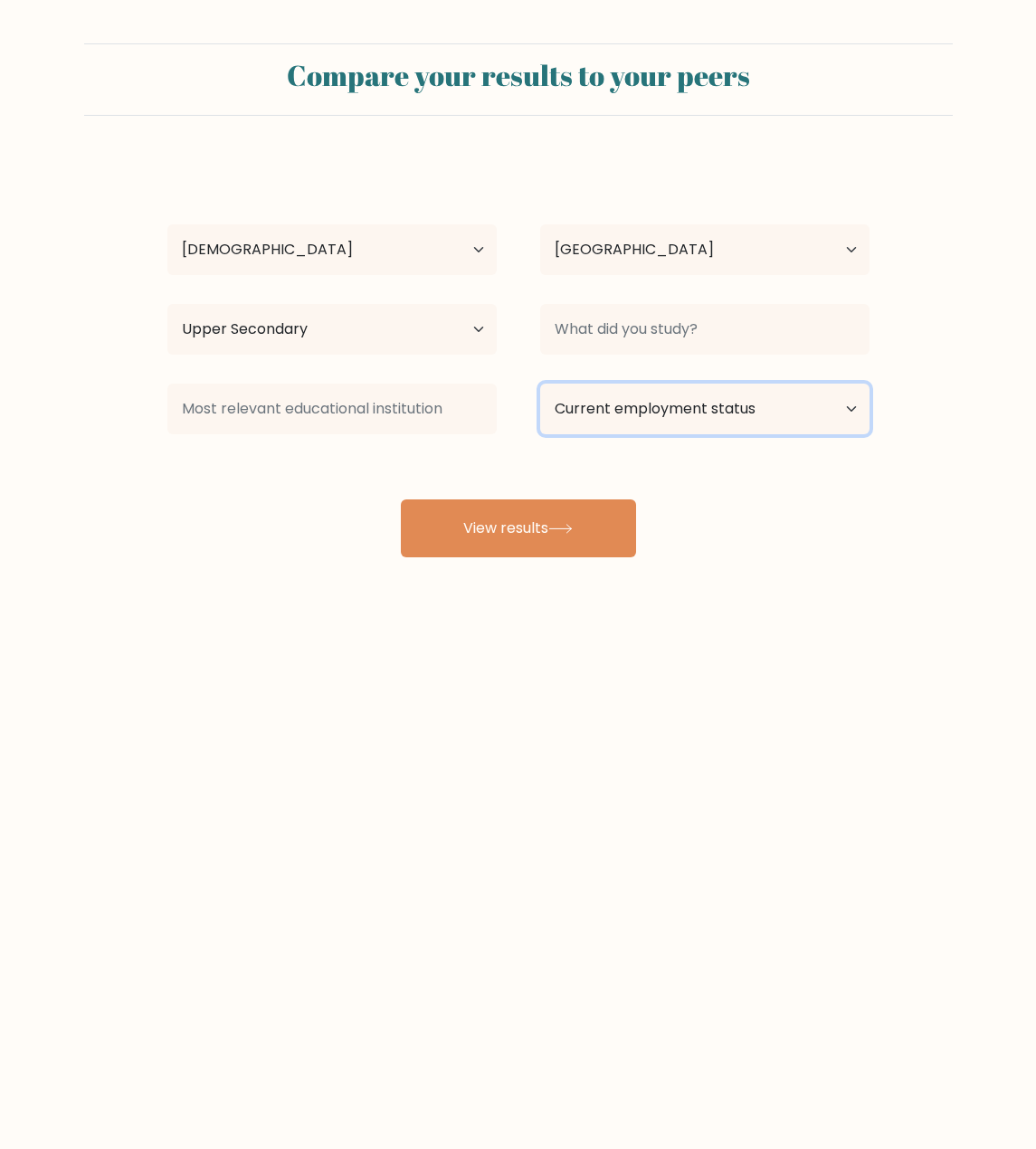
click at [637, 424] on select "Current employment status Employed Student Retired Other / prefer not to answer" at bounding box center [704, 409] width 329 height 51
select select "retired"
click at [540, 384] on select "Current employment status Employed Student Retired Other / prefer not to answer" at bounding box center [704, 409] width 329 height 51
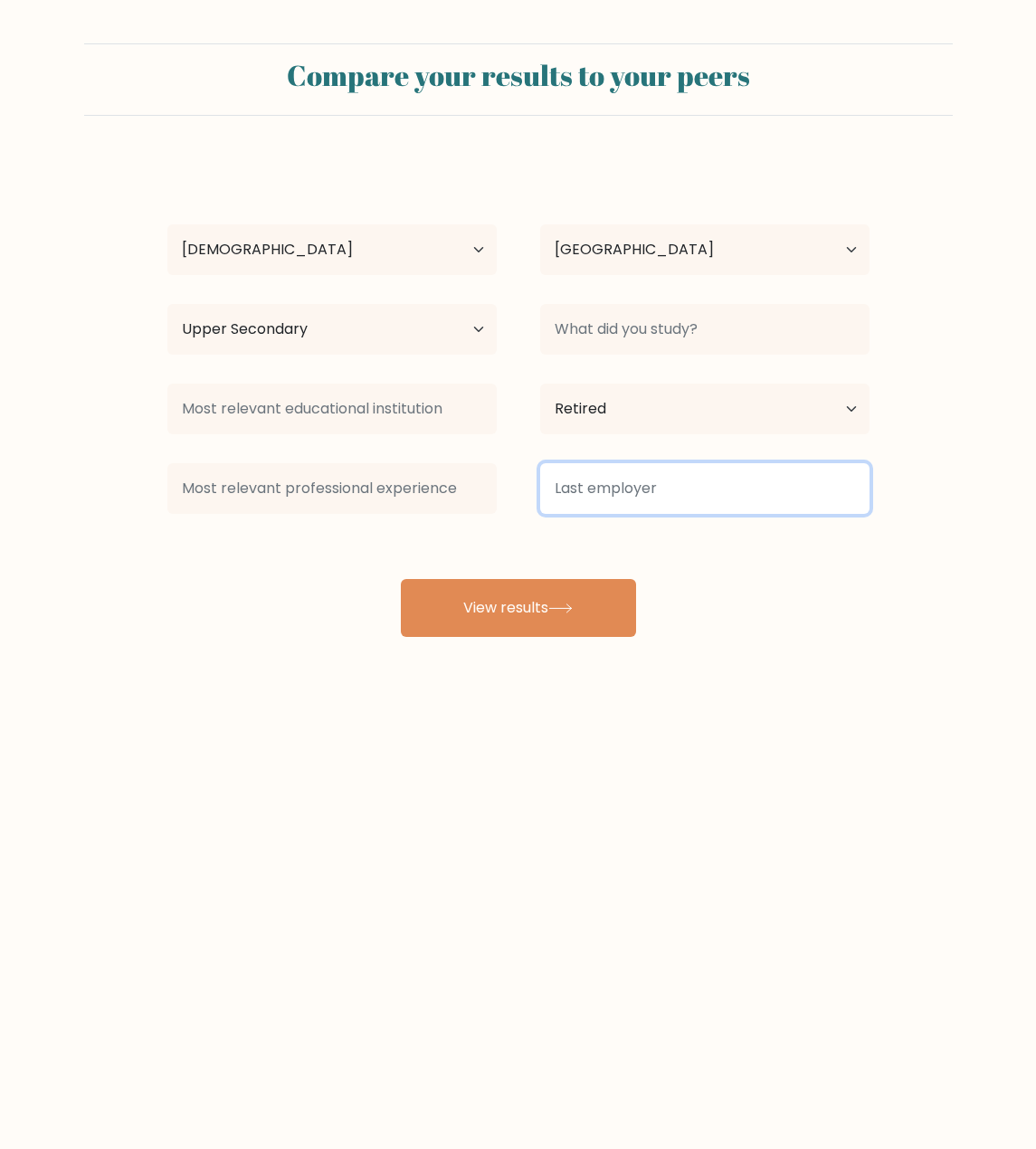
click at [649, 495] on input at bounding box center [704, 488] width 329 height 51
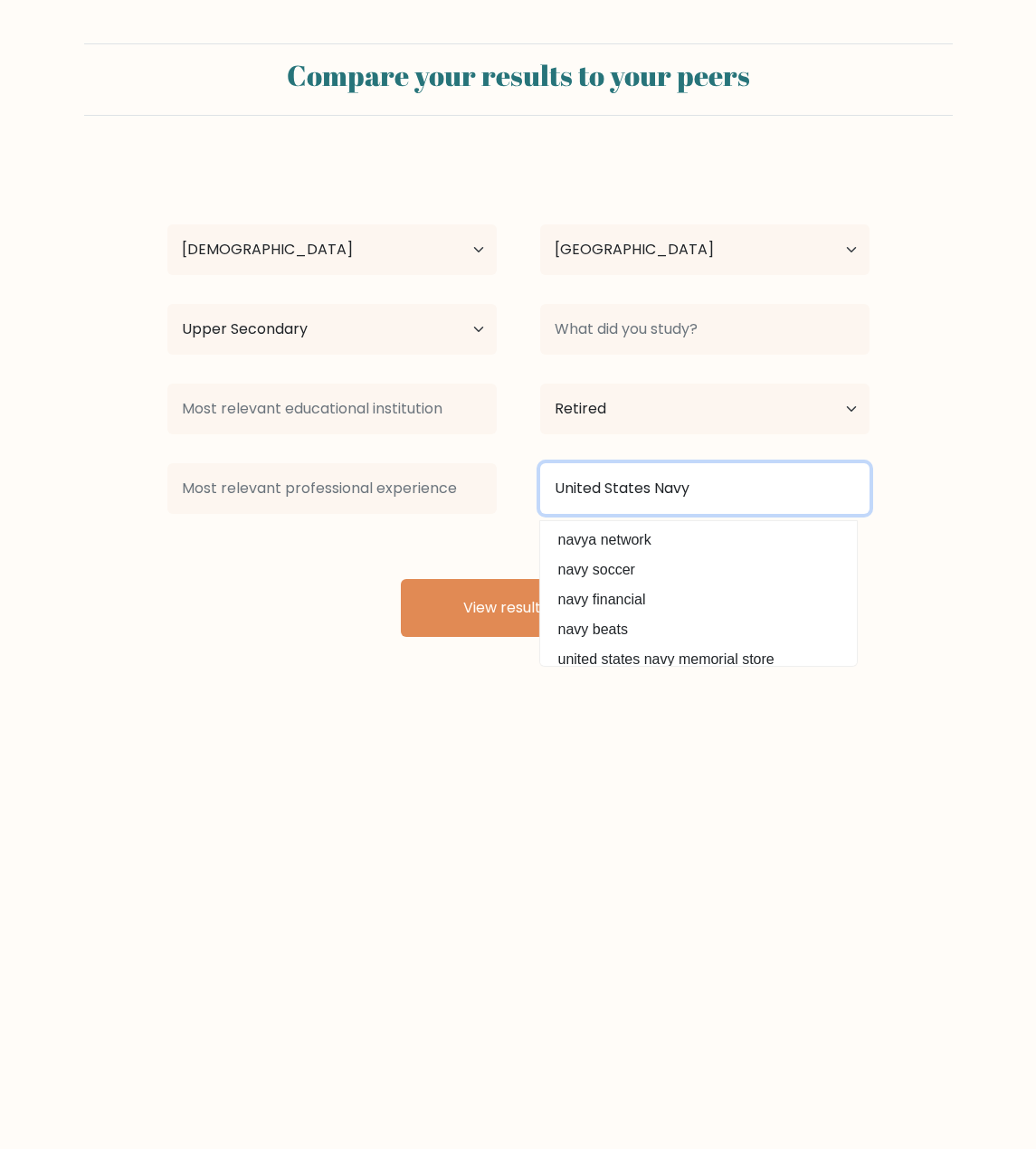
type input "United States Navy"
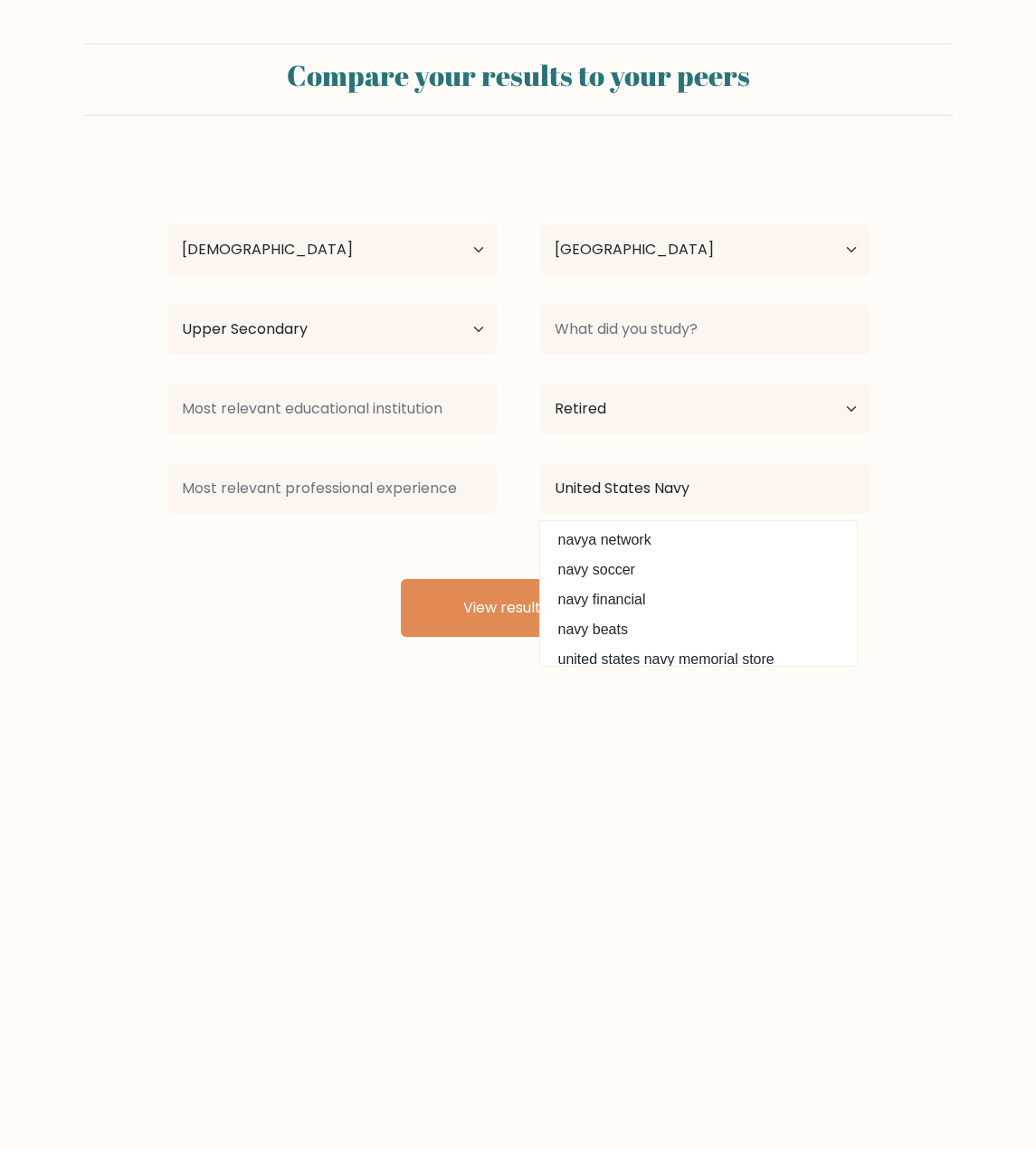
click at [312, 556] on div "Judy Holcomb Age Under 18 years old 18-24 years old 25-34 years old 35-44 years…" at bounding box center [518, 399] width 723 height 478
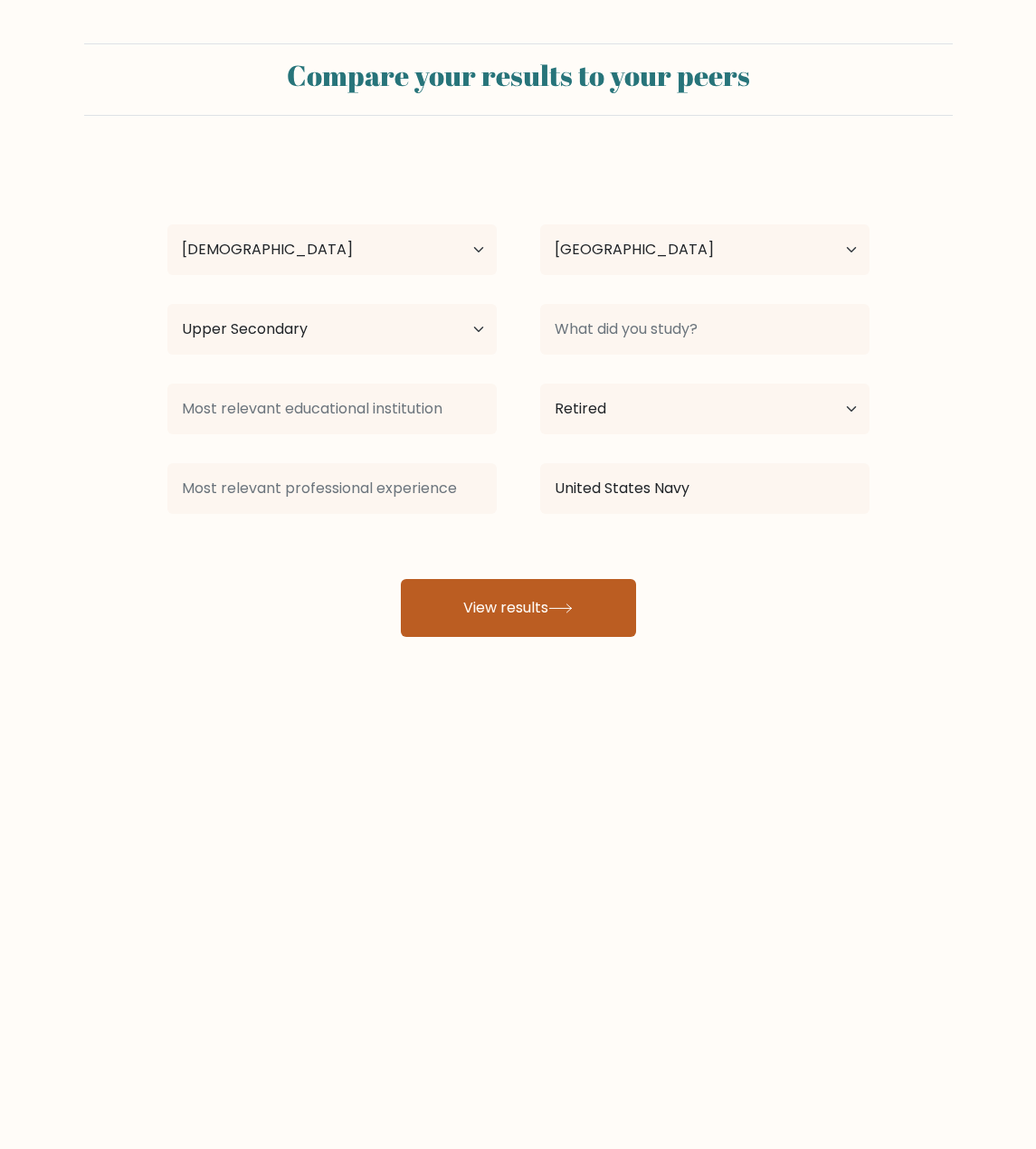
click at [551, 591] on button "View results" at bounding box center [518, 607] width 235 height 58
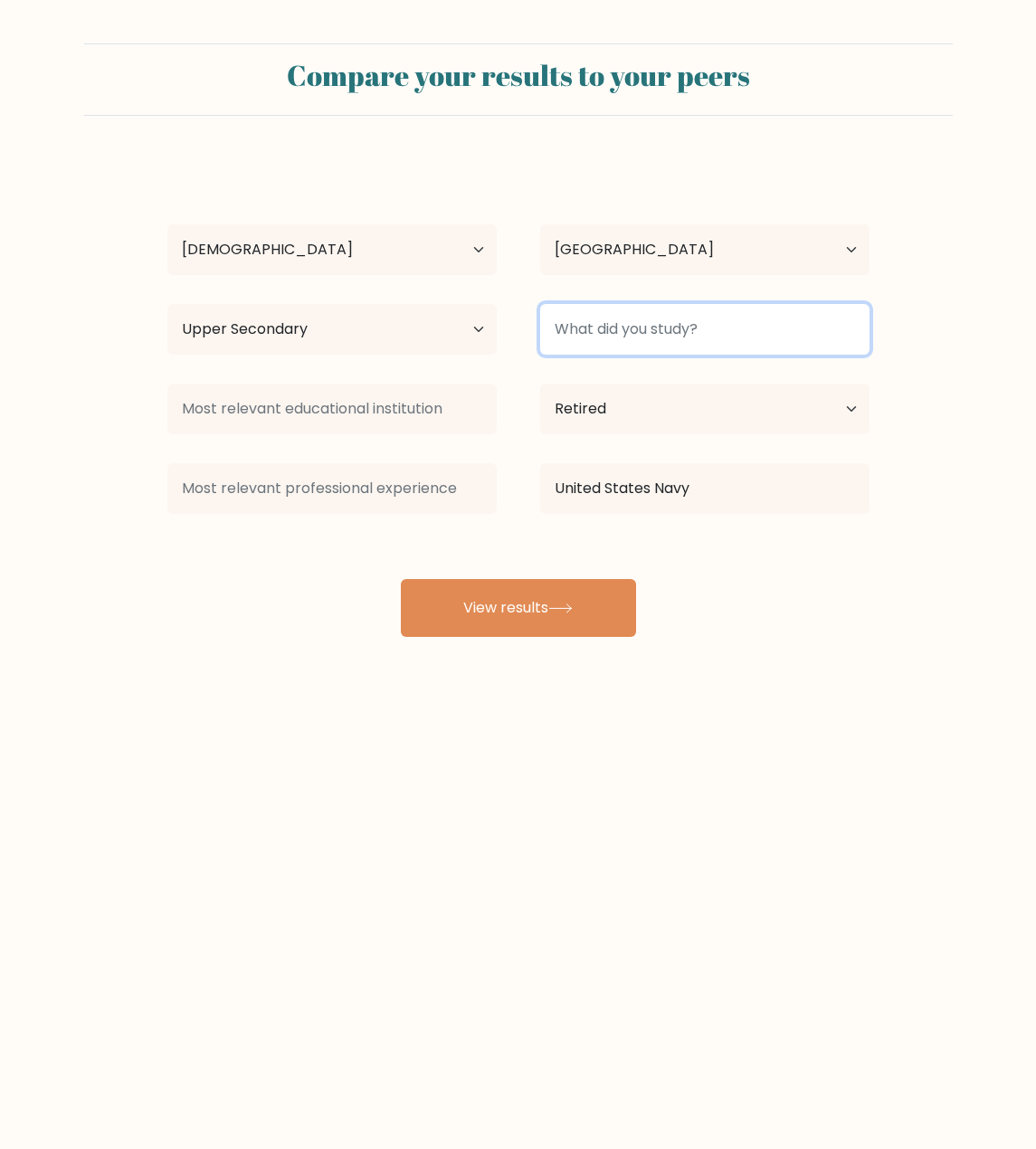
click at [670, 342] on input at bounding box center [704, 329] width 329 height 51
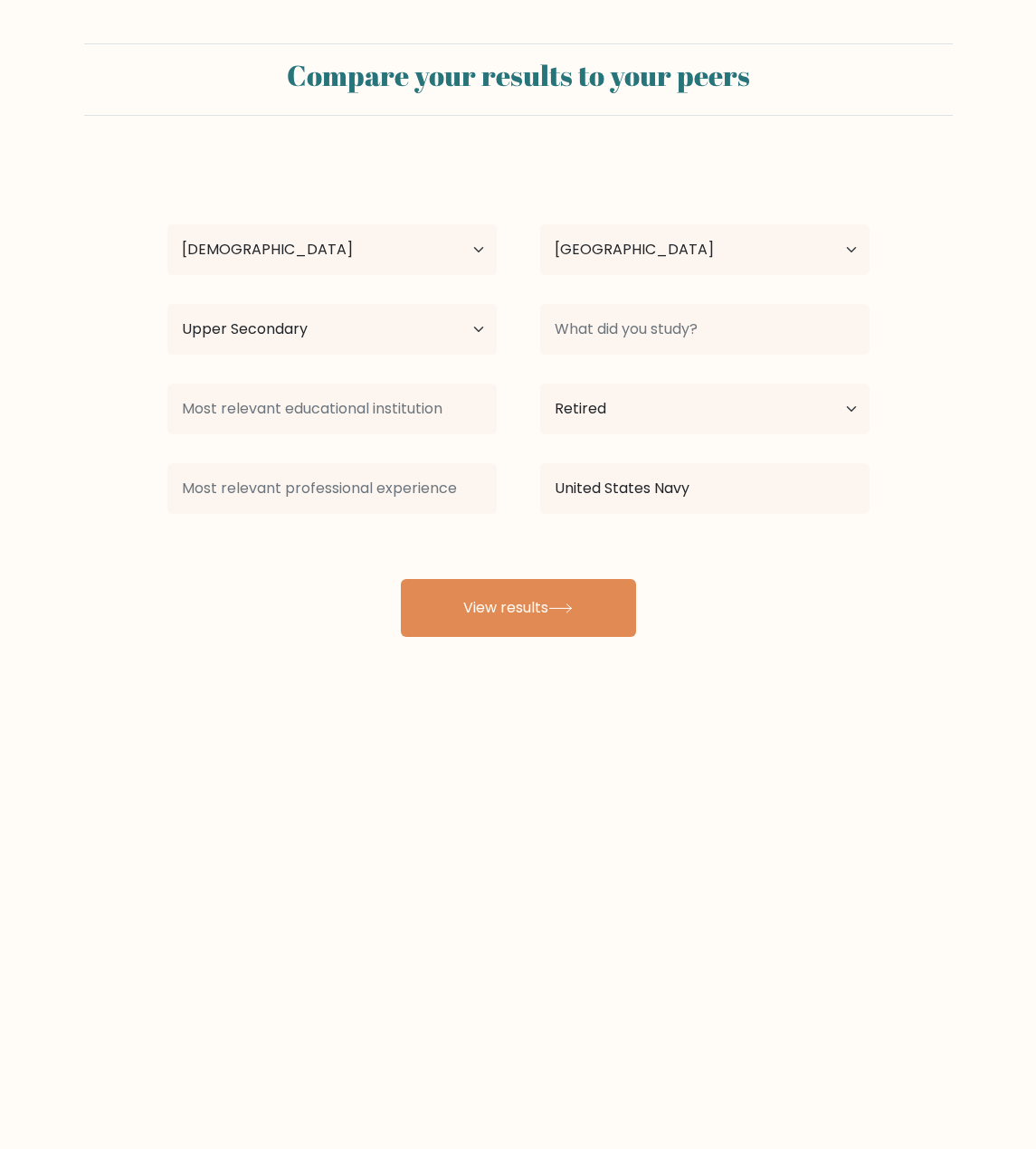
click at [504, 339] on div "Highest education level No schooling Primary Lower Secondary Upper Secondary Oc…" at bounding box center [332, 329] width 373 height 66
click at [457, 337] on select "Highest education level No schooling Primary Lower Secondary Upper Secondary Oc…" at bounding box center [331, 329] width 329 height 51
click at [167, 304] on select "Highest education level No schooling Primary Lower Secondary Upper Secondary Oc…" at bounding box center [331, 329] width 329 height 51
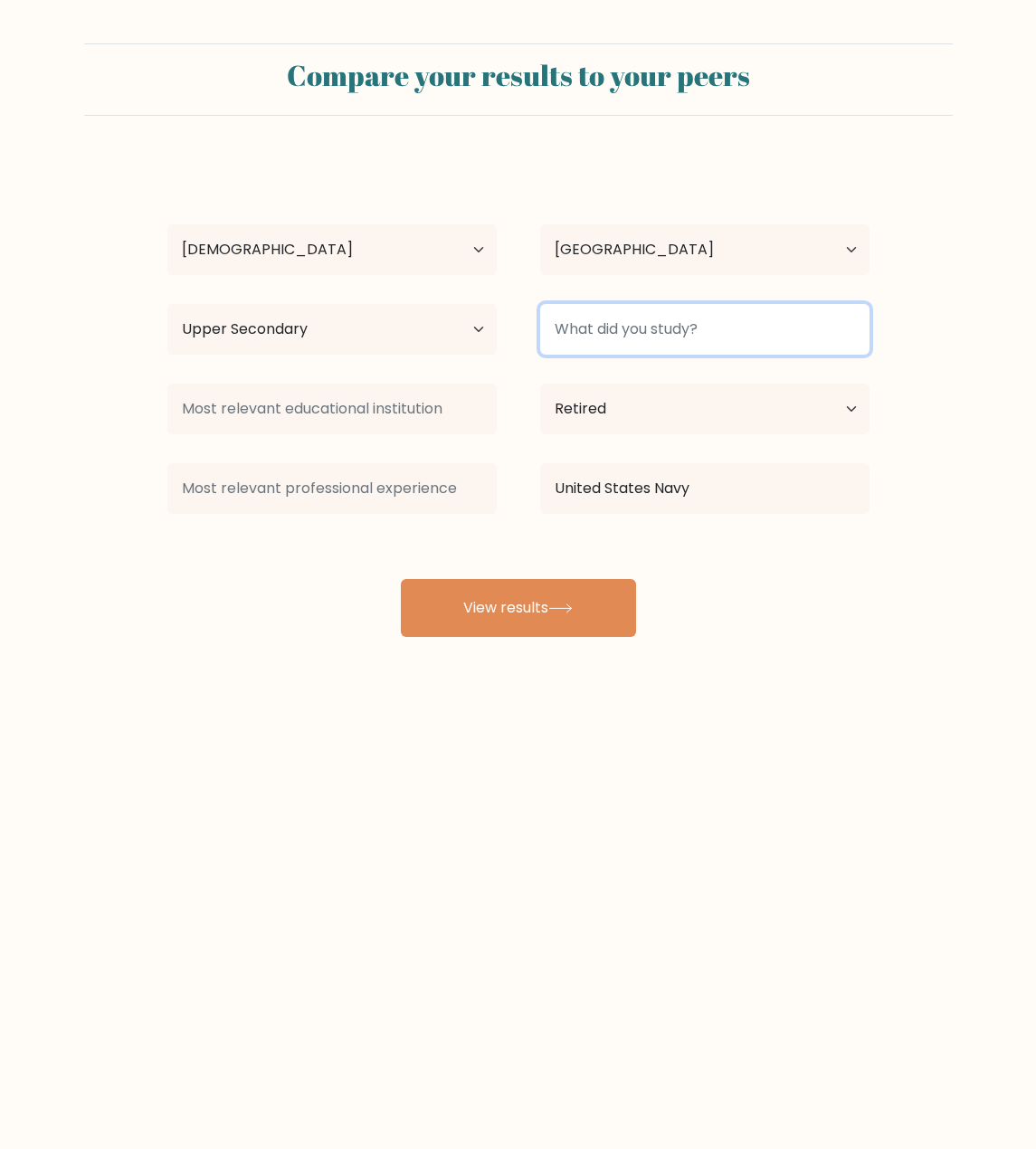
click at [613, 345] on input at bounding box center [704, 329] width 329 height 51
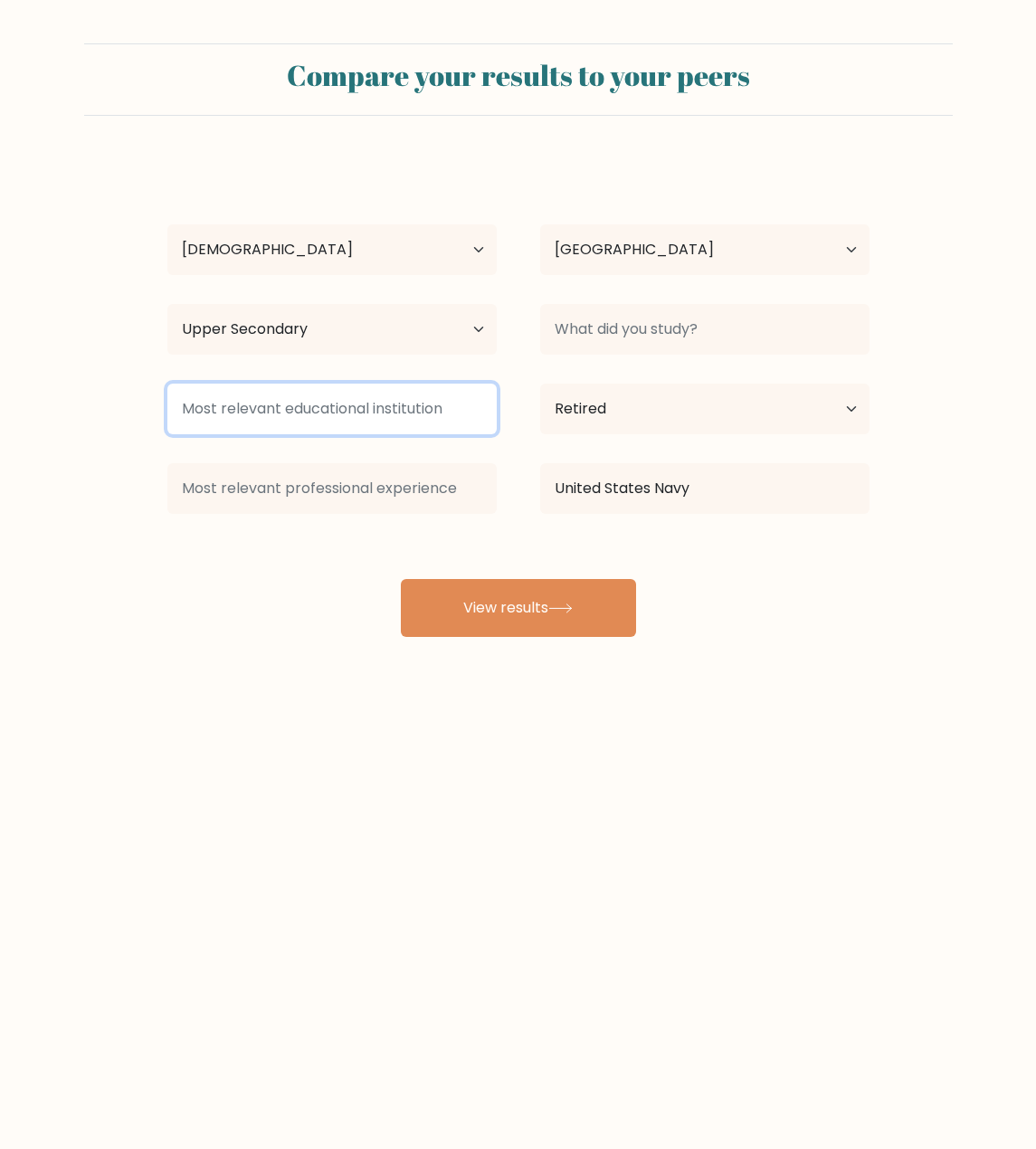
click at [369, 398] on input at bounding box center [331, 409] width 329 height 51
click at [280, 412] on input "Unity Environmetal" at bounding box center [331, 409] width 329 height 51
click at [350, 407] on input "Unity Environmental" at bounding box center [331, 409] width 329 height 51
type input "Unity Environmental University"
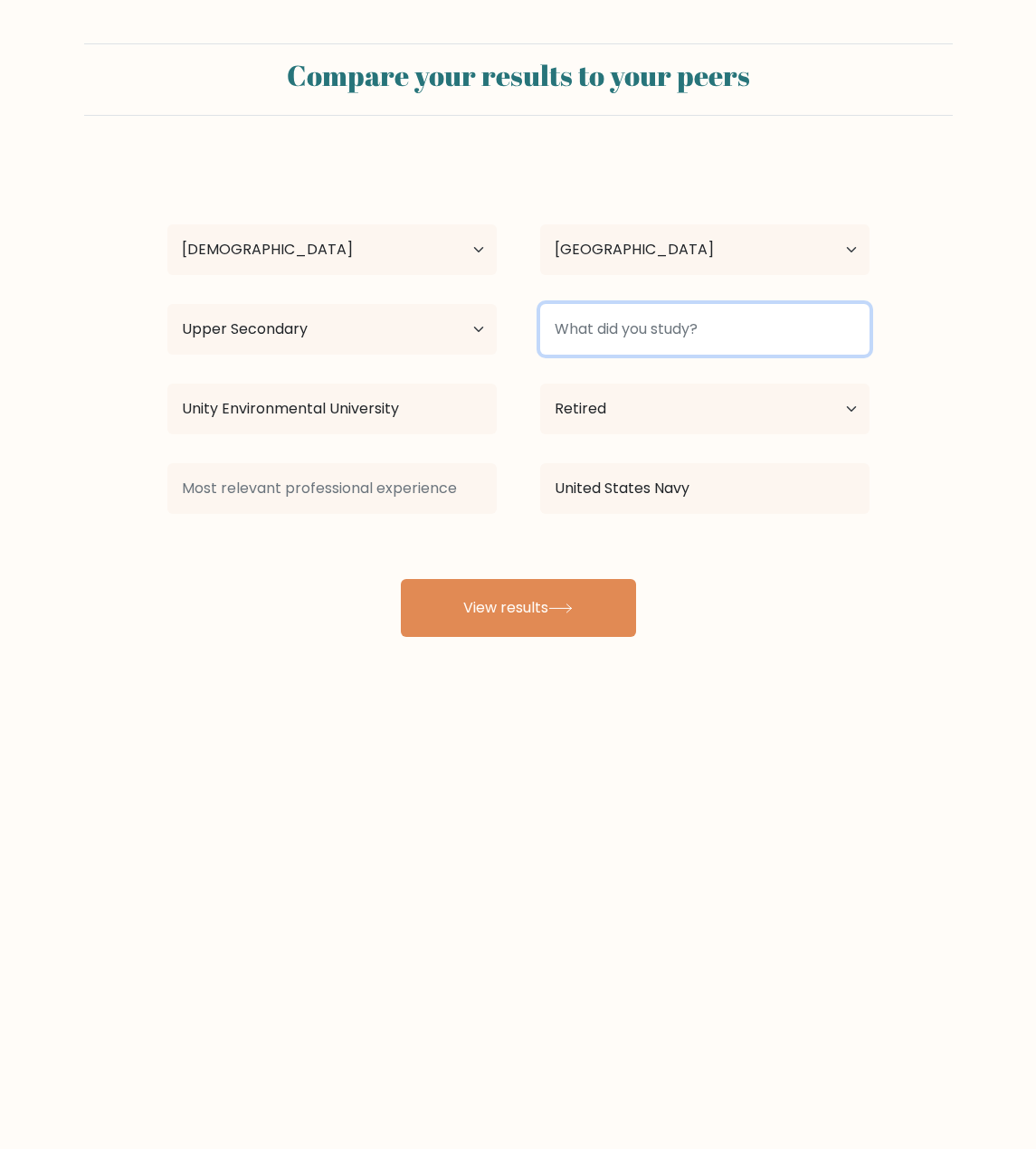
click at [739, 338] on input at bounding box center [704, 329] width 329 height 51
type input "Marine Biology"
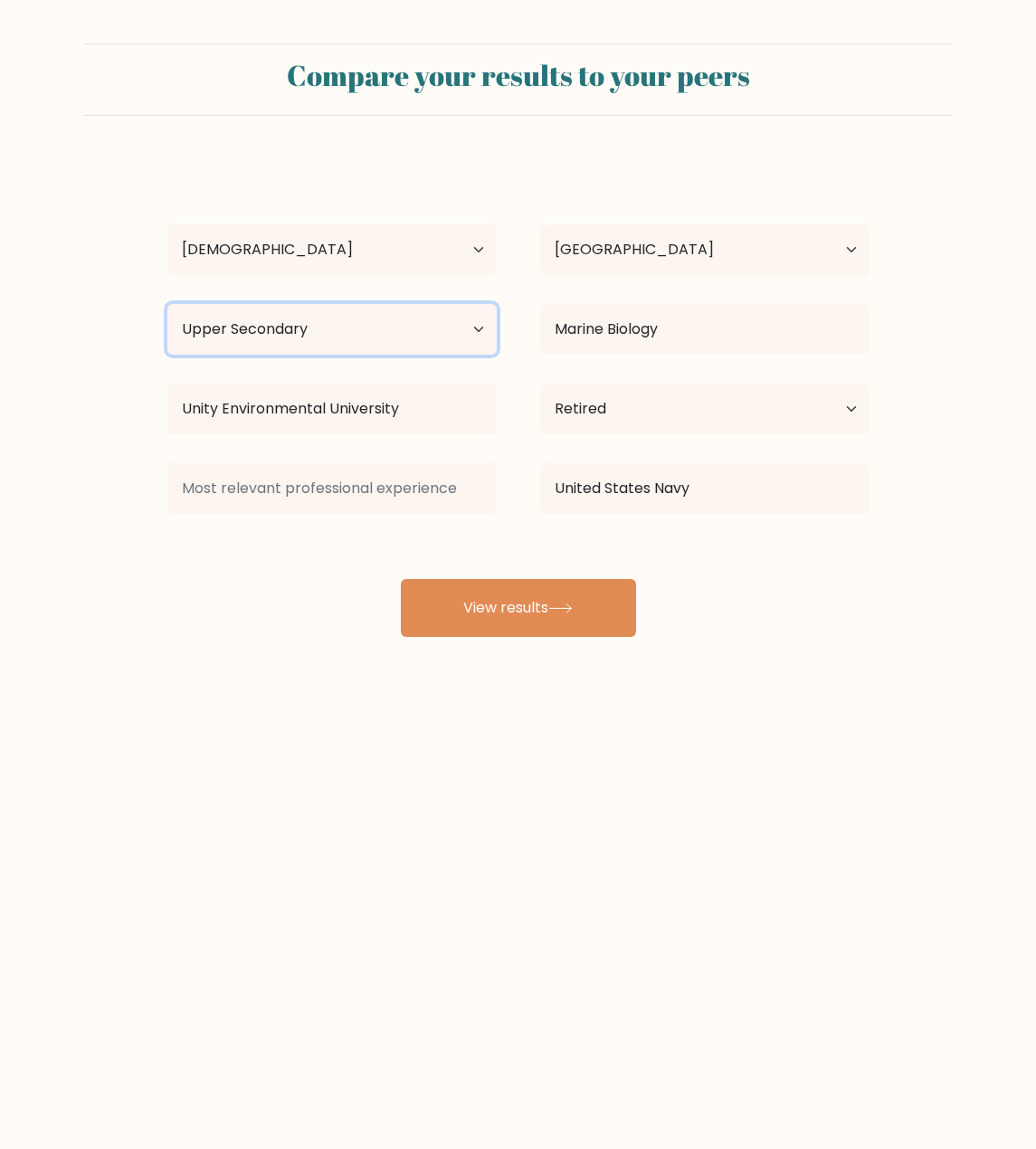
click at [475, 331] on select "Highest education level No schooling Primary Lower Secondary Upper Secondary Oc…" at bounding box center [331, 329] width 329 height 51
click at [58, 324] on form "Compare your results to your peers Judy Holcomb Age Under 18 years old 18-24 ye…" at bounding box center [518, 340] width 1036 height 593
click at [411, 319] on select "Highest education level No schooling Primary Lower Secondary Upper Secondary Oc…" at bounding box center [331, 329] width 329 height 51
click at [316, 824] on body "Compare your results to your peers Judy Holcomb Age Under 18 years old 18-24 ye…" at bounding box center [518, 574] width 1036 height 1149
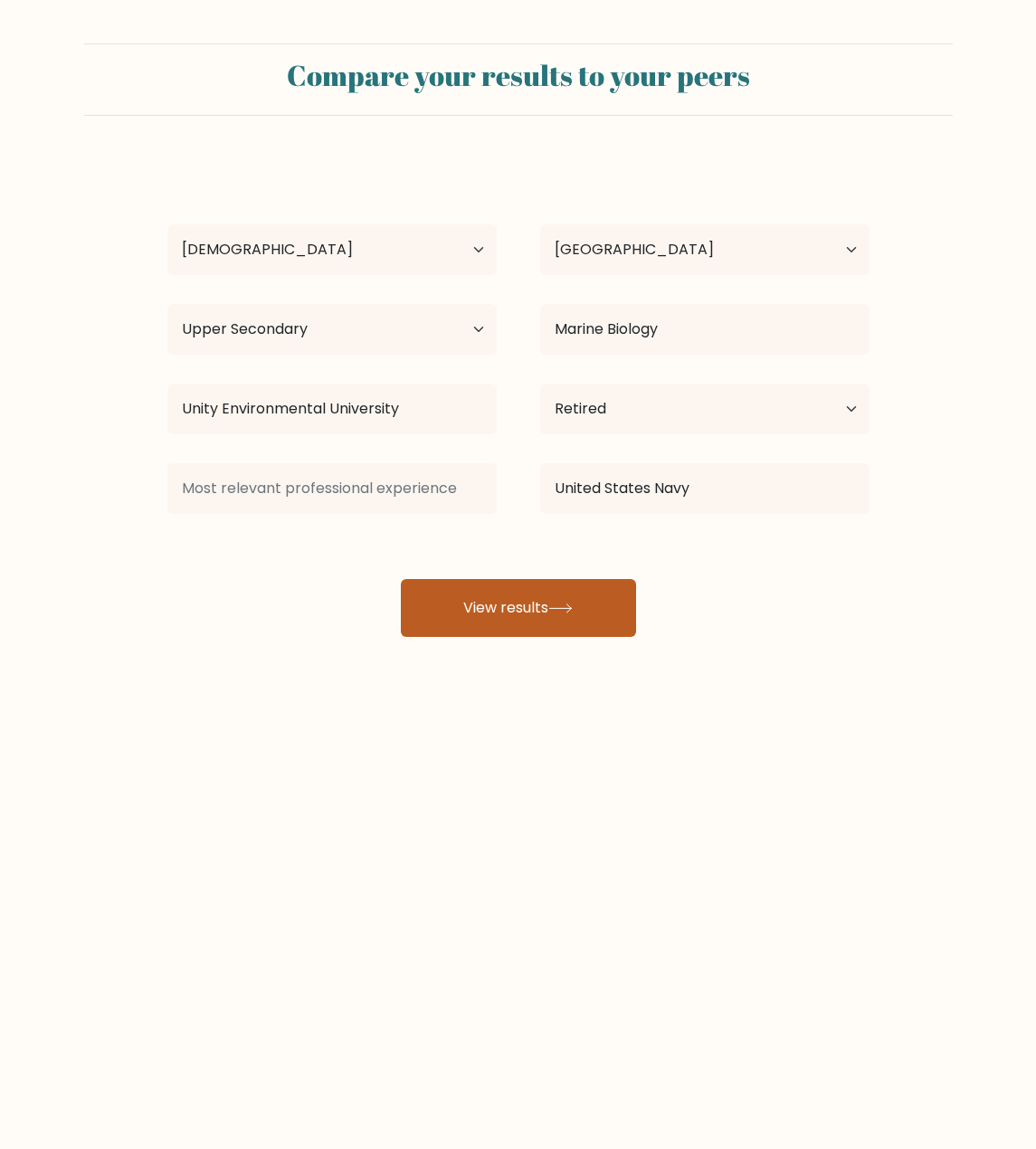
click at [561, 632] on button "View results" at bounding box center [518, 607] width 235 height 58
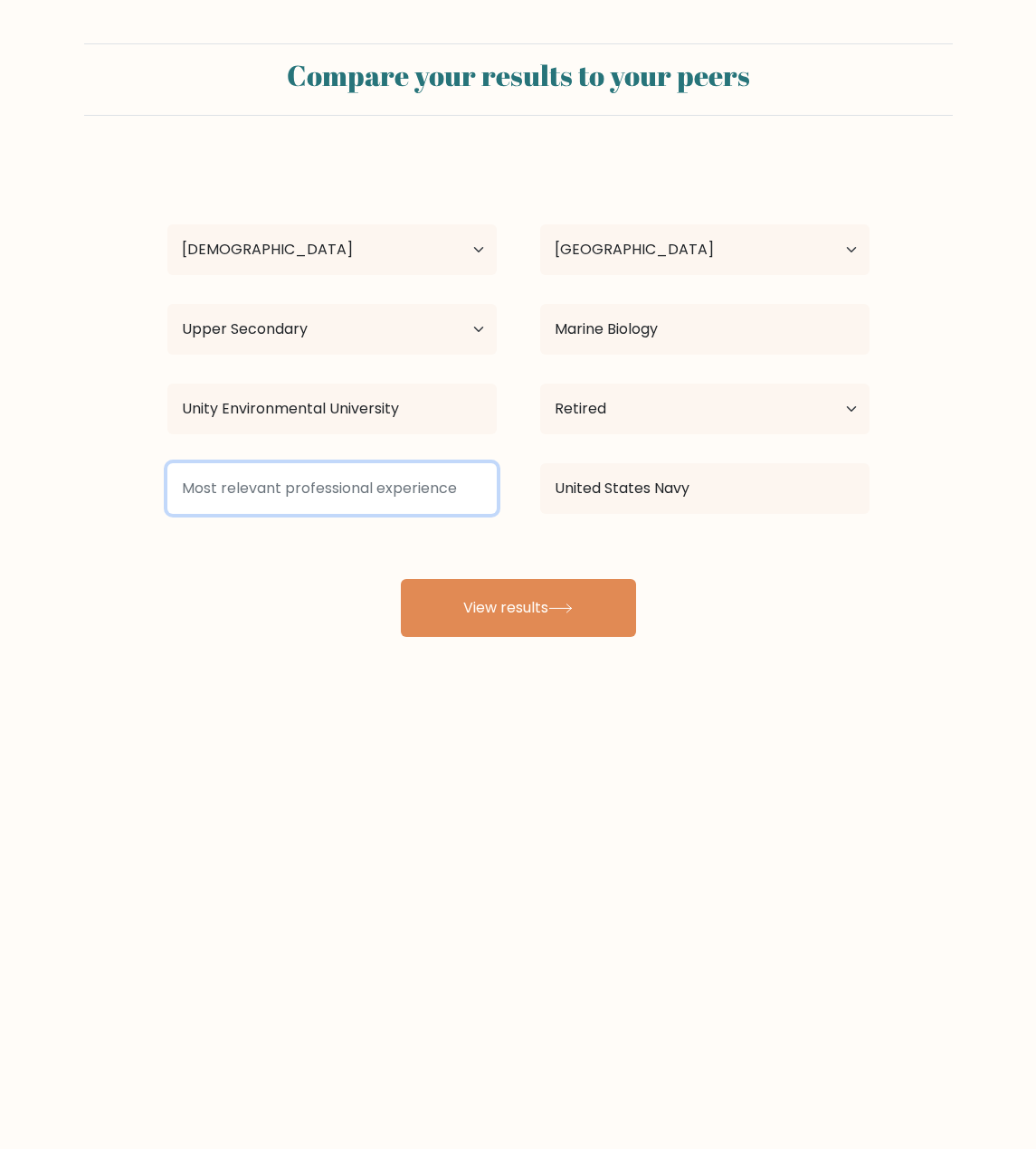
click at [458, 489] on input at bounding box center [331, 488] width 329 height 51
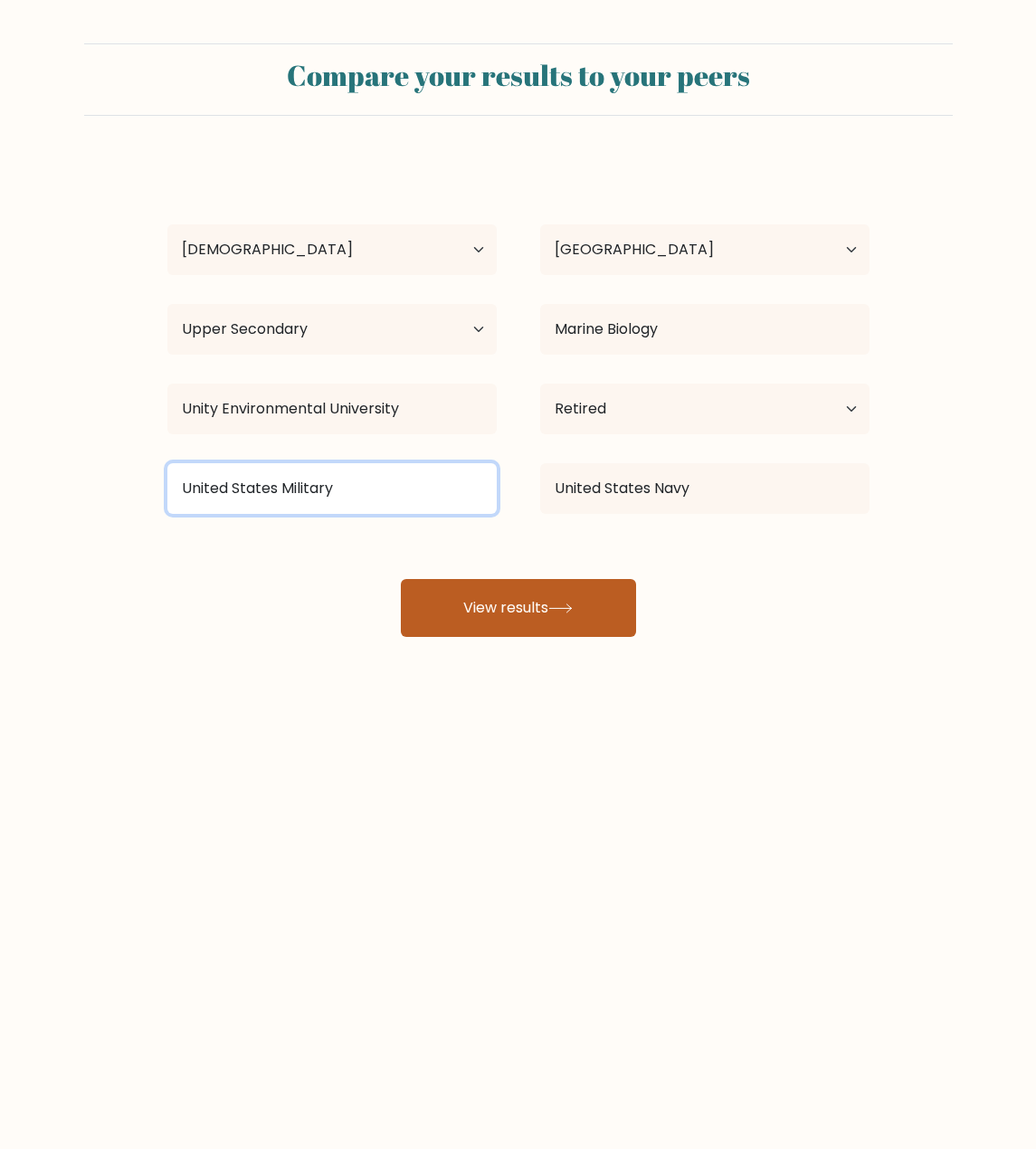
type input "United States Military"
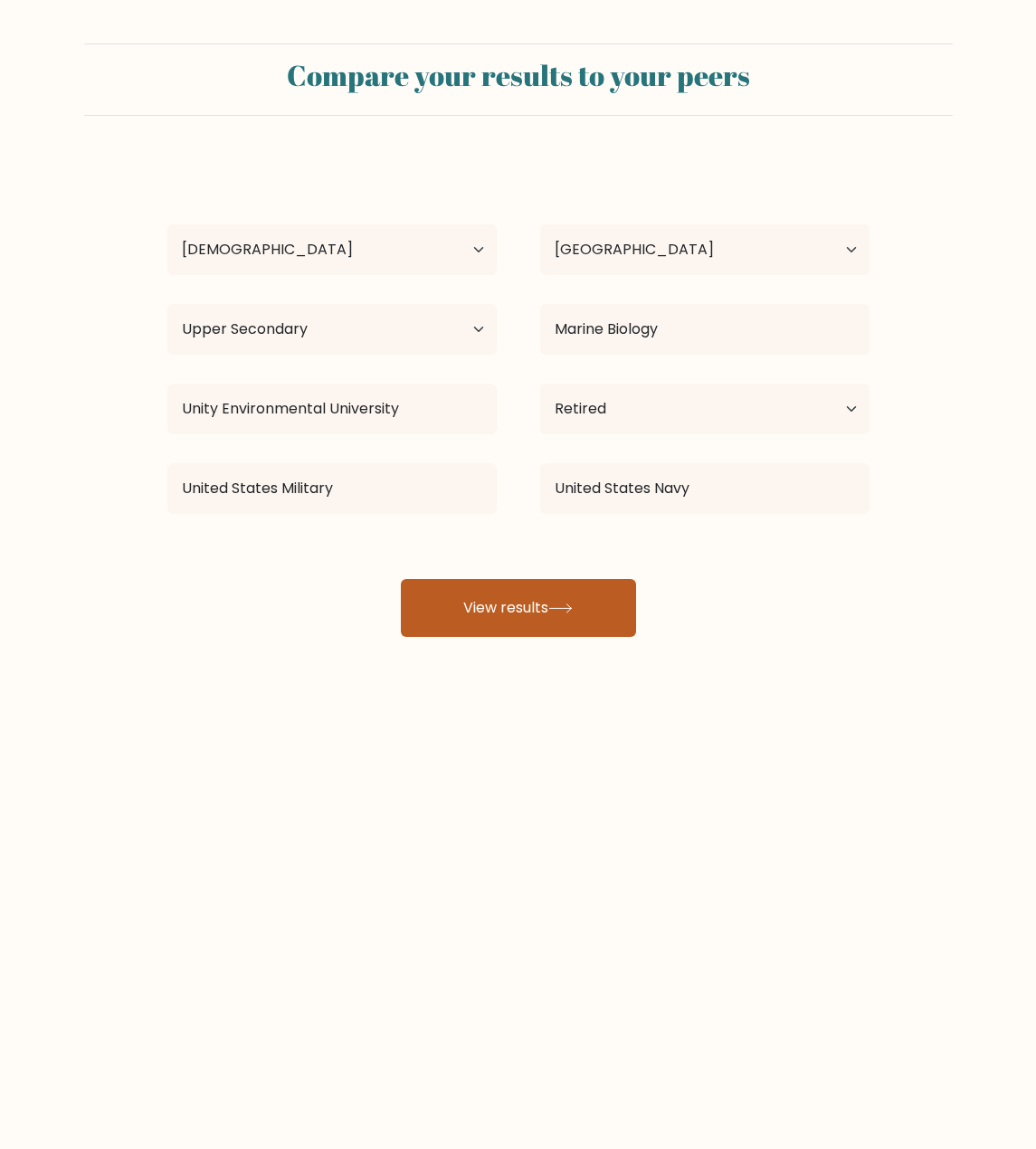
click at [562, 627] on button "View results" at bounding box center [518, 607] width 235 height 58
